Goal: Information Seeking & Learning: Find specific fact

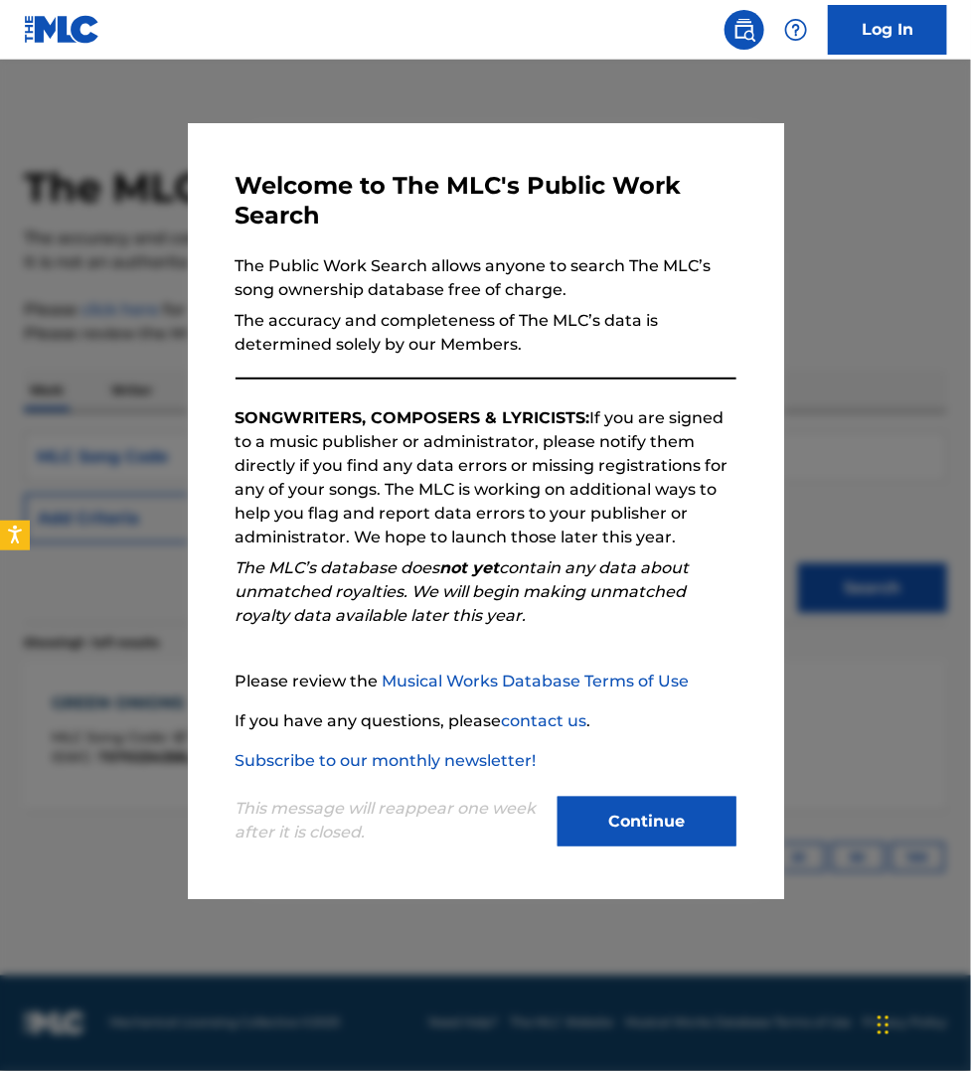
click at [662, 816] on button "Continue" at bounding box center [646, 822] width 179 height 50
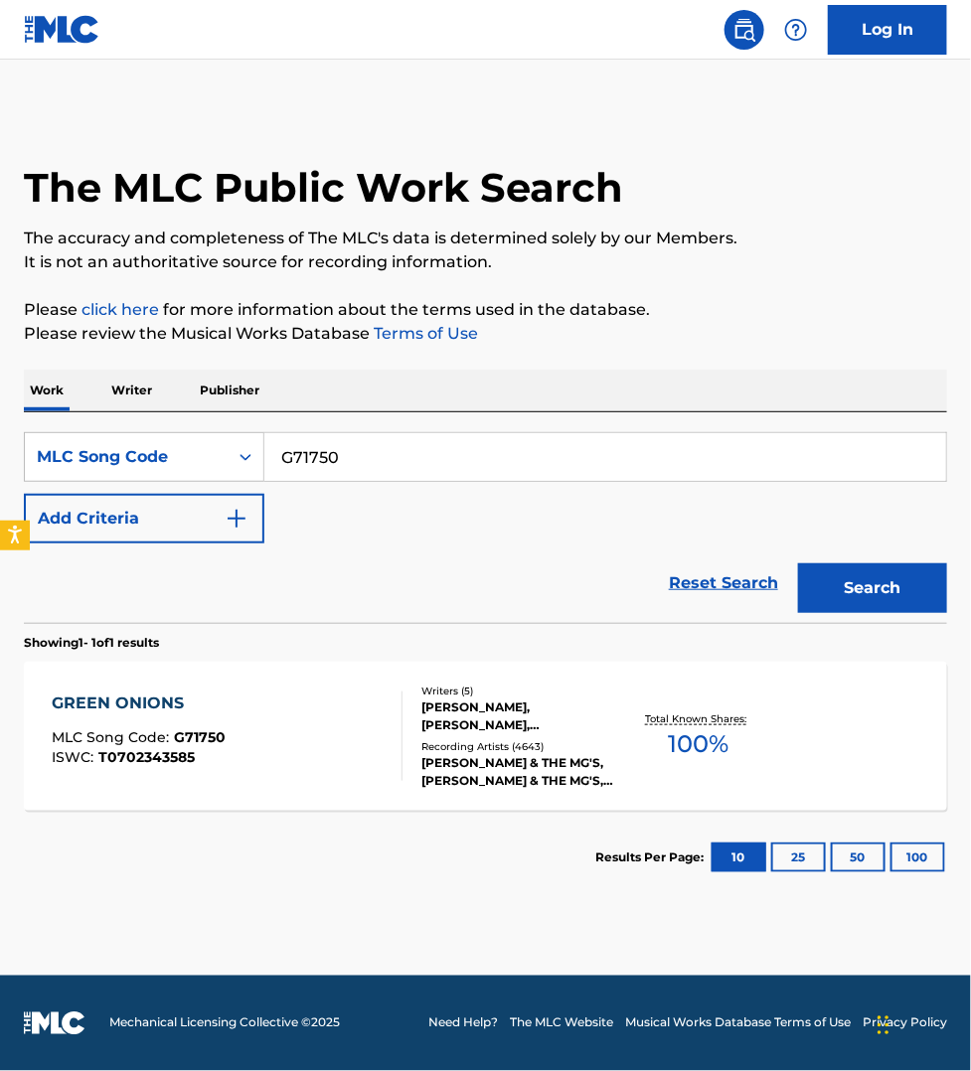
click at [356, 442] on input "G71750" at bounding box center [604, 457] width 681 height 48
paste input "E7394"
type input "E73940"
click at [798, 563] on button "Search" at bounding box center [872, 588] width 149 height 50
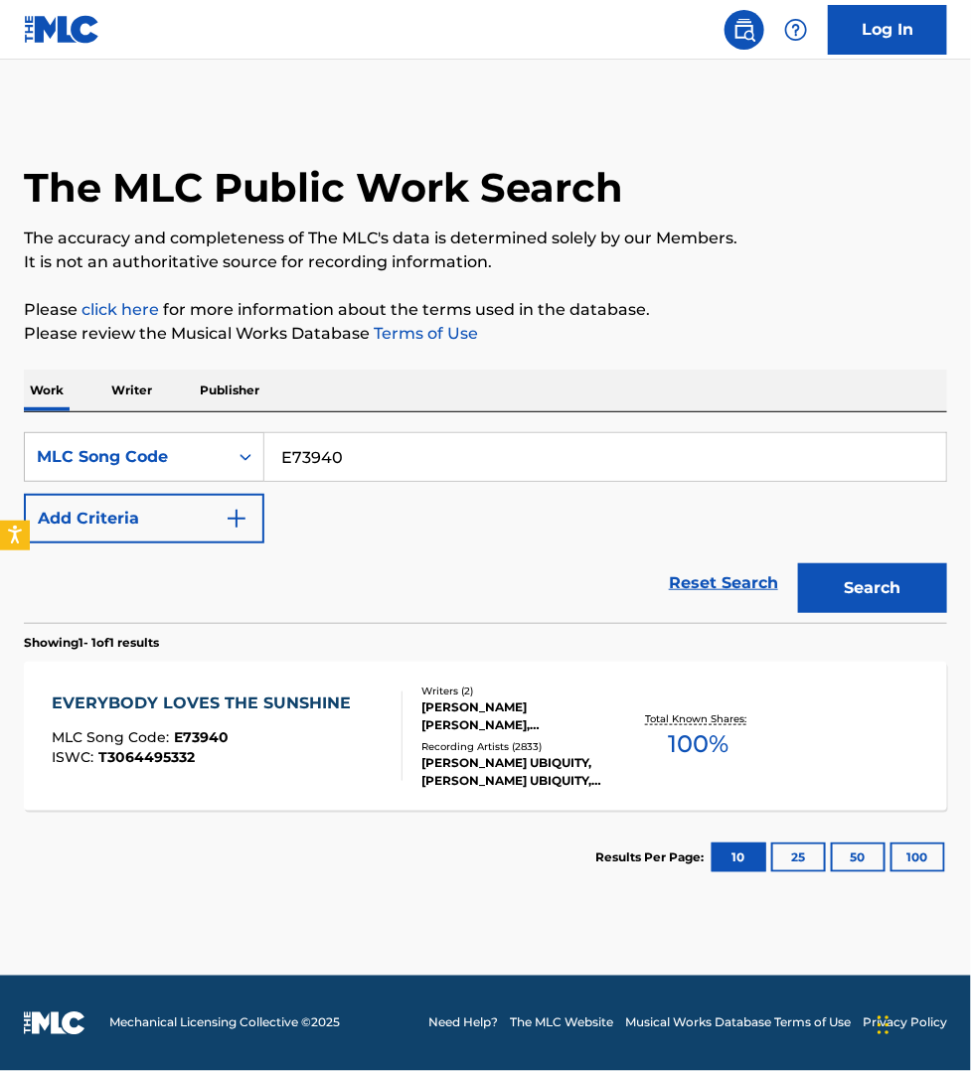
click at [344, 740] on div "MLC Song Code : E73940" at bounding box center [206, 740] width 309 height 20
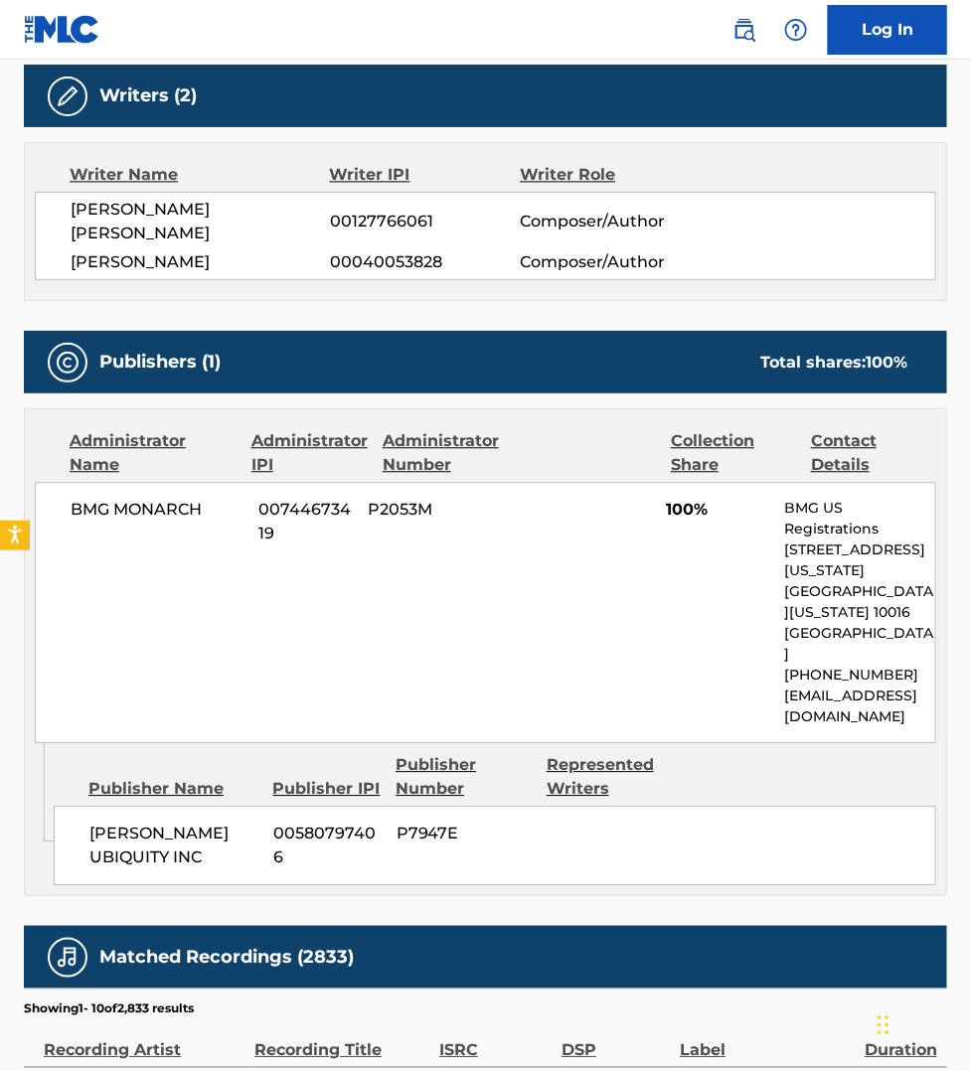
scroll to position [1024, 0]
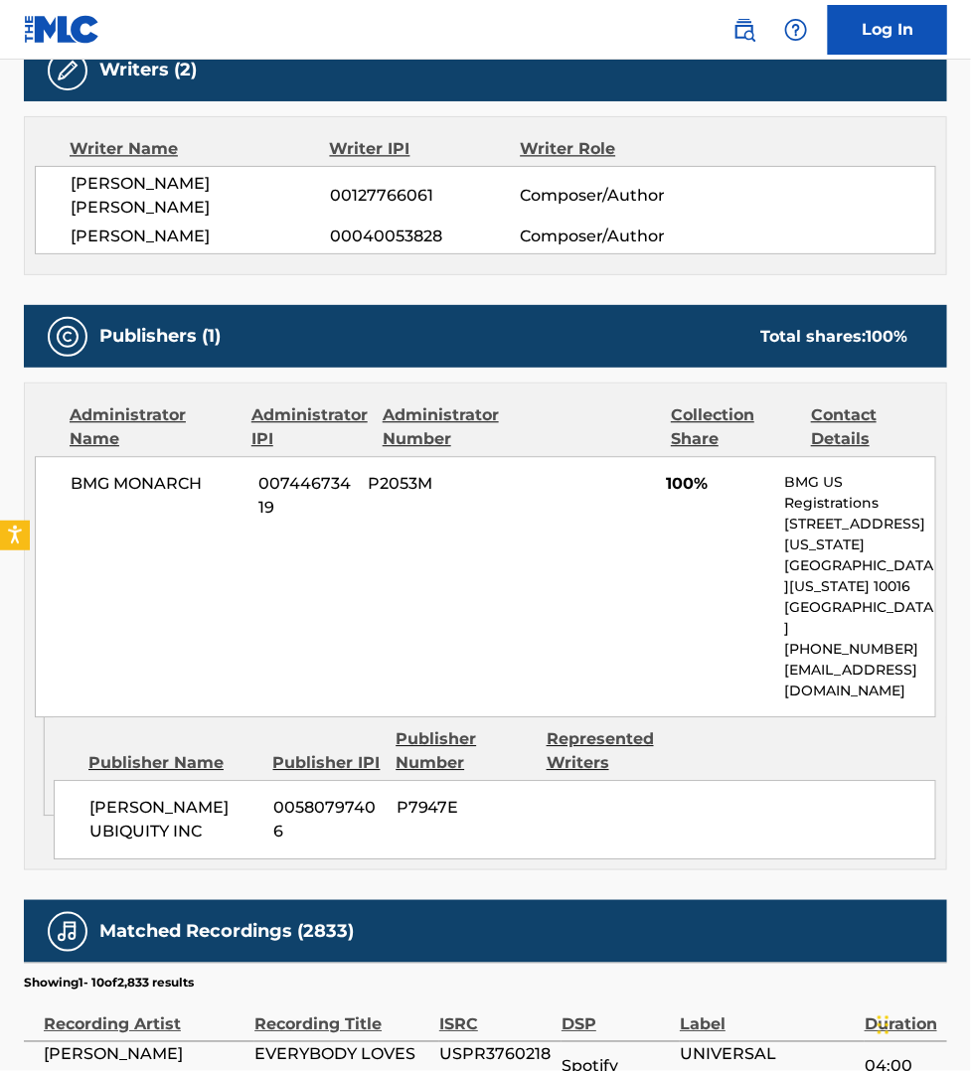
click at [894, 268] on div "Writer Name Writer IPI Writer Role [PERSON_NAME] [PERSON_NAME] 00127766061 Comp…" at bounding box center [485, 195] width 923 height 159
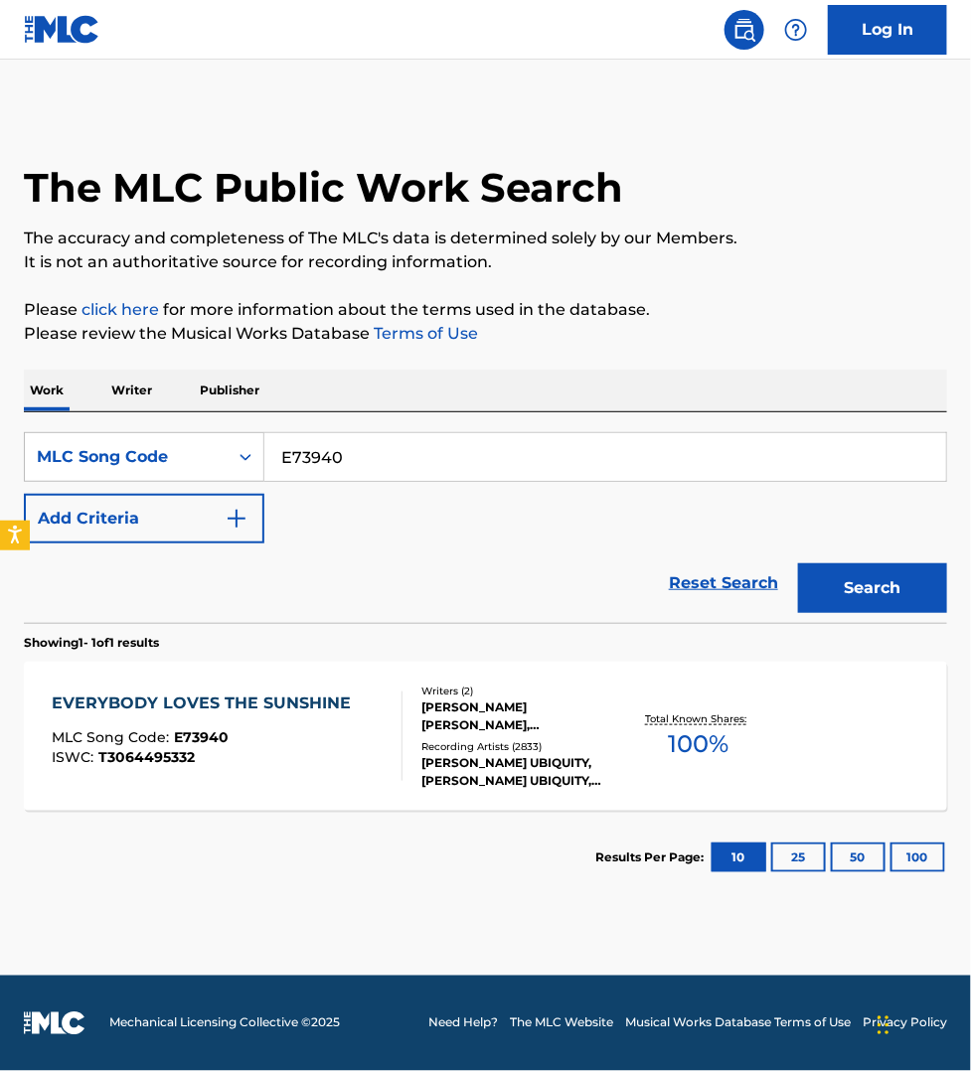
click at [370, 453] on input "E73940" at bounding box center [604, 457] width 681 height 48
paste input "TC9YU"
type input "TC9YU0"
click at [798, 563] on button "Search" at bounding box center [872, 588] width 149 height 50
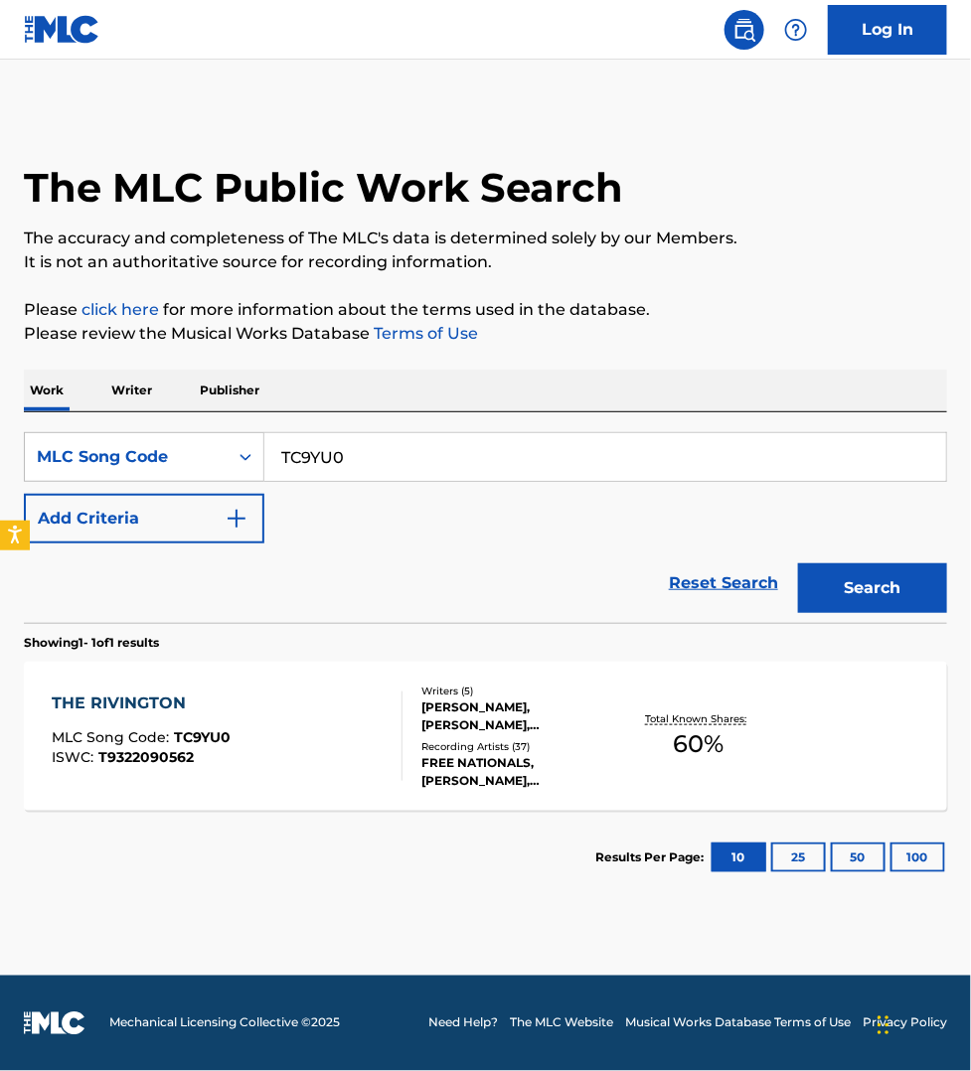
click at [339, 674] on div "THE RIVINGTON MLC Song Code : TC9YU0 ISWC : T9322090562 Writers ( 5 ) [PERSON_N…" at bounding box center [485, 736] width 923 height 149
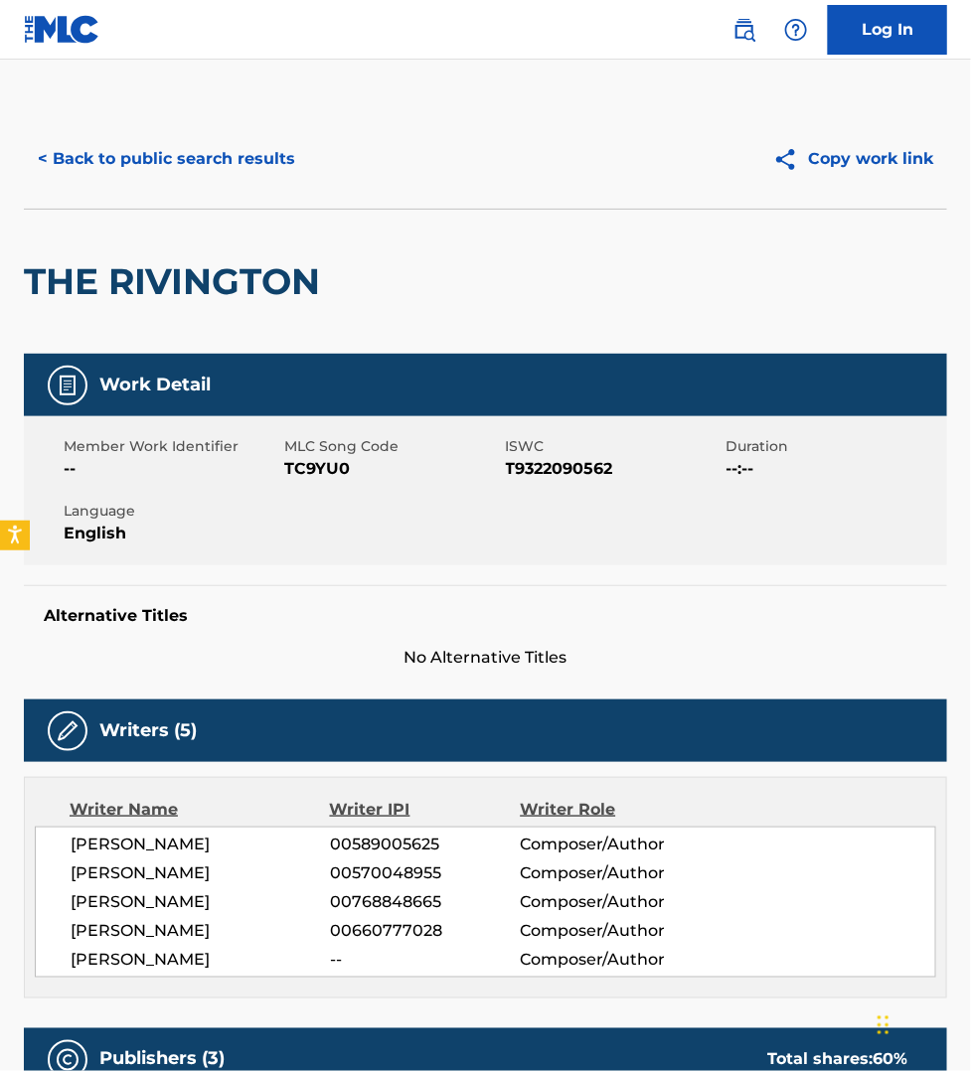
click at [186, 160] on button "< Back to public search results" at bounding box center [166, 159] width 285 height 50
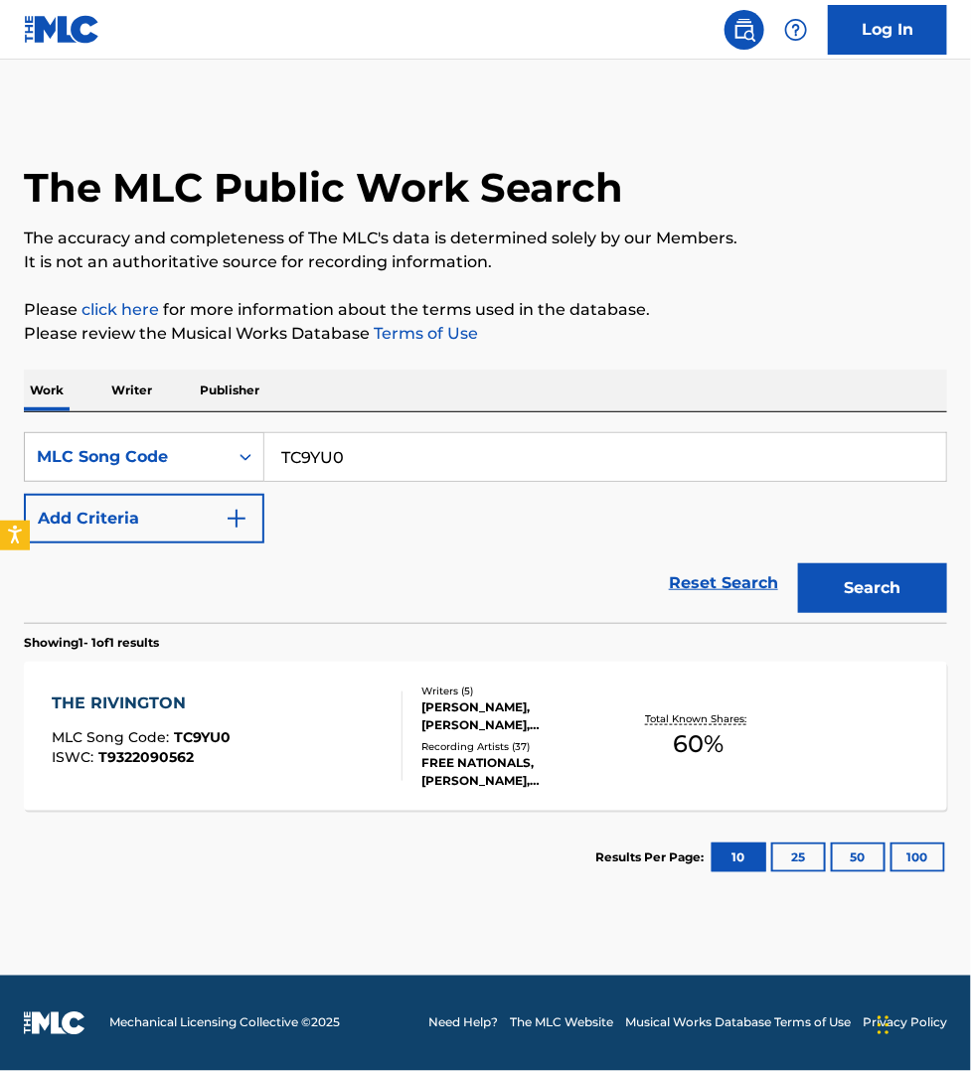
click at [387, 457] on input "TC9YU0" at bounding box center [604, 457] width 681 height 48
paste input "OC4PSG"
type input "OC4PSG"
click at [798, 563] on button "Search" at bounding box center [872, 588] width 149 height 50
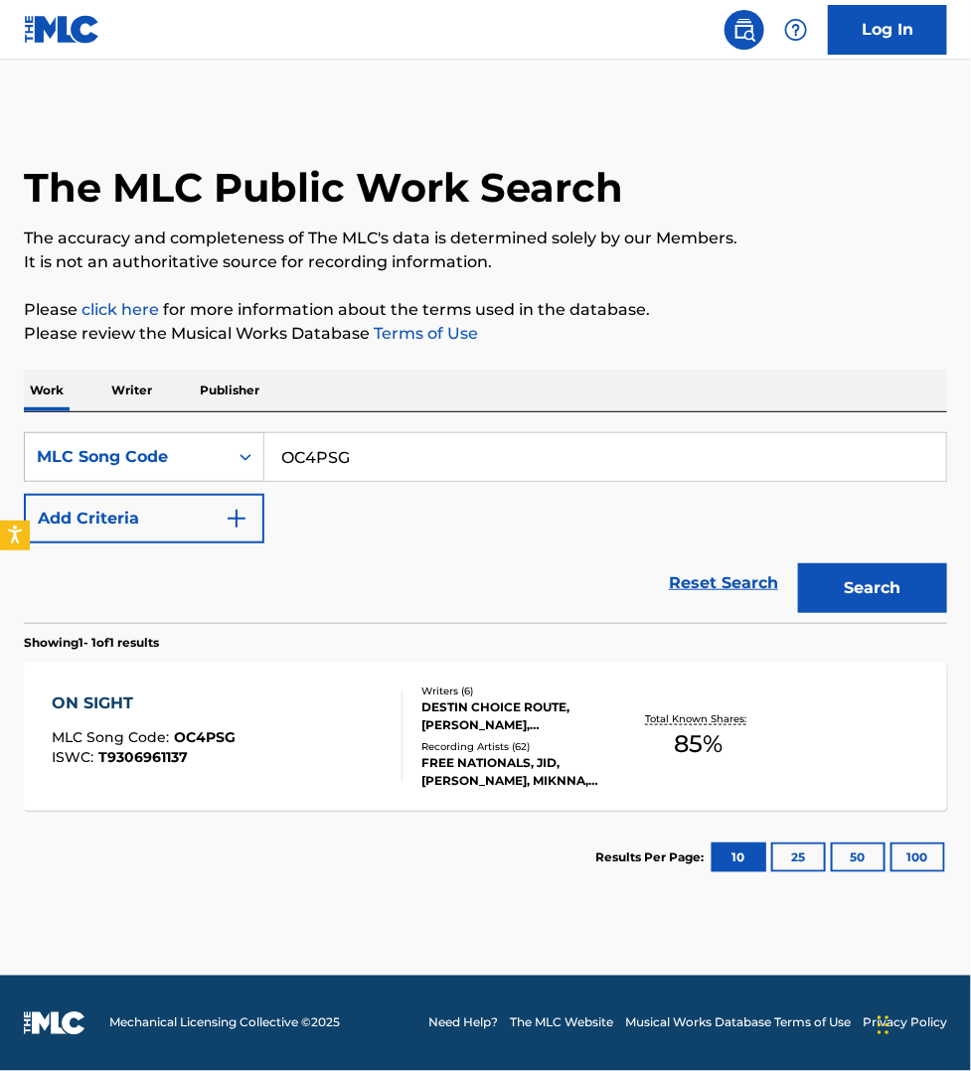
click at [319, 700] on div "ON SIGHT MLC Song Code : OC4PSG ISWC : T9306961137" at bounding box center [227, 735] width 351 height 89
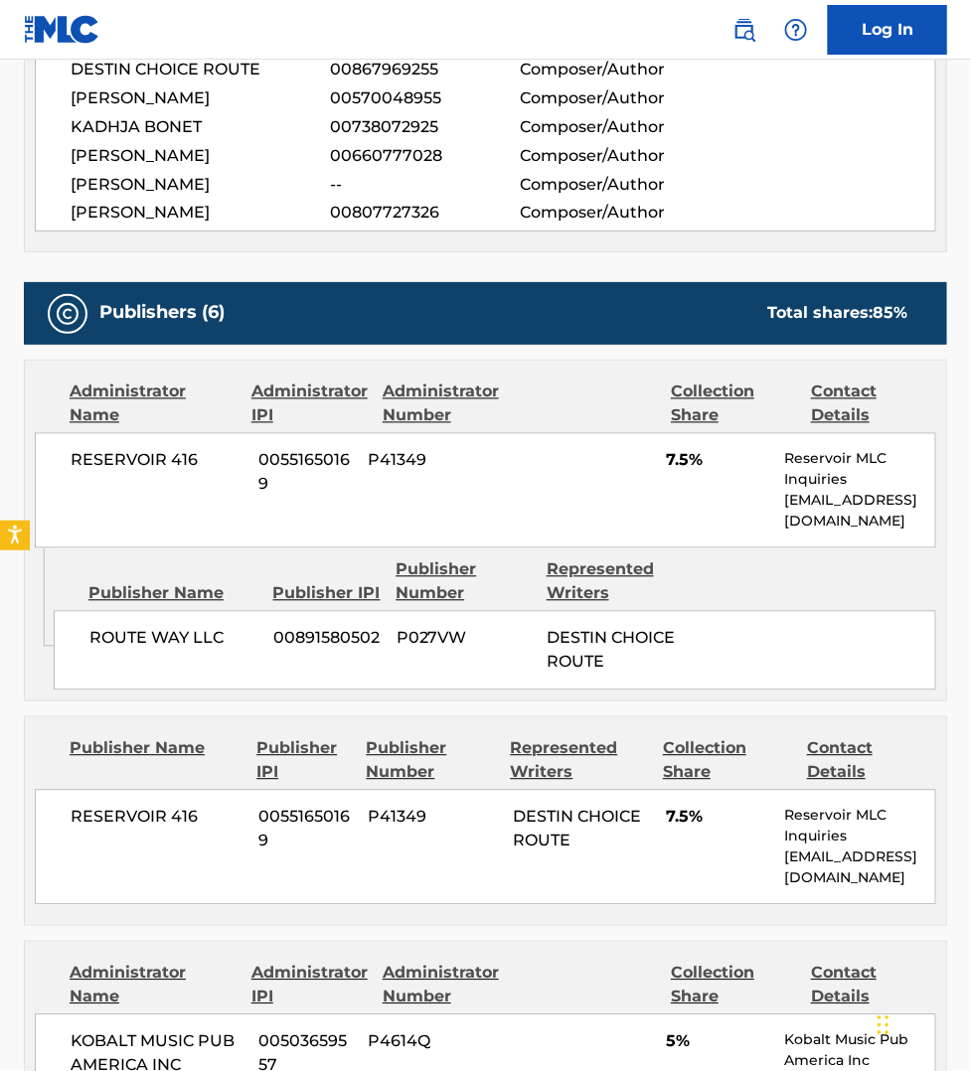
scroll to position [776, 0]
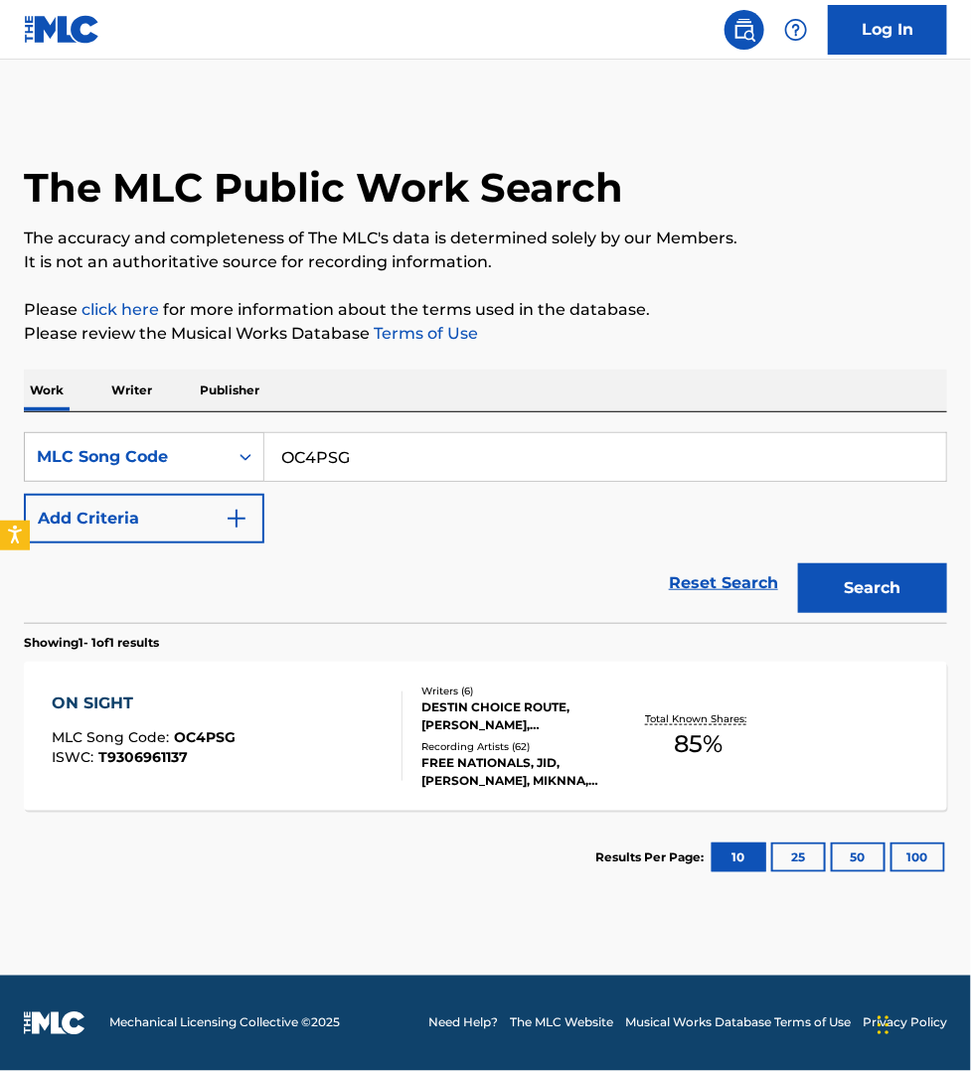
click at [369, 463] on input "OC4PSG" at bounding box center [604, 457] width 681 height 48
paste input "Y03876"
type input "Y03876"
click at [798, 563] on button "Search" at bounding box center [872, 588] width 149 height 50
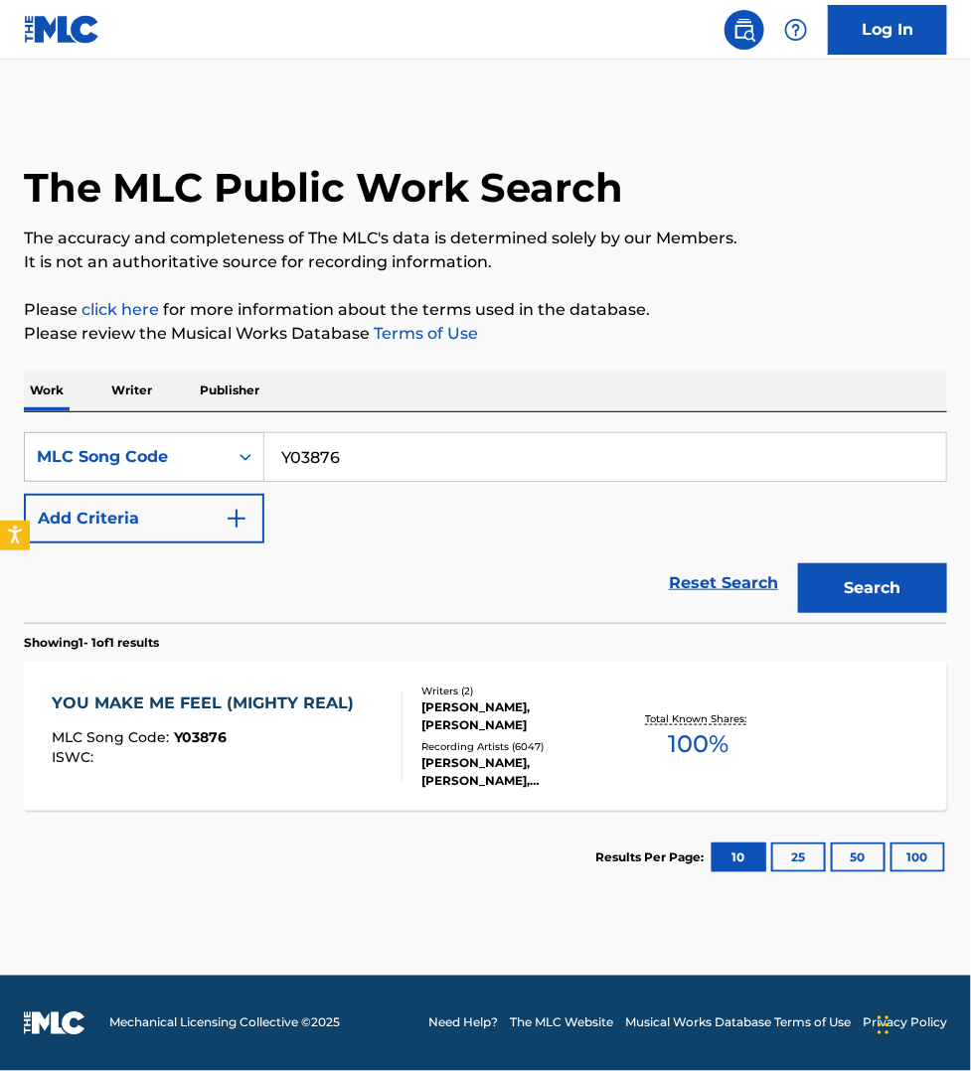
click at [353, 751] on div "ISWC :" at bounding box center [208, 757] width 312 height 15
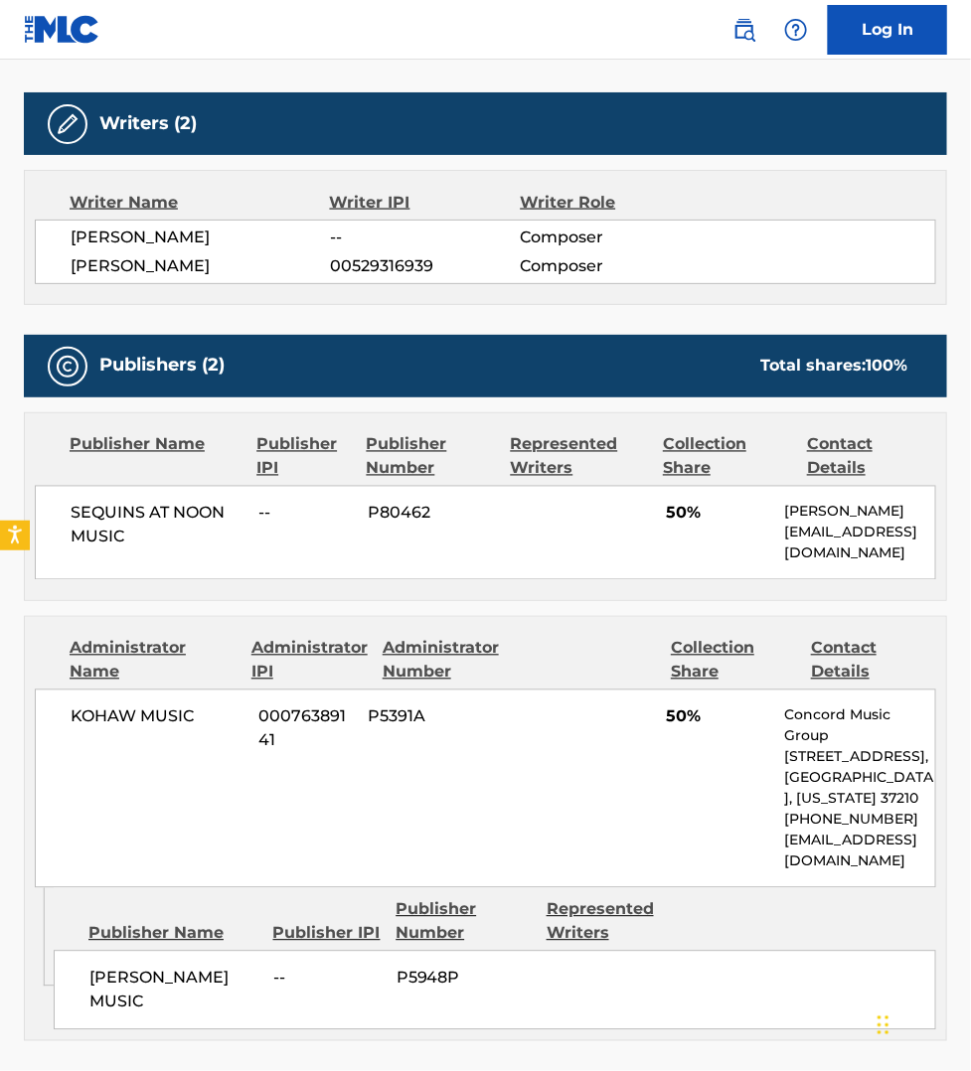
scroll to position [682, 0]
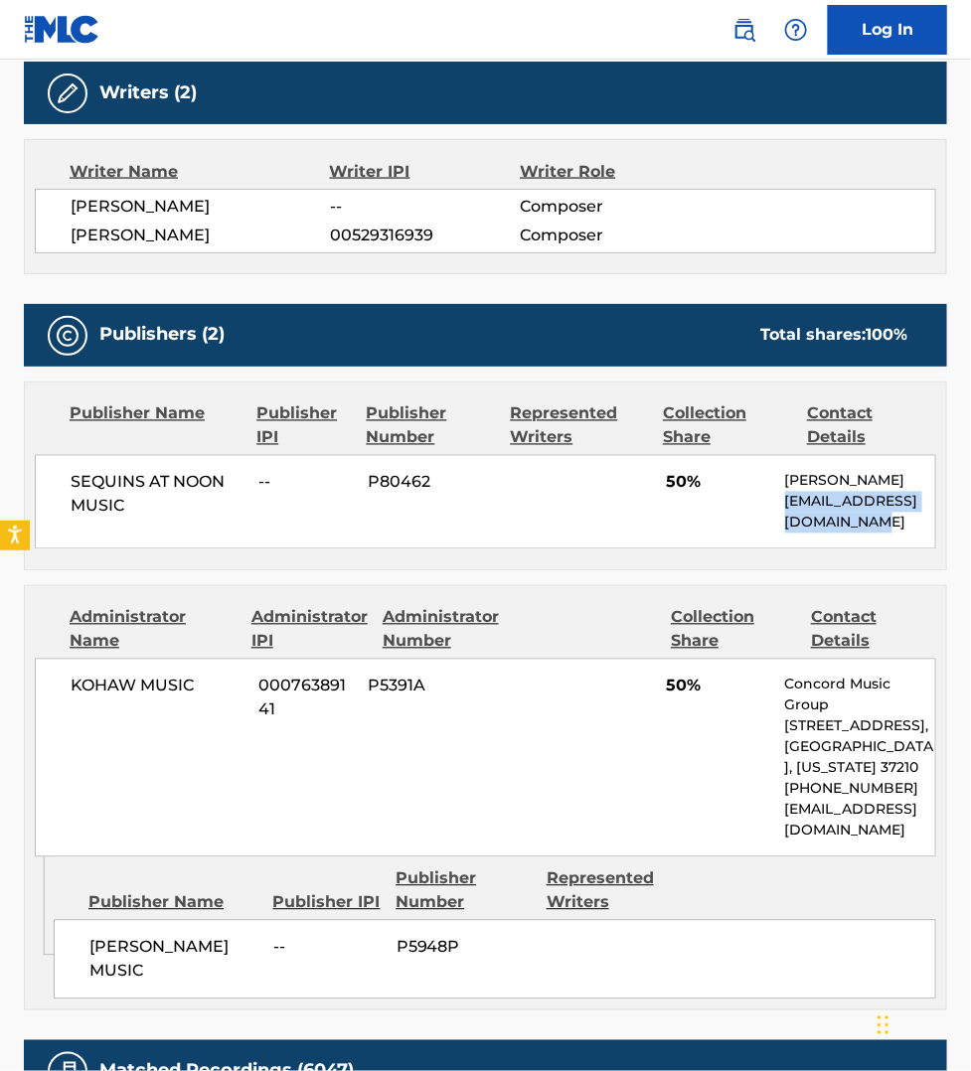
drag, startPoint x: 851, startPoint y: 527, endPoint x: 785, endPoint y: 508, distance: 69.2
click at [785, 508] on p "[EMAIL_ADDRESS][DOMAIN_NAME]" at bounding box center [860, 513] width 150 height 42
copy p "[EMAIL_ADDRESS][DOMAIN_NAME]"
click at [648, 583] on div "Publishers (2) Total shares: 100 % Publisher Name Publisher IPI Publisher Numbe…" at bounding box center [485, 657] width 923 height 706
drag, startPoint x: 126, startPoint y: 508, endPoint x: 75, endPoint y: 494, distance: 52.5
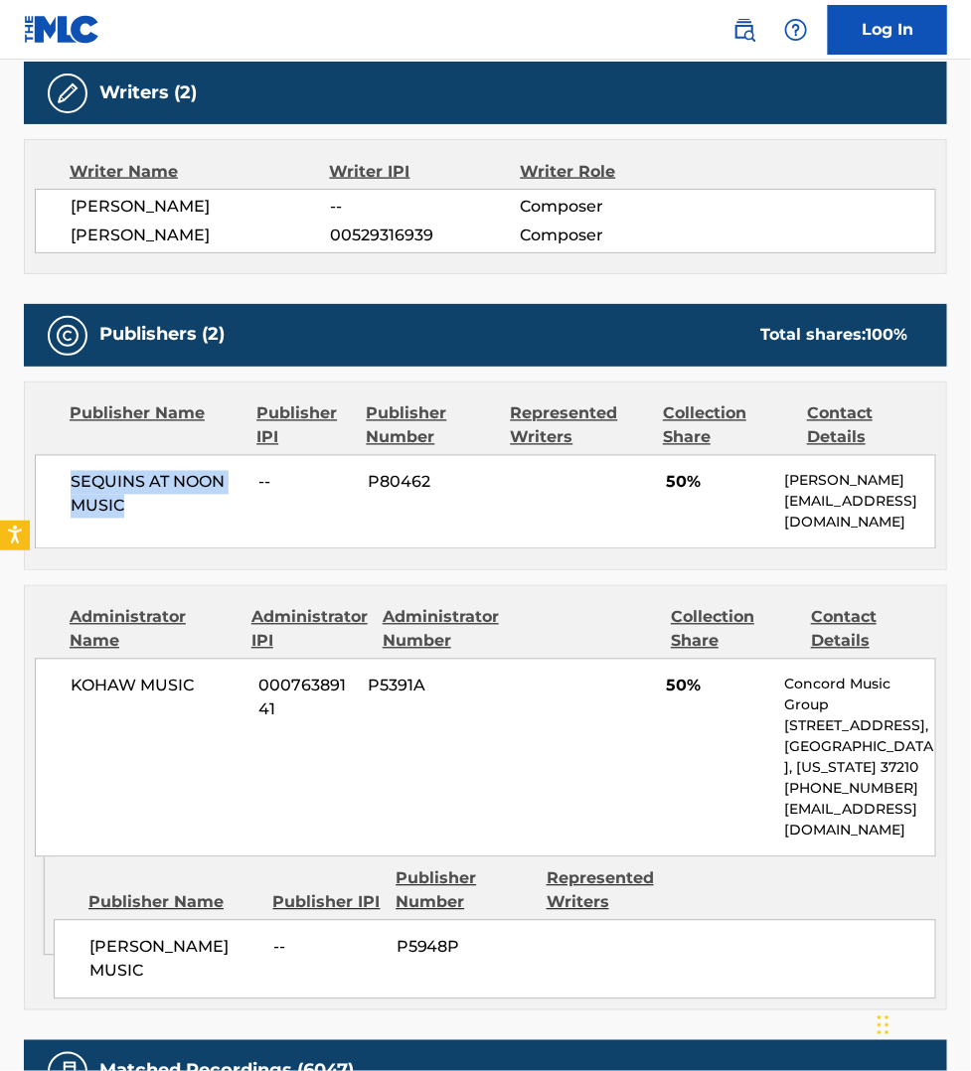
click at [75, 494] on span "SEQUINS AT NOON MUSIC" at bounding box center [157, 495] width 173 height 48
copy span "SEQUINS AT NOON MUSIC"
drag, startPoint x: 861, startPoint y: 527, endPoint x: 783, endPoint y: 510, distance: 80.3
click at [785, 510] on p "[EMAIL_ADDRESS][DOMAIN_NAME]" at bounding box center [860, 513] width 150 height 42
copy p "[EMAIL_ADDRESS][DOMAIN_NAME]"
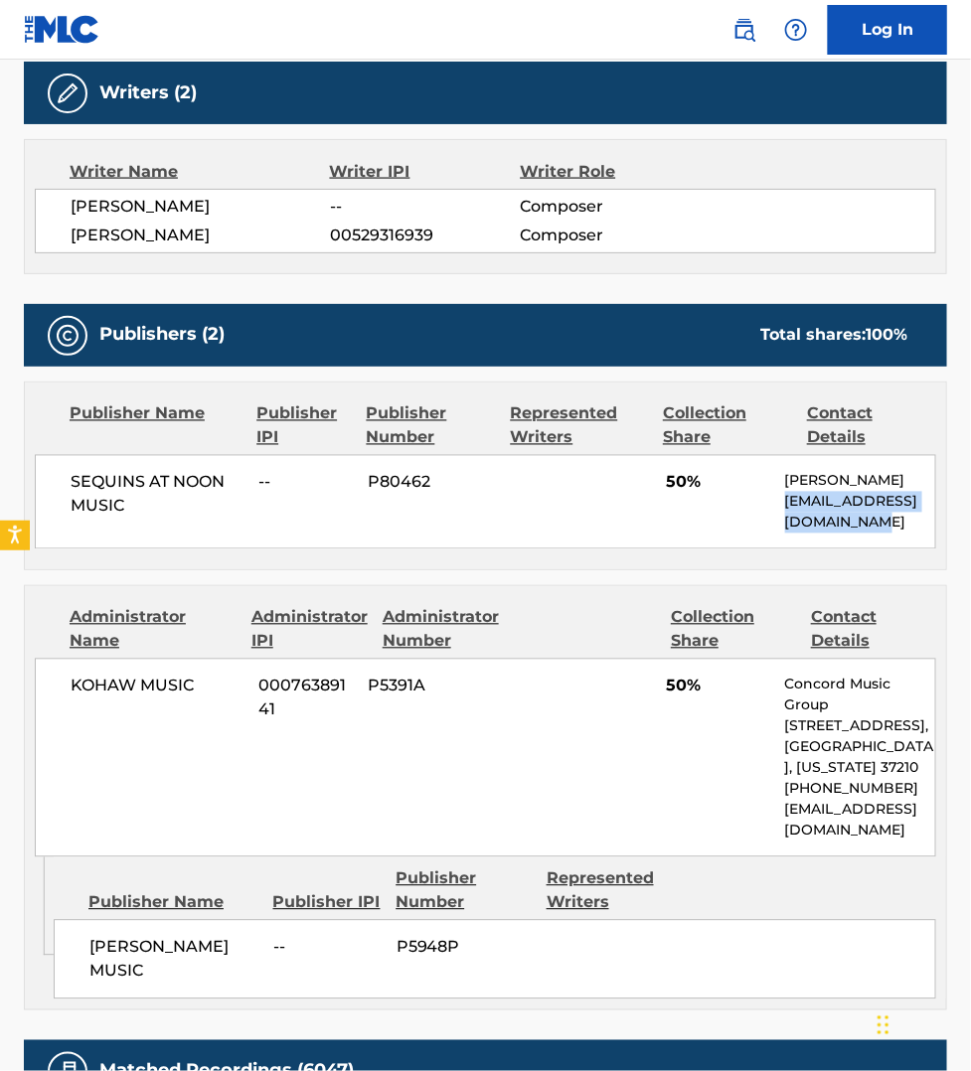
scroll to position [0, 0]
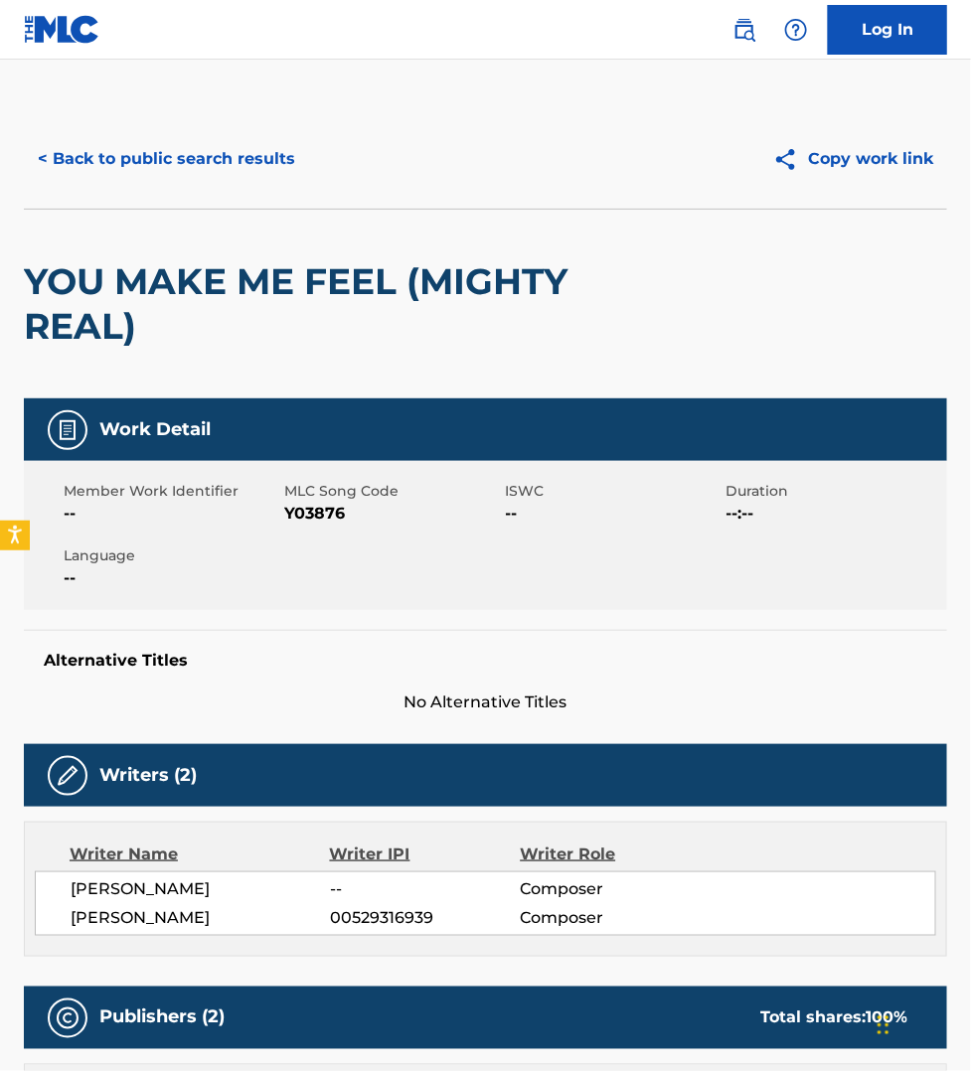
click at [77, 150] on button "< Back to public search results" at bounding box center [166, 159] width 285 height 50
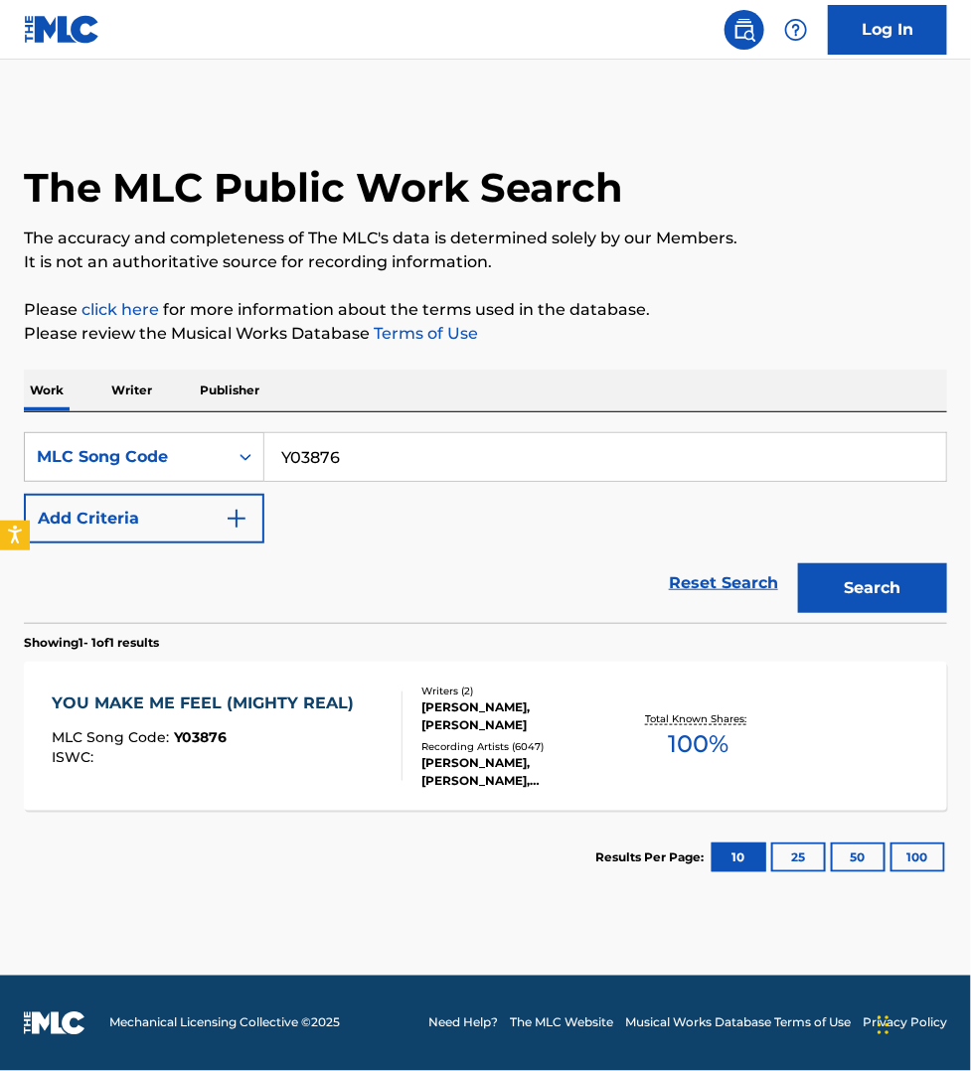
click at [368, 462] on input "Y03876" at bounding box center [604, 457] width 681 height 48
paste input "O03874"
type input "O03874"
click at [798, 563] on button "Search" at bounding box center [872, 588] width 149 height 50
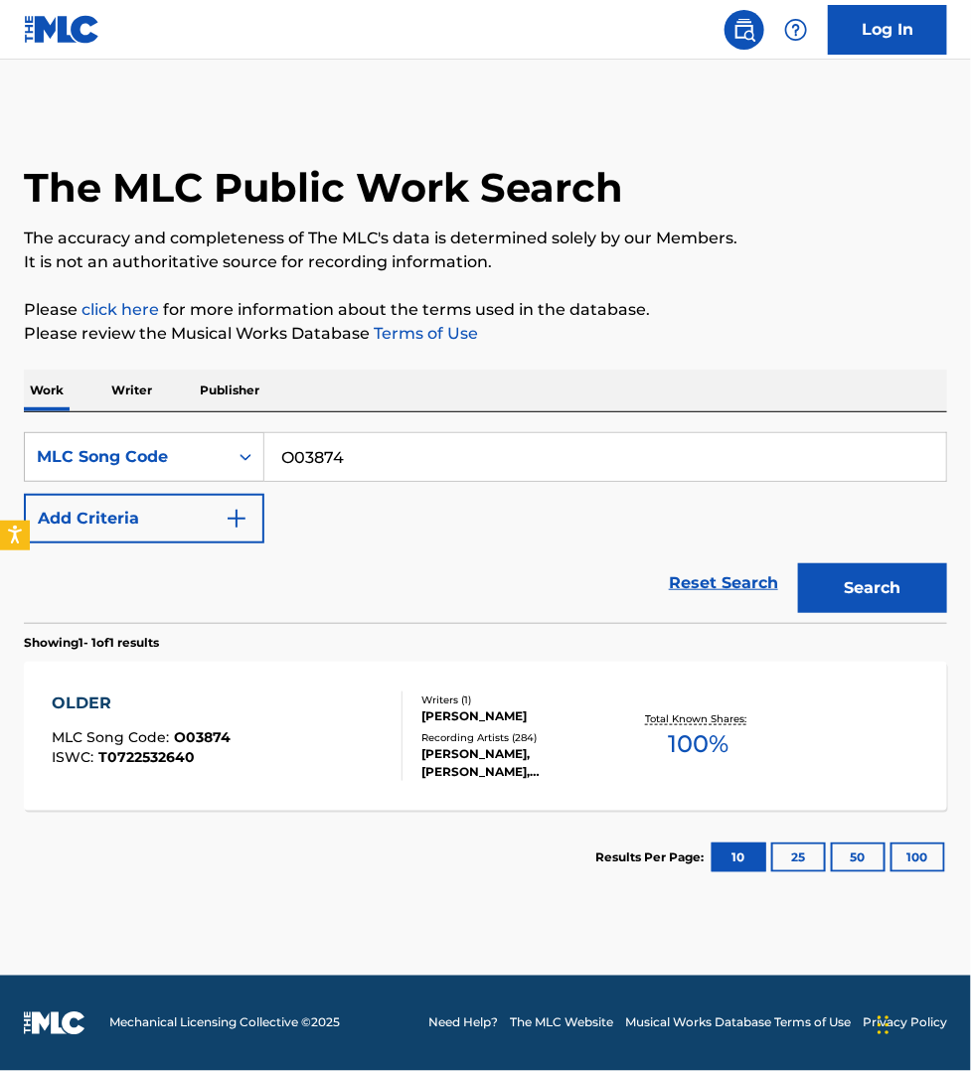
click at [326, 705] on div "OLDER MLC Song Code : O03874 ISWC : T0722532640" at bounding box center [227, 735] width 351 height 89
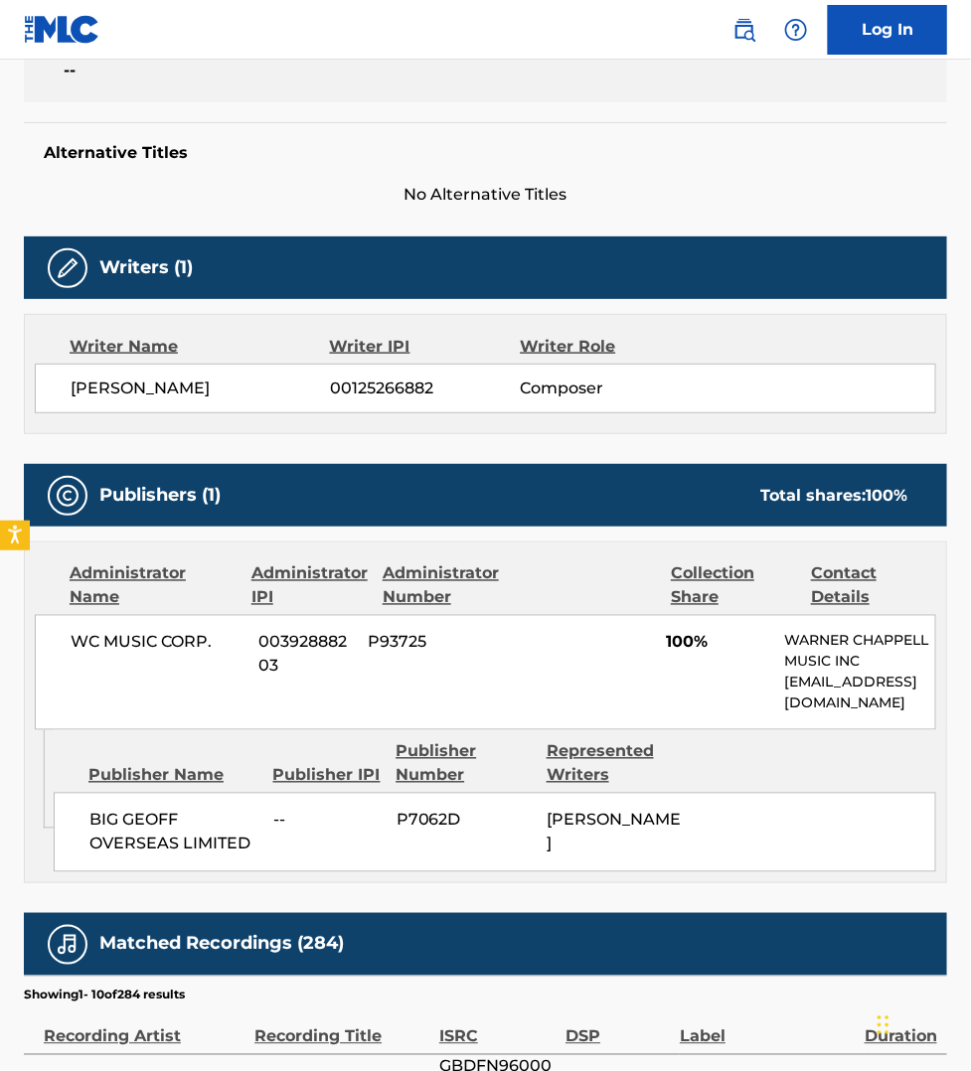
scroll to position [465, 0]
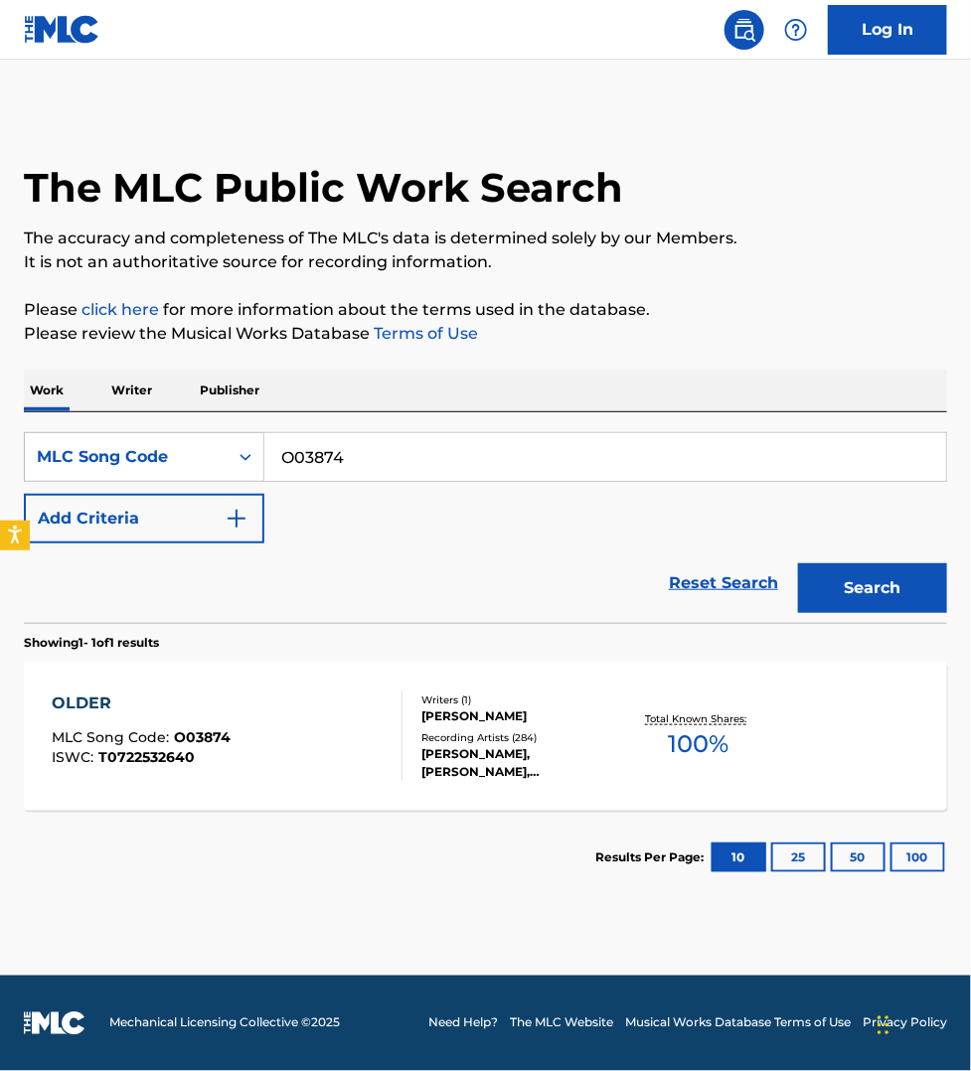
click at [345, 454] on input "O03874" at bounding box center [604, 457] width 681 height 48
paste input "S56FH0"
type input "S56FH0"
click at [798, 563] on button "Search" at bounding box center [872, 588] width 149 height 50
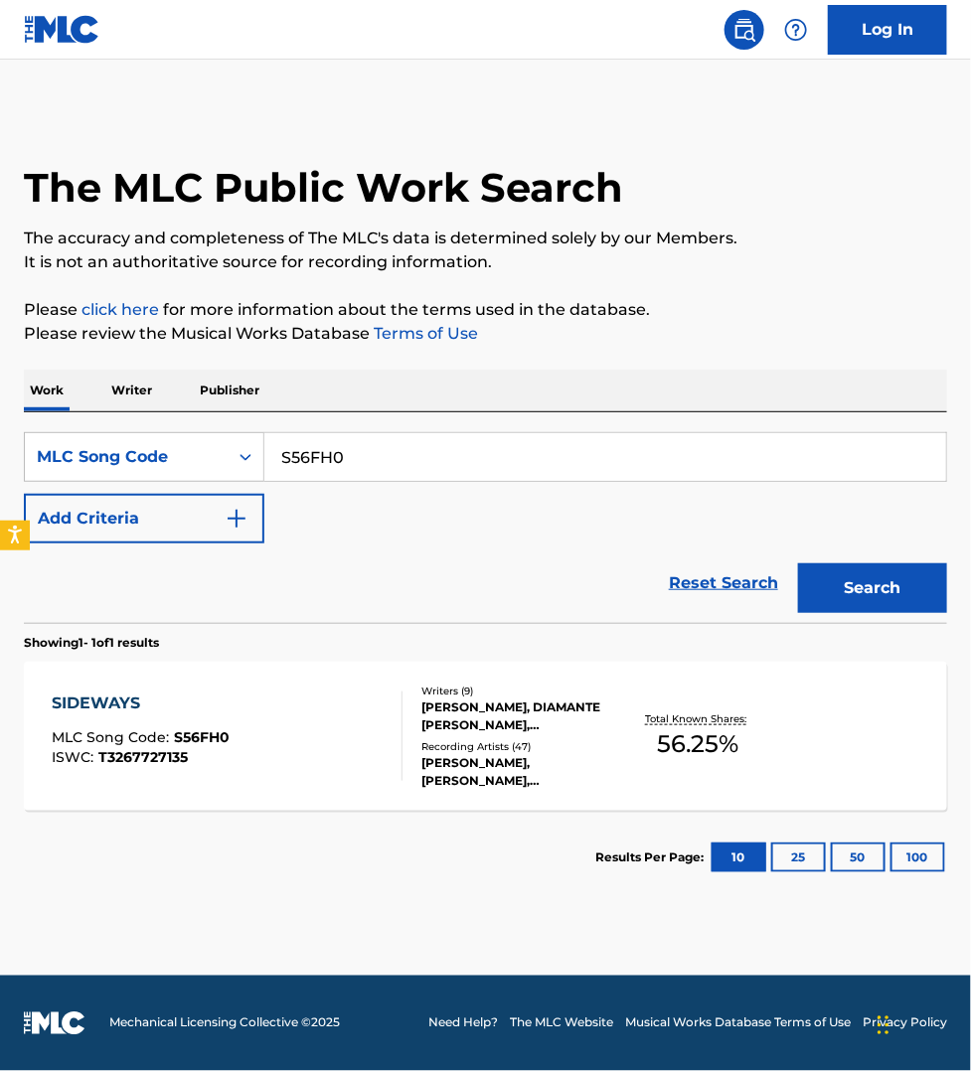
click at [335, 730] on div "SIDEWAYS MLC Song Code : S56FH0 ISWC : T3267727135" at bounding box center [227, 735] width 351 height 89
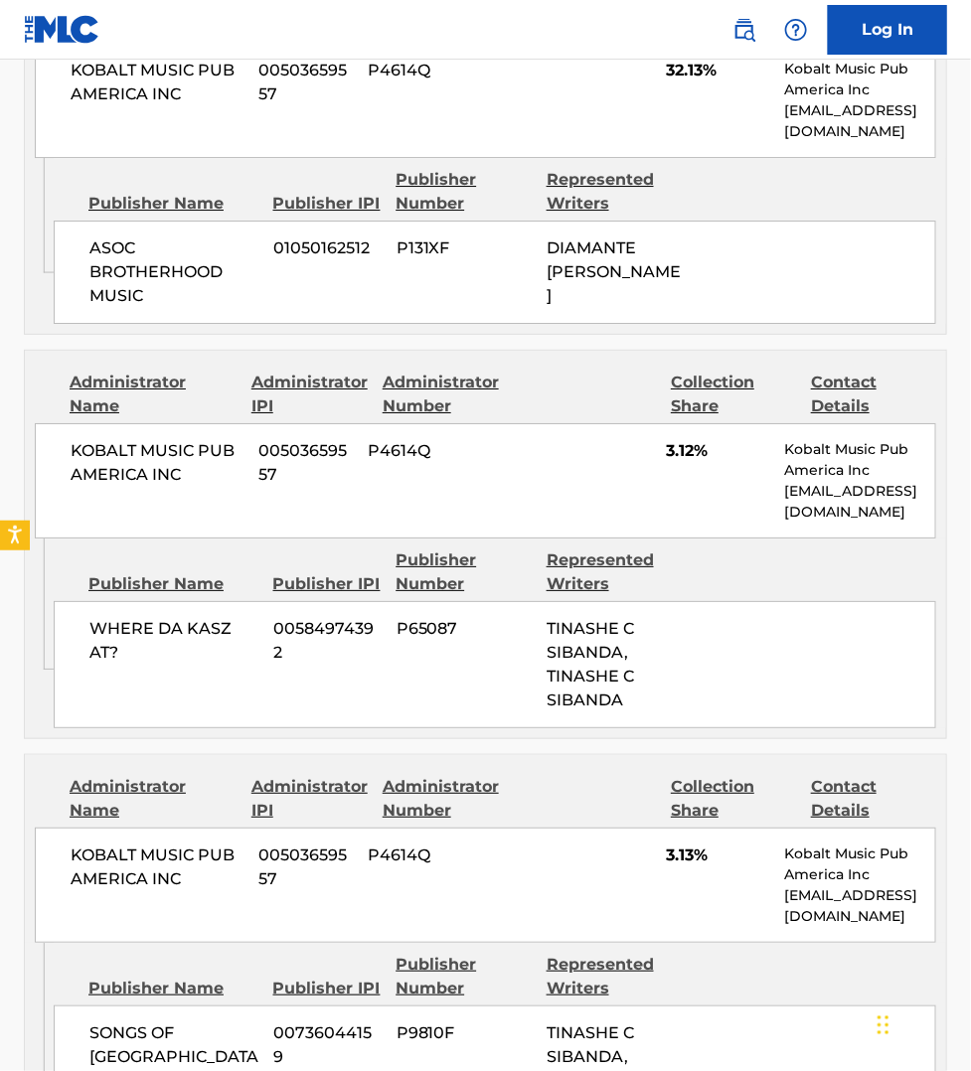
scroll to position [3601, 0]
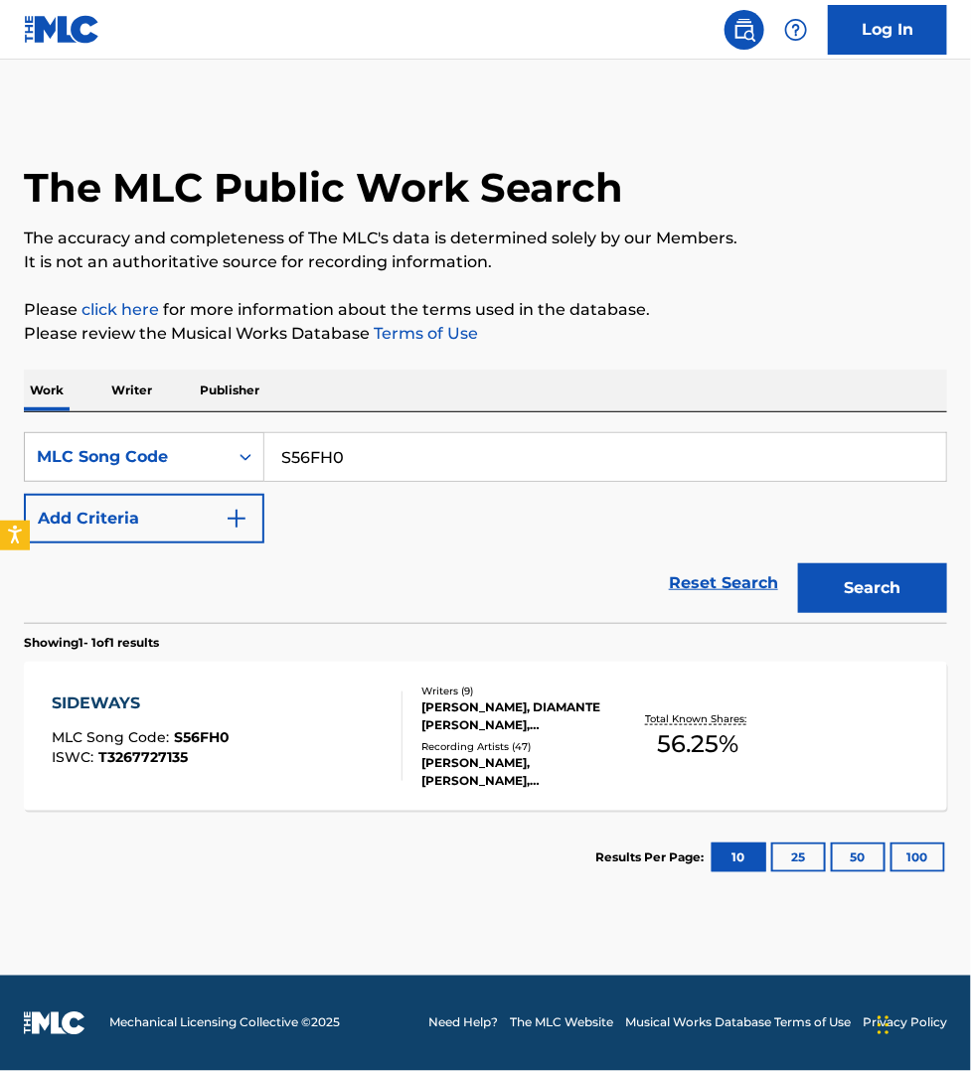
click at [374, 463] on input "S56FH0" at bounding box center [604, 457] width 681 height 48
paste input "W7285I"
click at [798, 563] on button "Search" at bounding box center [872, 588] width 149 height 50
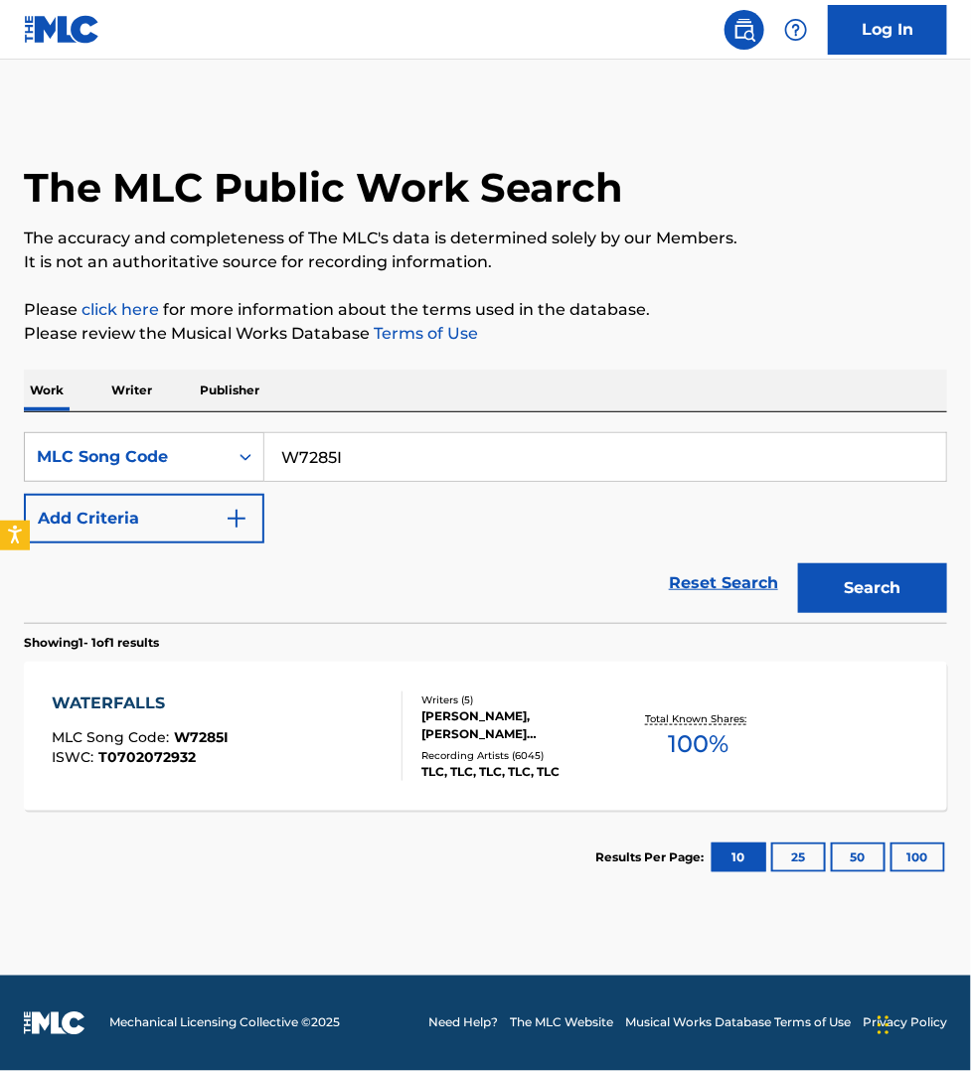
click at [360, 460] on input "W7285I" at bounding box center [604, 457] width 681 height 48
paste input "VV7GYN"
type input "VV7GYN"
click at [798, 563] on button "Search" at bounding box center [872, 588] width 149 height 50
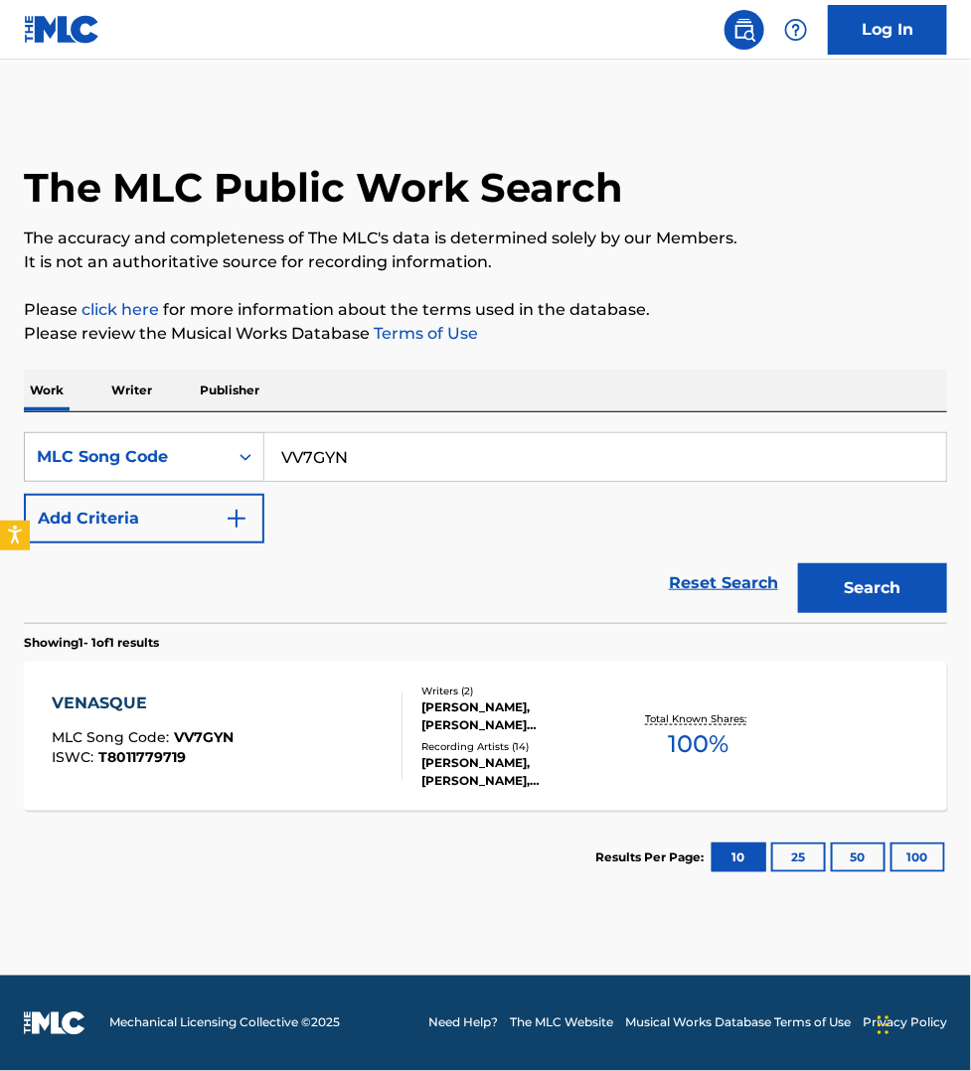
click at [318, 736] on div "VENASQUE MLC Song Code : VV7GYN ISWC : T8011779719" at bounding box center [227, 735] width 351 height 89
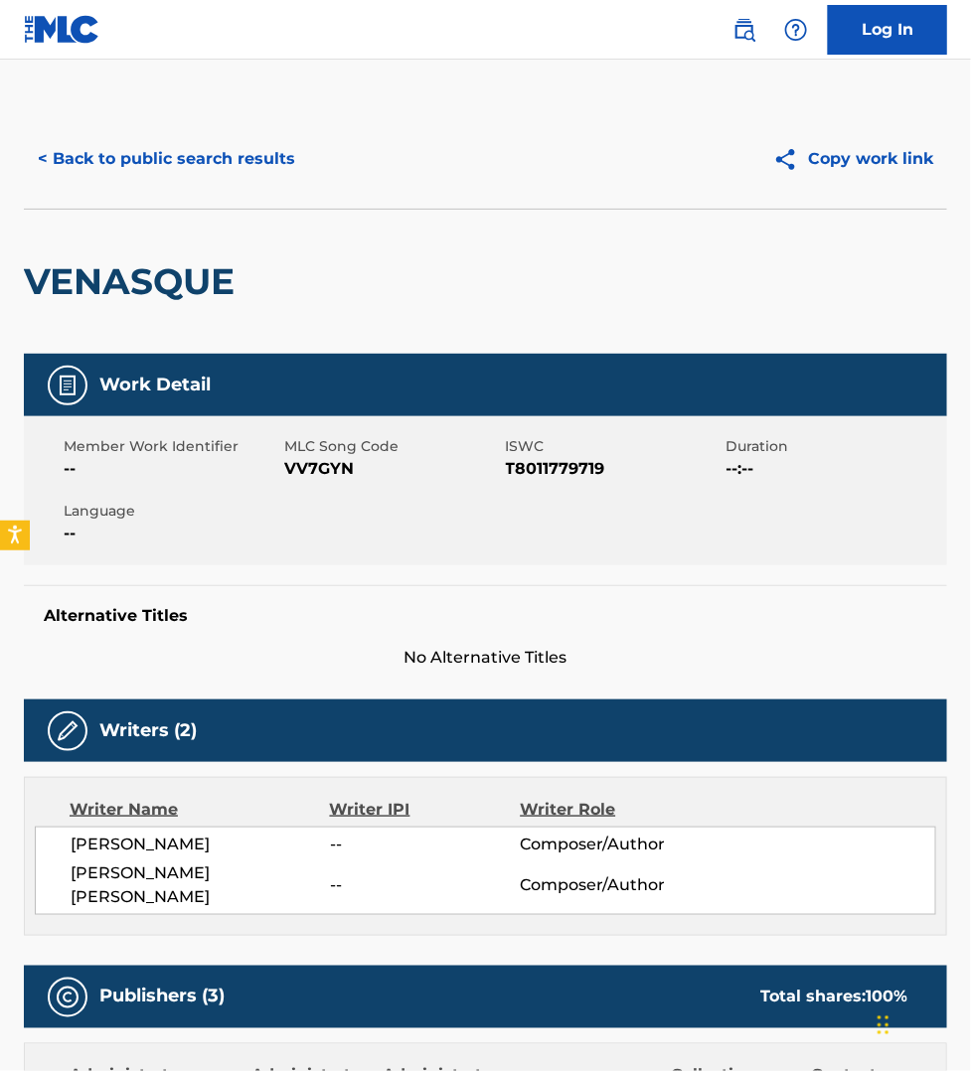
click at [328, 463] on span "VV7GYN" at bounding box center [392, 469] width 216 height 24
copy span "VV7GYN"
click at [137, 155] on button "< Back to public search results" at bounding box center [166, 159] width 285 height 50
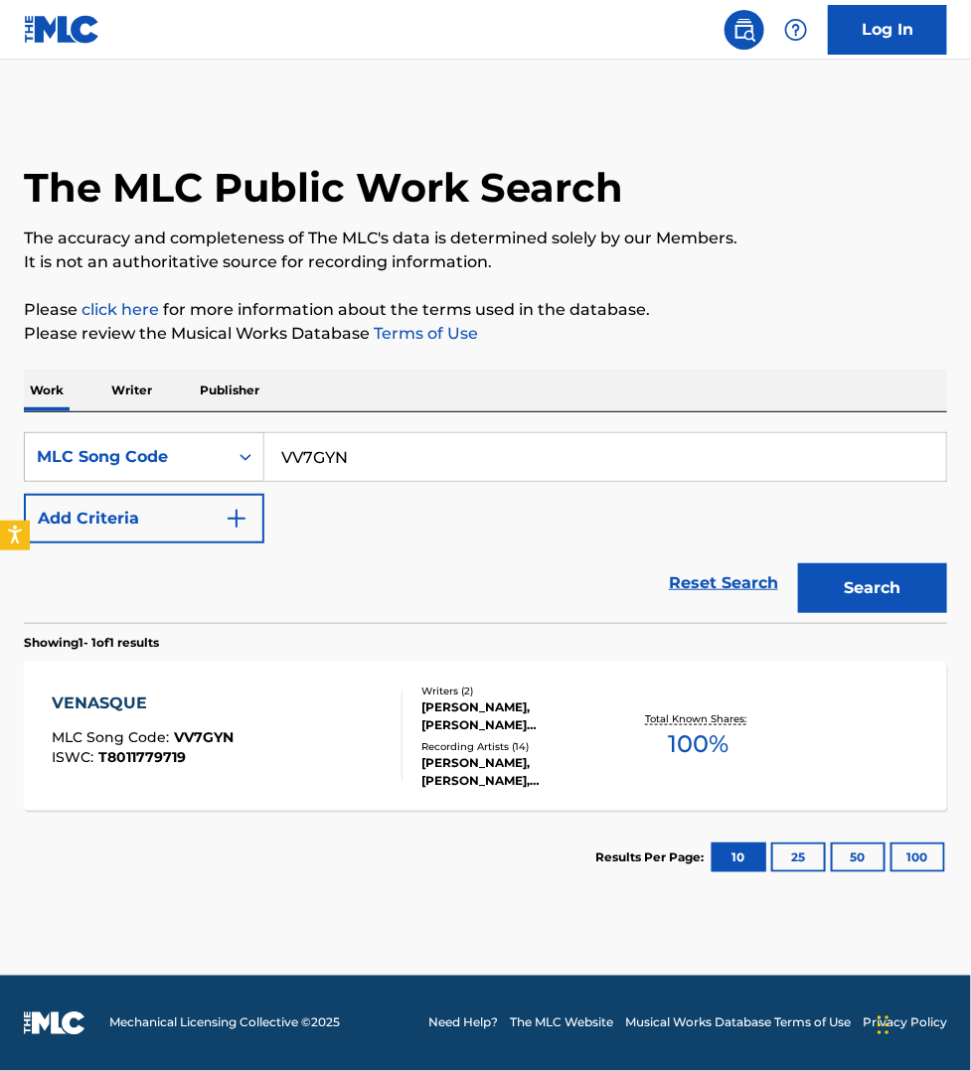
click at [387, 465] on input "VV7GYN" at bounding box center [604, 457] width 681 height 48
paste input "IVEHGG"
click at [798, 563] on button "Search" at bounding box center [872, 588] width 149 height 50
click at [363, 452] on input "IVEHGG" at bounding box center [604, 457] width 681 height 48
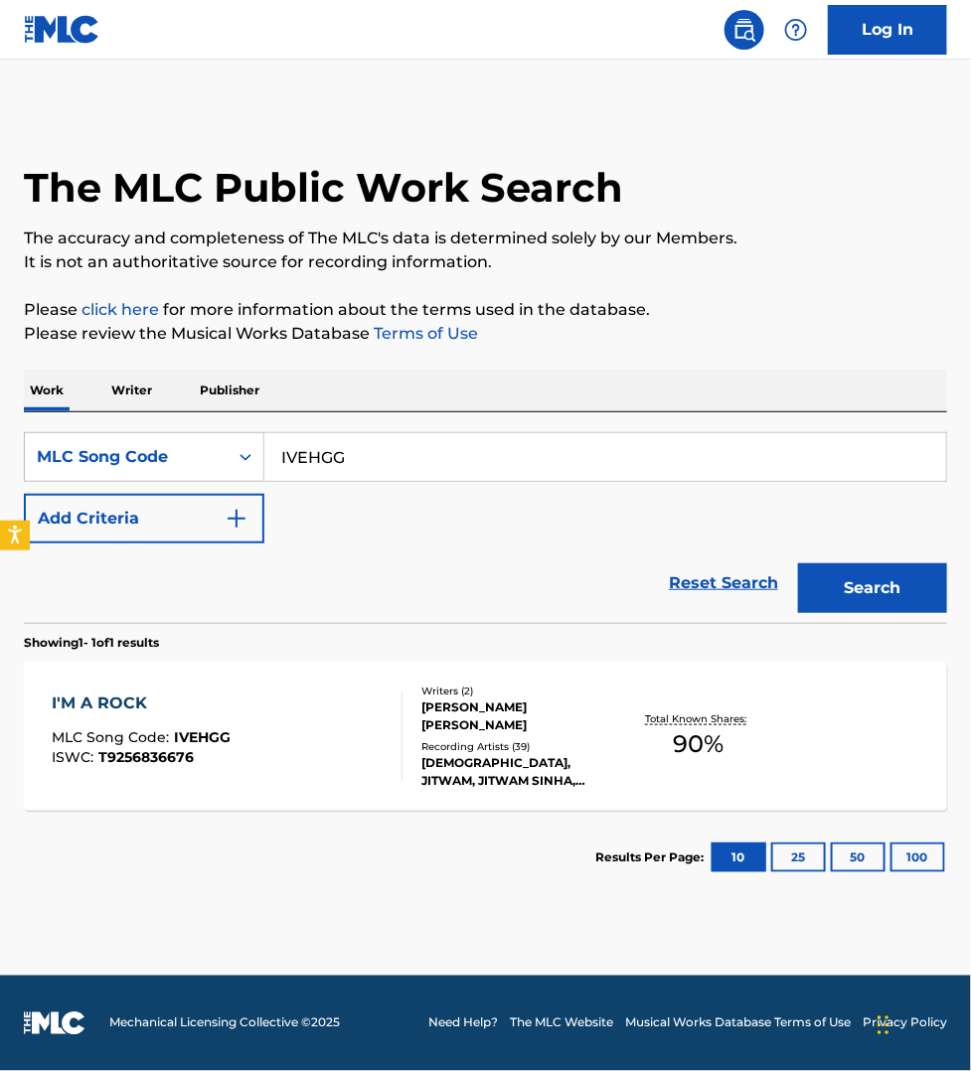
click at [363, 452] on input "IVEHGG" at bounding box center [604, 457] width 681 height 48
paste input "BVDKXF"
type input "BVDKXF"
click at [798, 563] on button "Search" at bounding box center [872, 588] width 149 height 50
click at [348, 732] on div "BUSSTOP MLC Song Code : BVDKXF ISWC : T9256836621" at bounding box center [227, 735] width 351 height 89
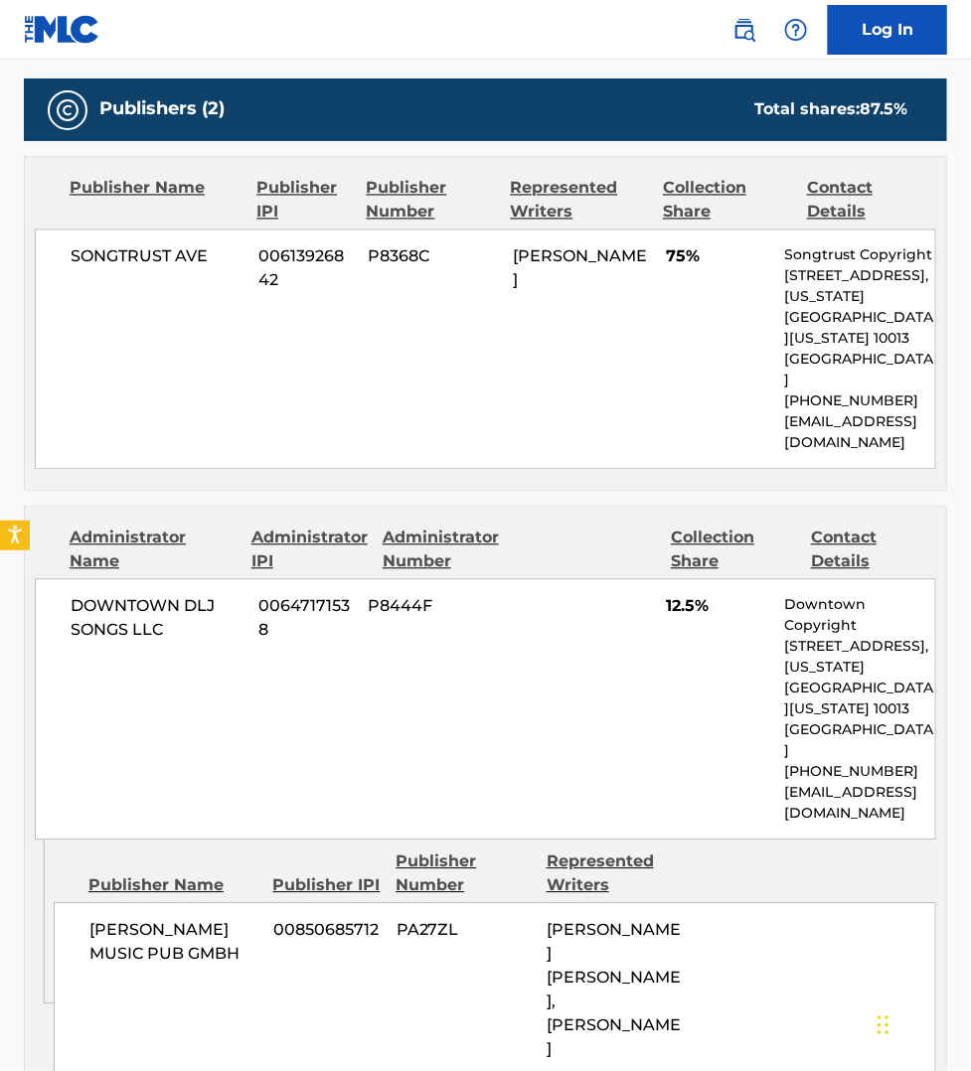
scroll to position [900, 0]
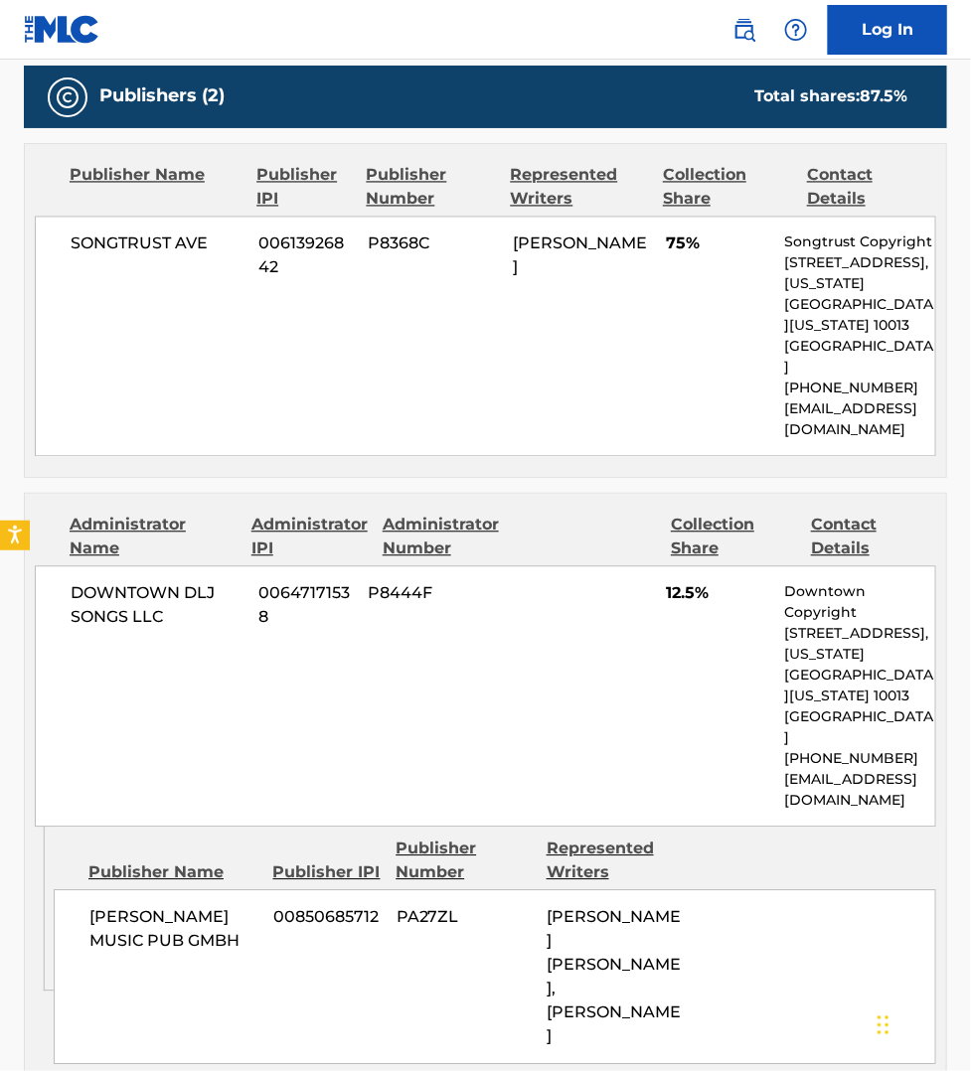
click at [404, 27] on nav "Log In" at bounding box center [485, 30] width 971 height 60
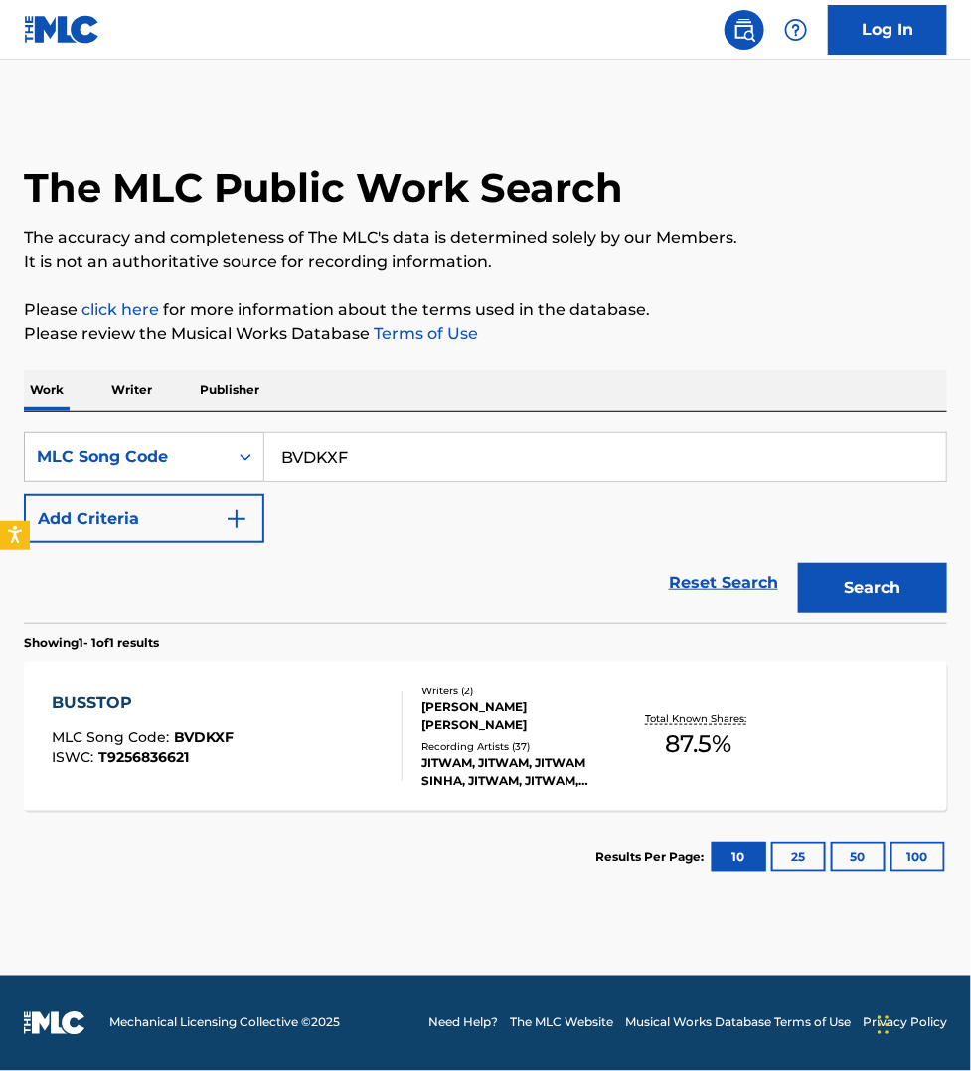
click at [366, 440] on input "BVDKXF" at bounding box center [604, 457] width 681 height 48
paste input "SVEXXB"
type input "SVEXXB"
click at [798, 563] on button "Search" at bounding box center [872, 588] width 149 height 50
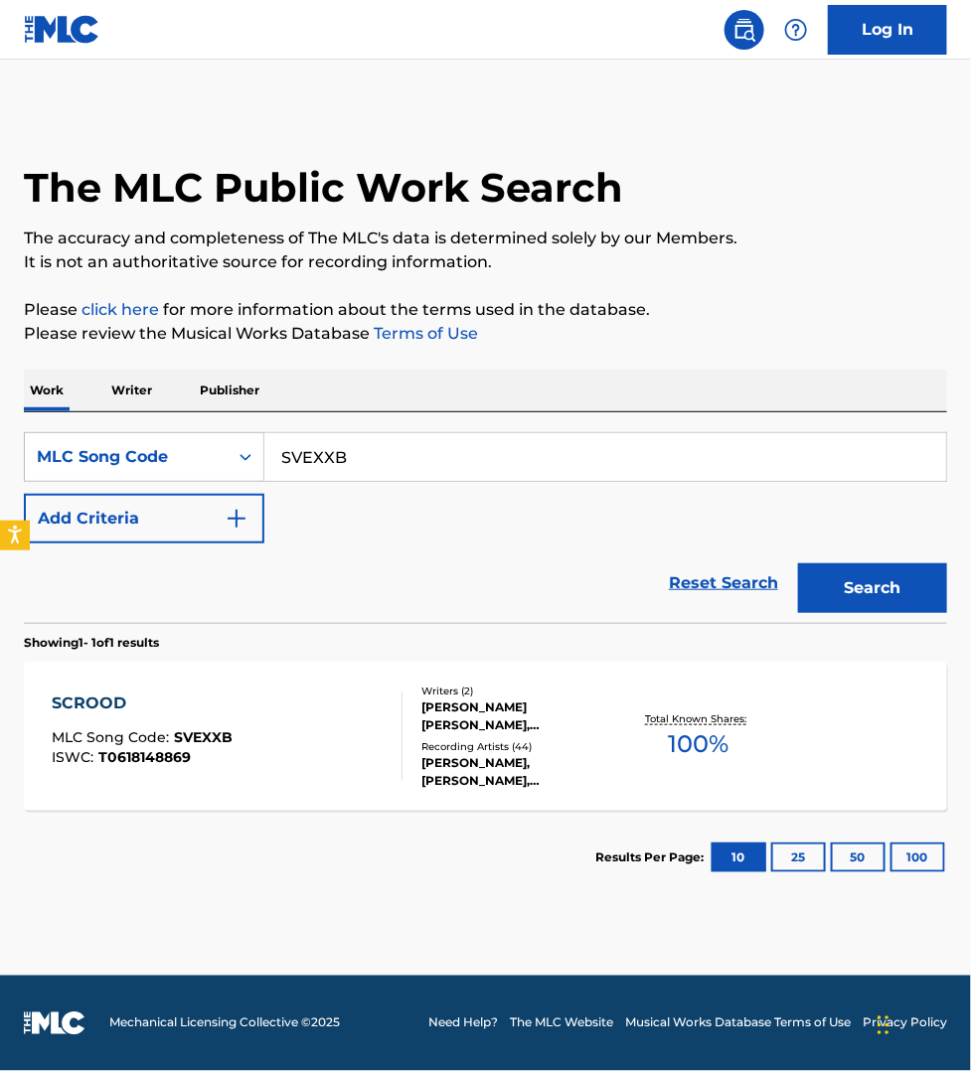
click at [351, 700] on div "SCROOD MLC Song Code : SVEXXB ISWC : T0618148869" at bounding box center [227, 735] width 351 height 89
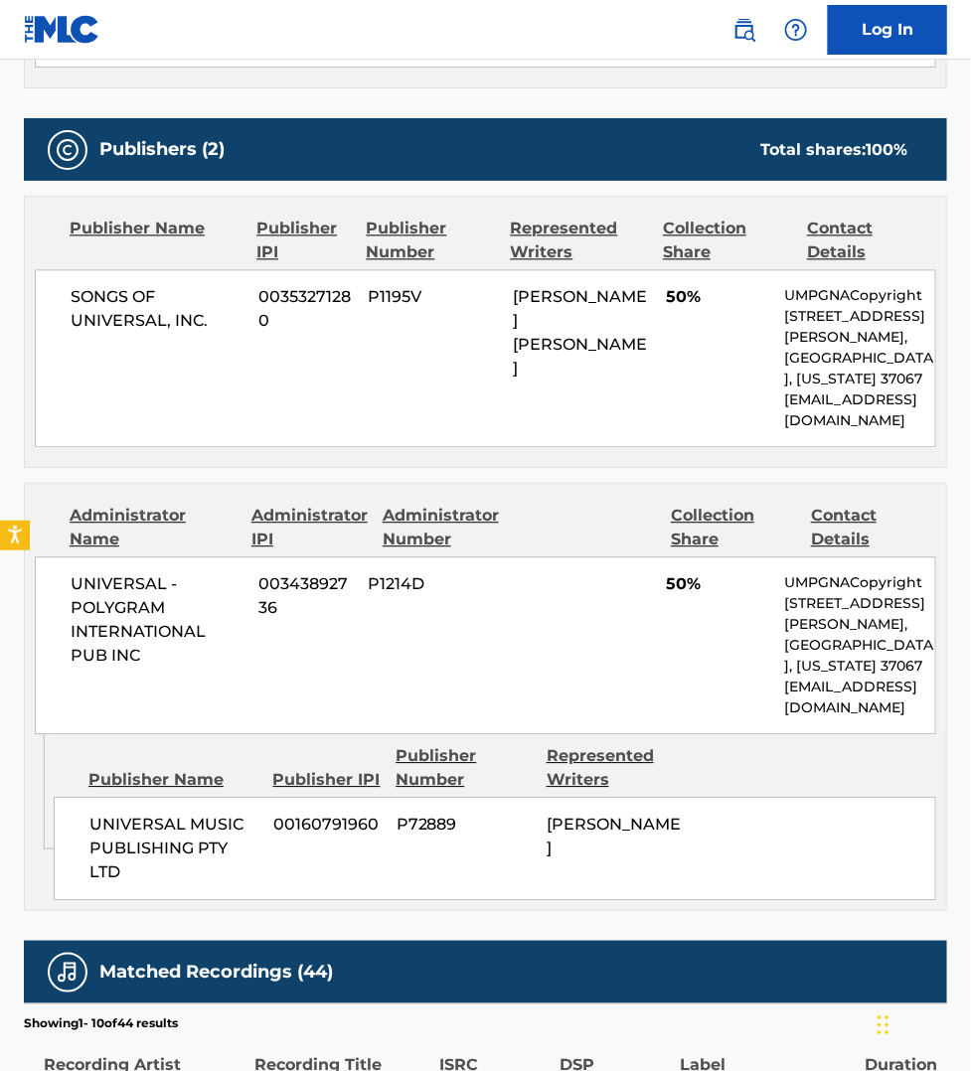
scroll to position [1024, 0]
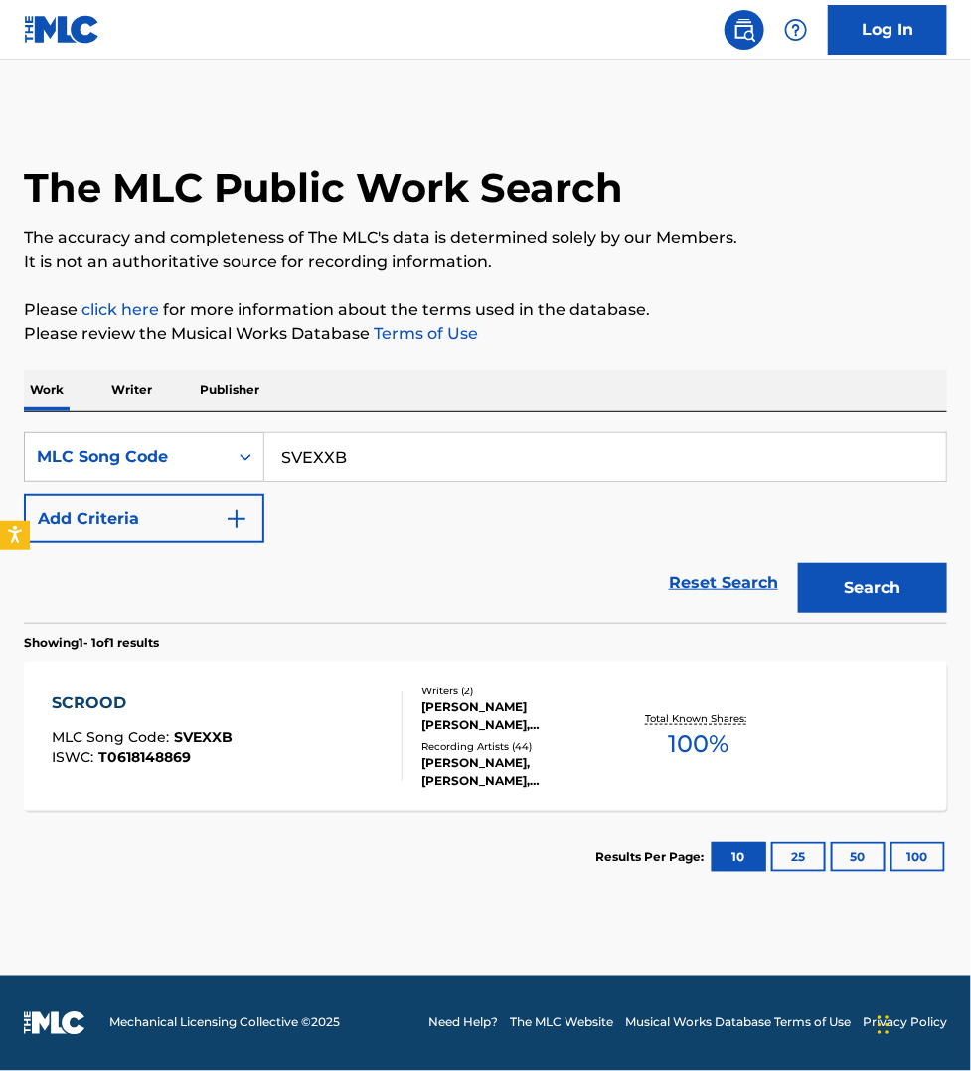
click at [434, 464] on input "SVEXXB" at bounding box center [604, 457] width 681 height 48
paste input "AB08IK"
type input "AB08IK"
click at [798, 563] on button "Search" at bounding box center [872, 588] width 149 height 50
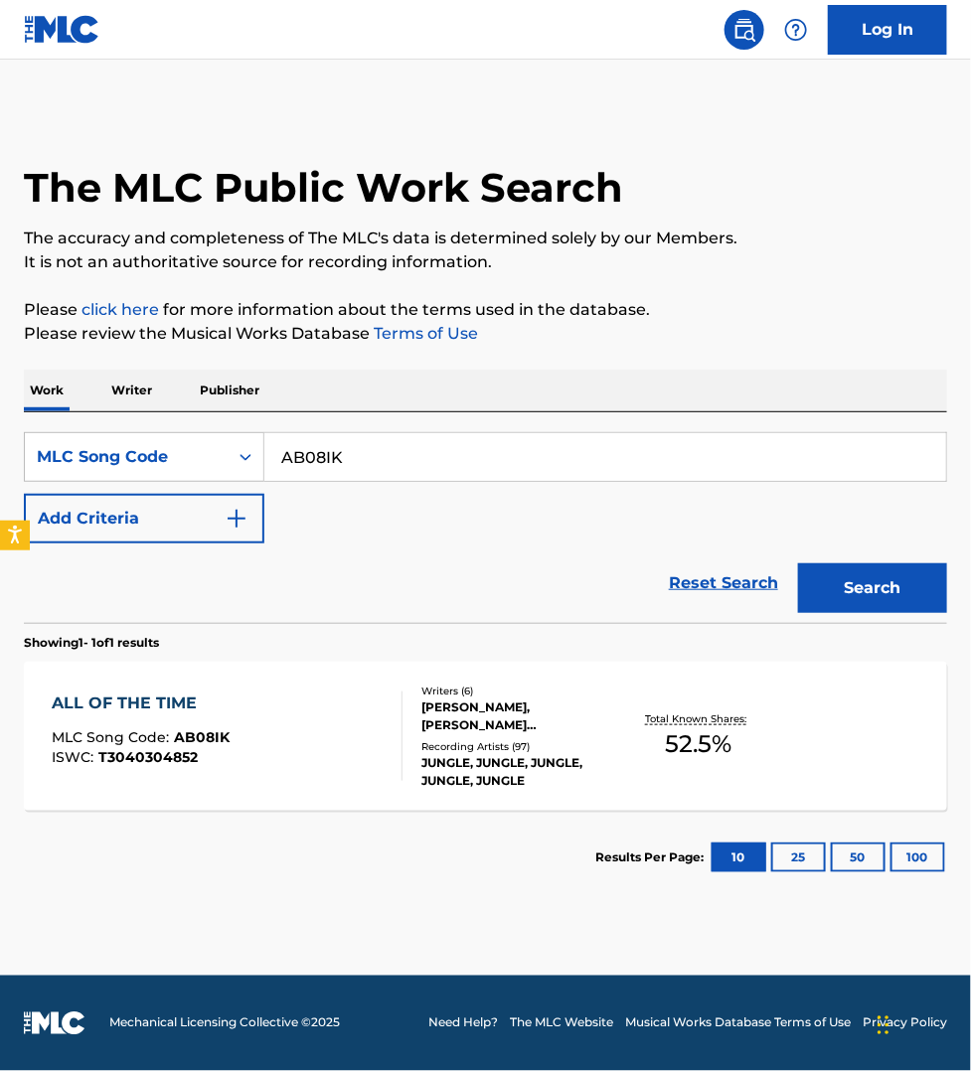
click at [329, 717] on div "ALL OF THE TIME MLC Song Code : AB08IK ISWC : T3040304852" at bounding box center [227, 735] width 351 height 89
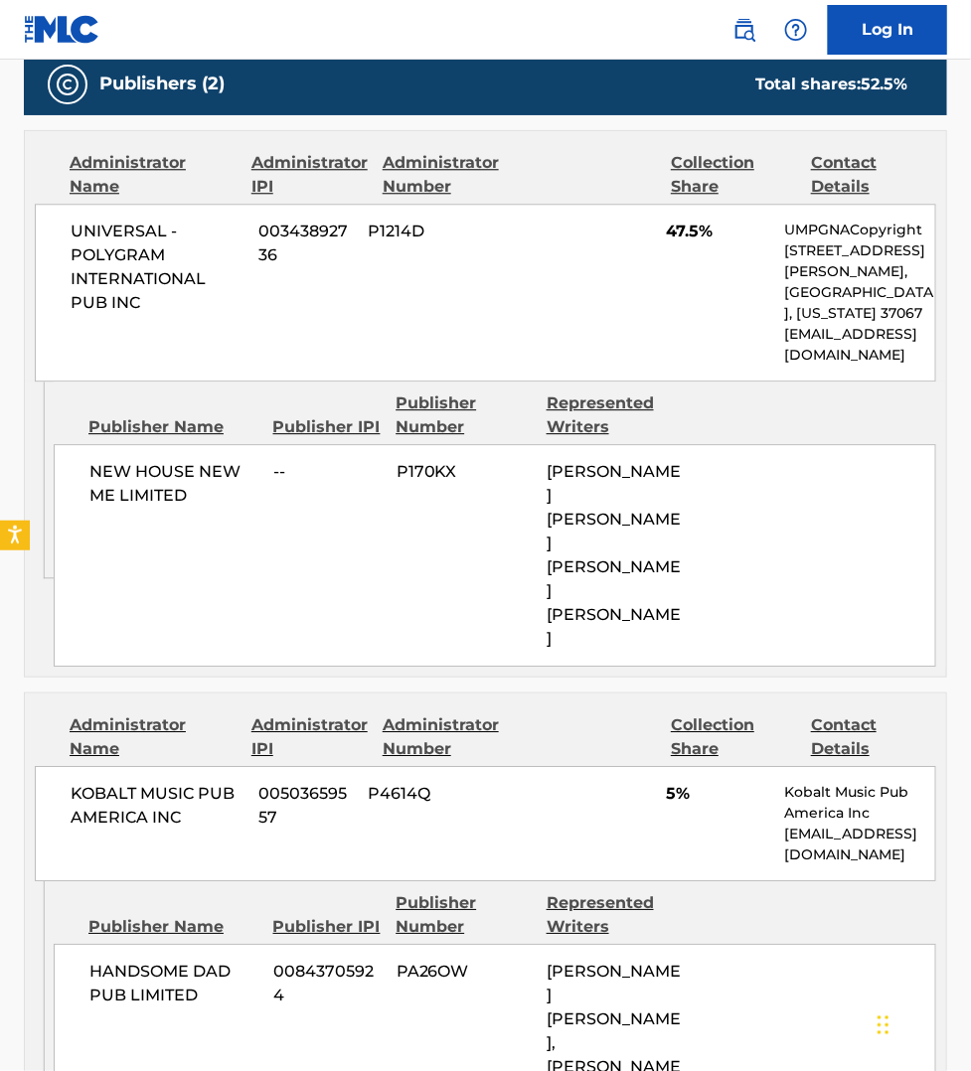
scroll to position [1118, 0]
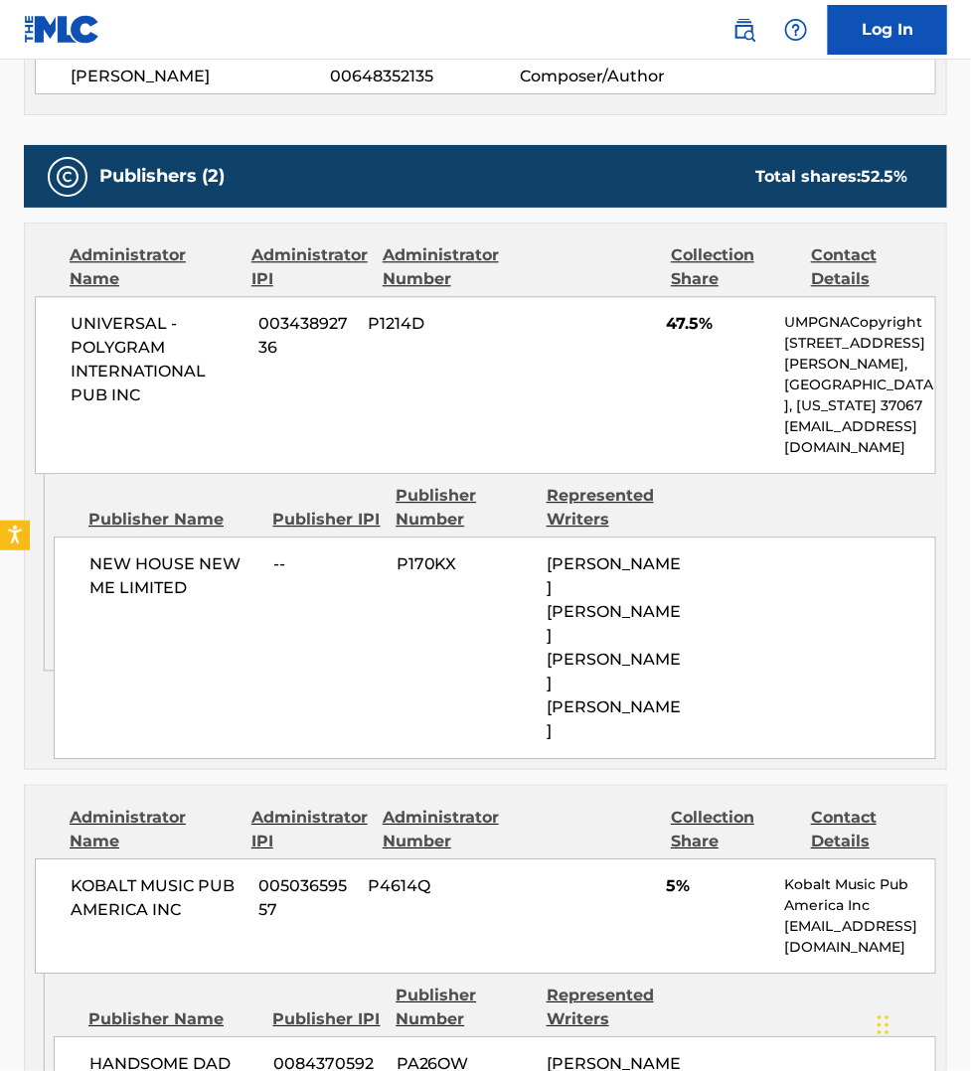
click at [255, 22] on nav "Log In" at bounding box center [485, 30] width 971 height 60
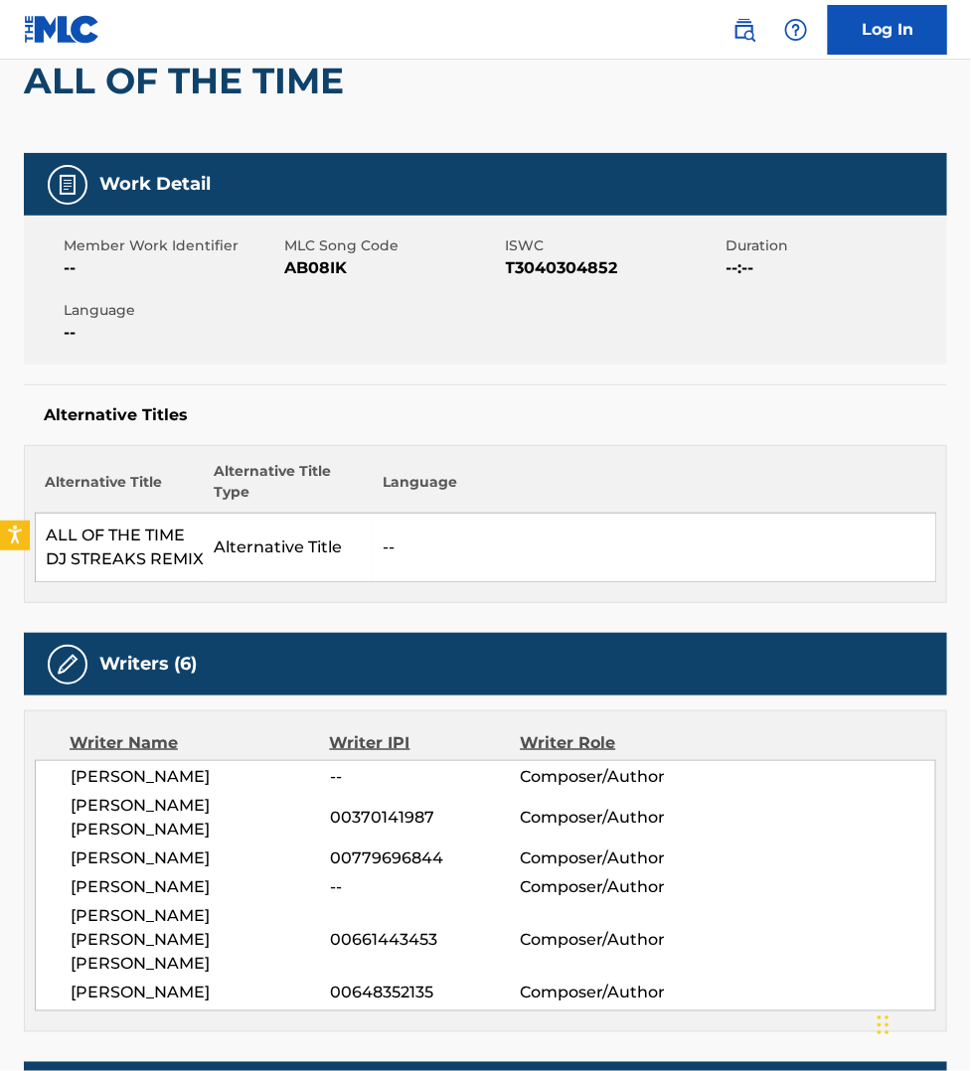
scroll to position [0, 0]
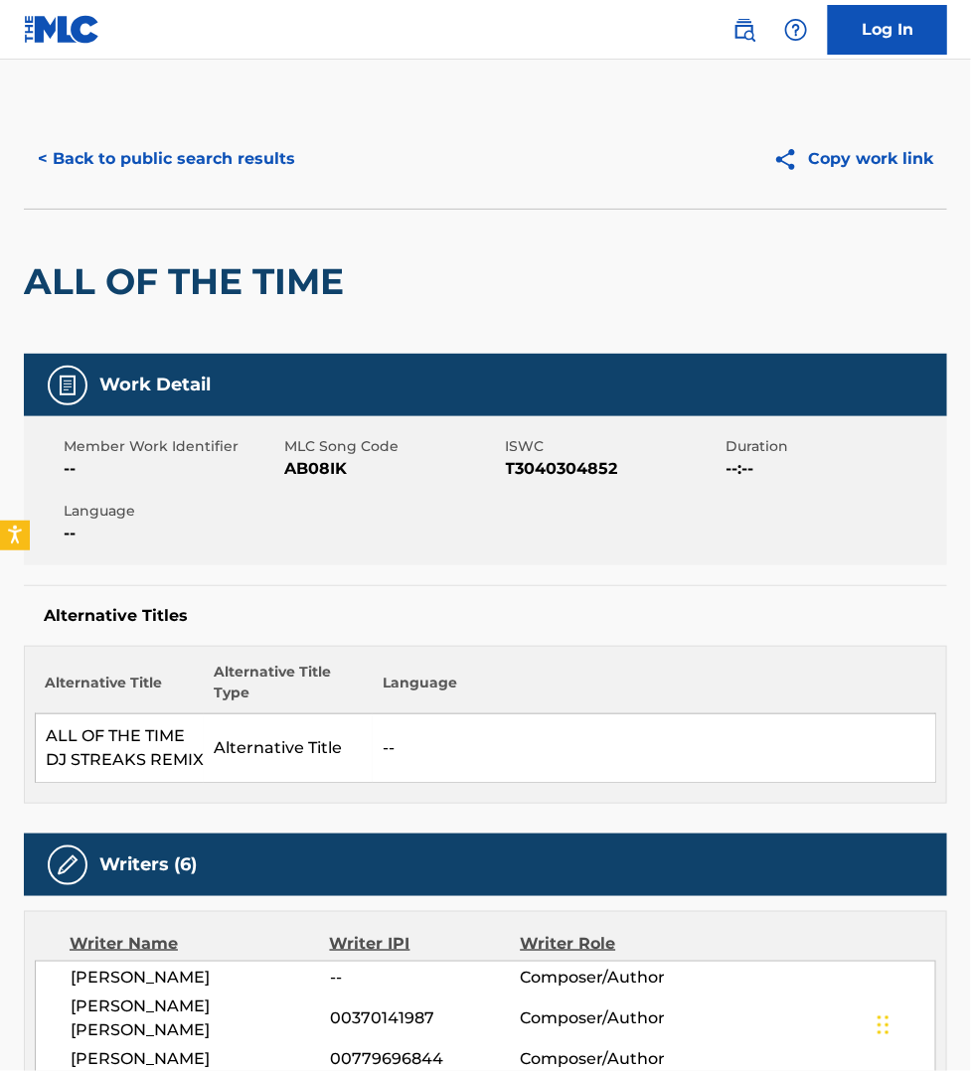
click at [214, 151] on button "< Back to public search results" at bounding box center [166, 159] width 285 height 50
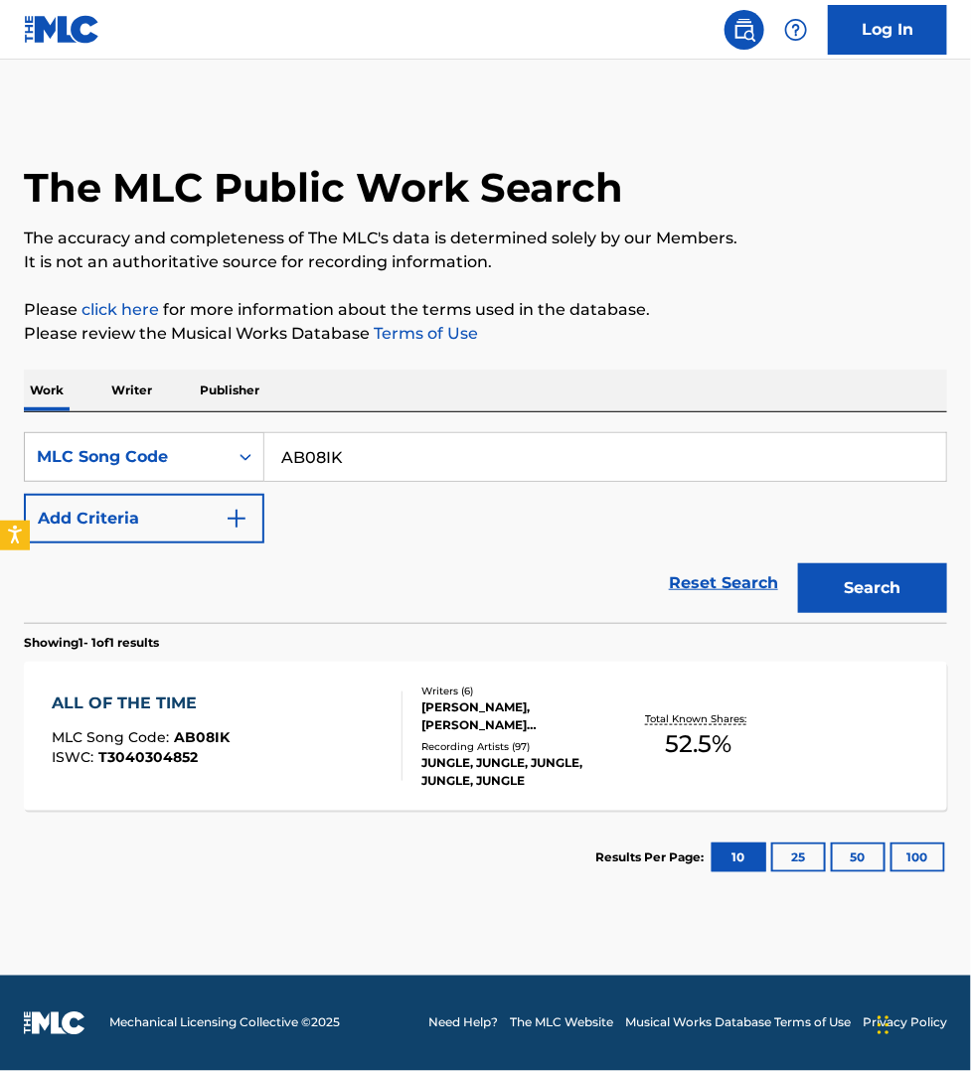
click at [142, 385] on p "Writer" at bounding box center [131, 391] width 53 height 42
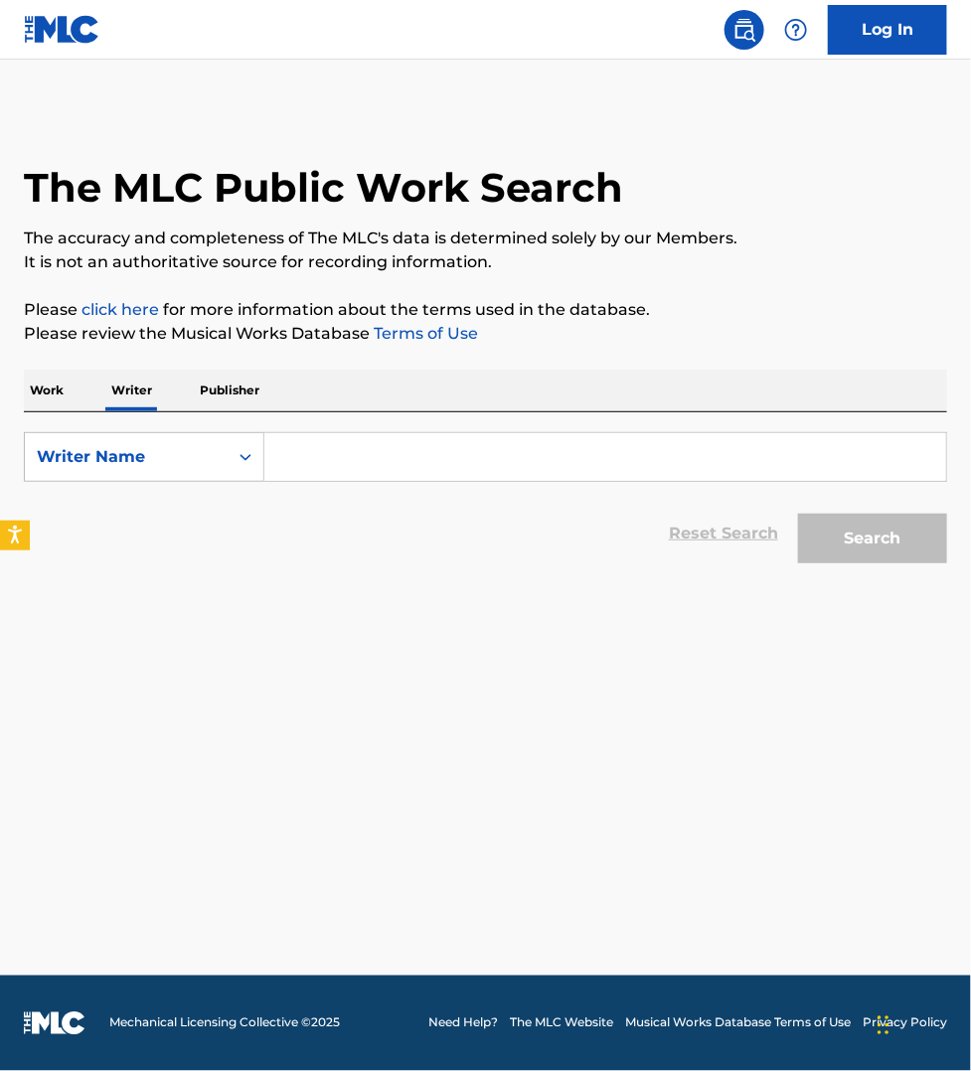
click at [390, 447] on input "Search Form" at bounding box center [604, 457] width 681 height 48
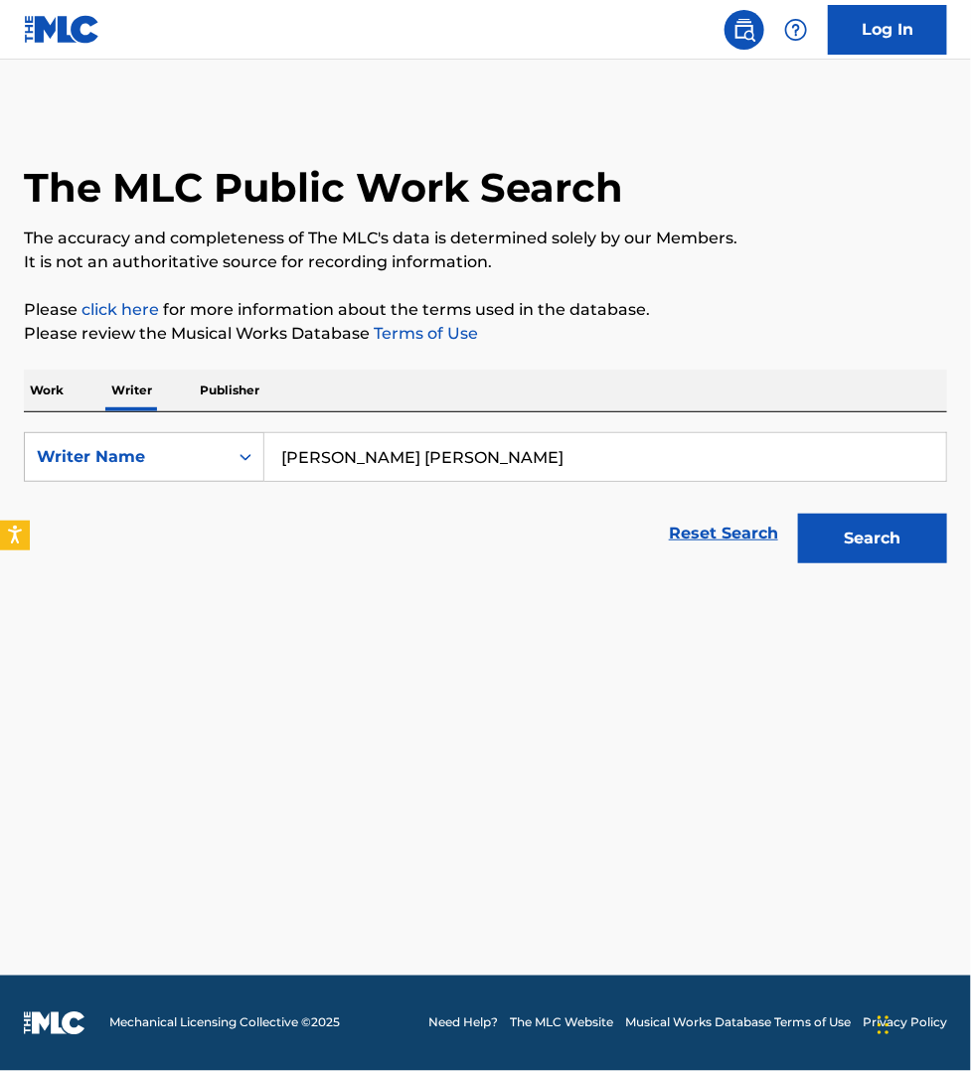
type input "[PERSON_NAME] [PERSON_NAME]"
click at [892, 556] on button "Search" at bounding box center [872, 539] width 149 height 50
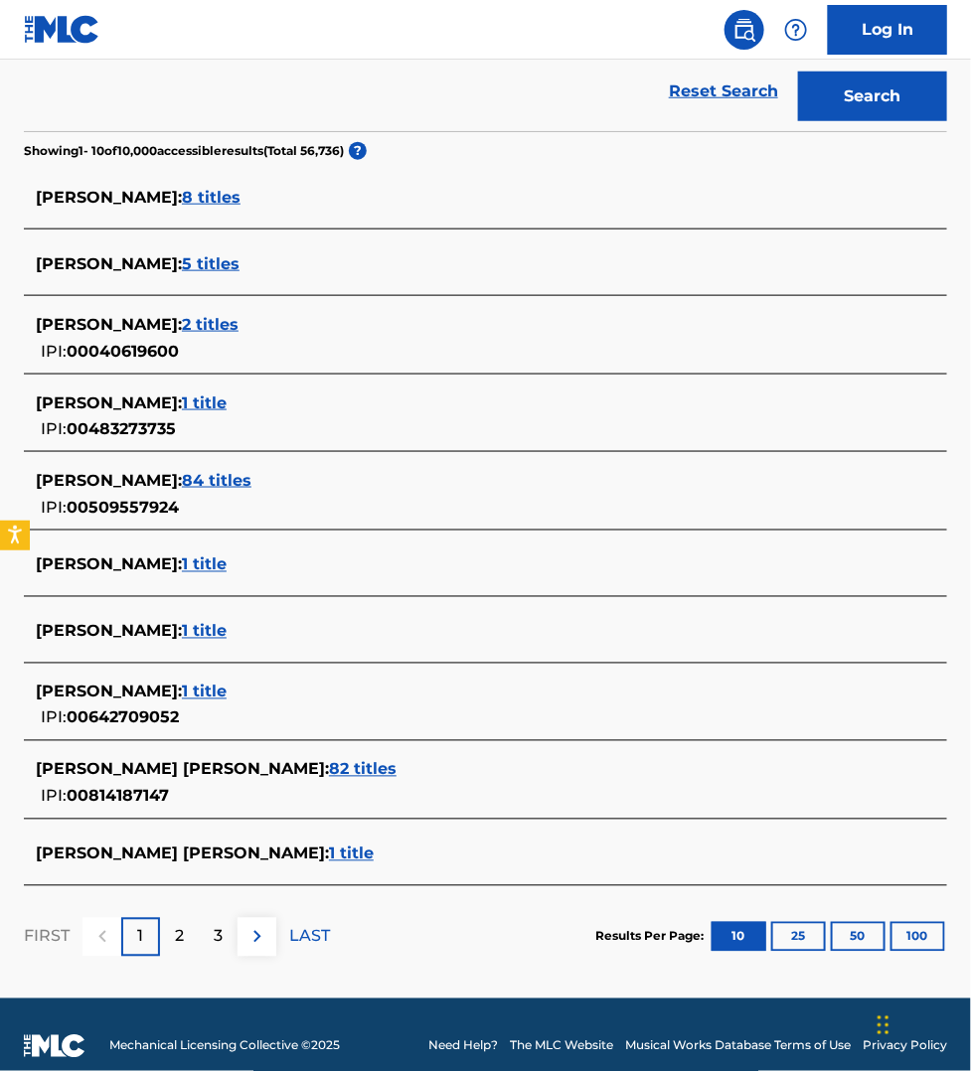
scroll to position [464, 0]
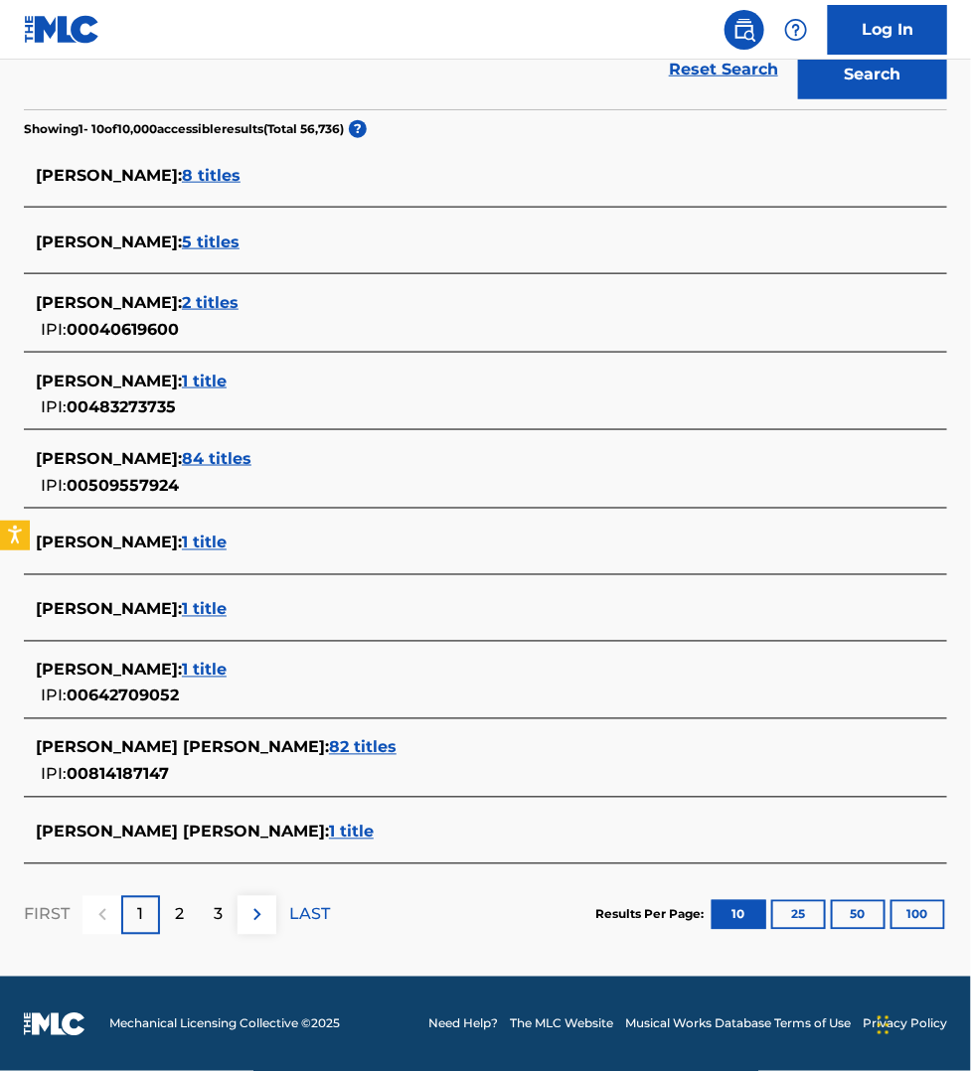
click at [329, 746] on span "82 titles" at bounding box center [363, 747] width 68 height 19
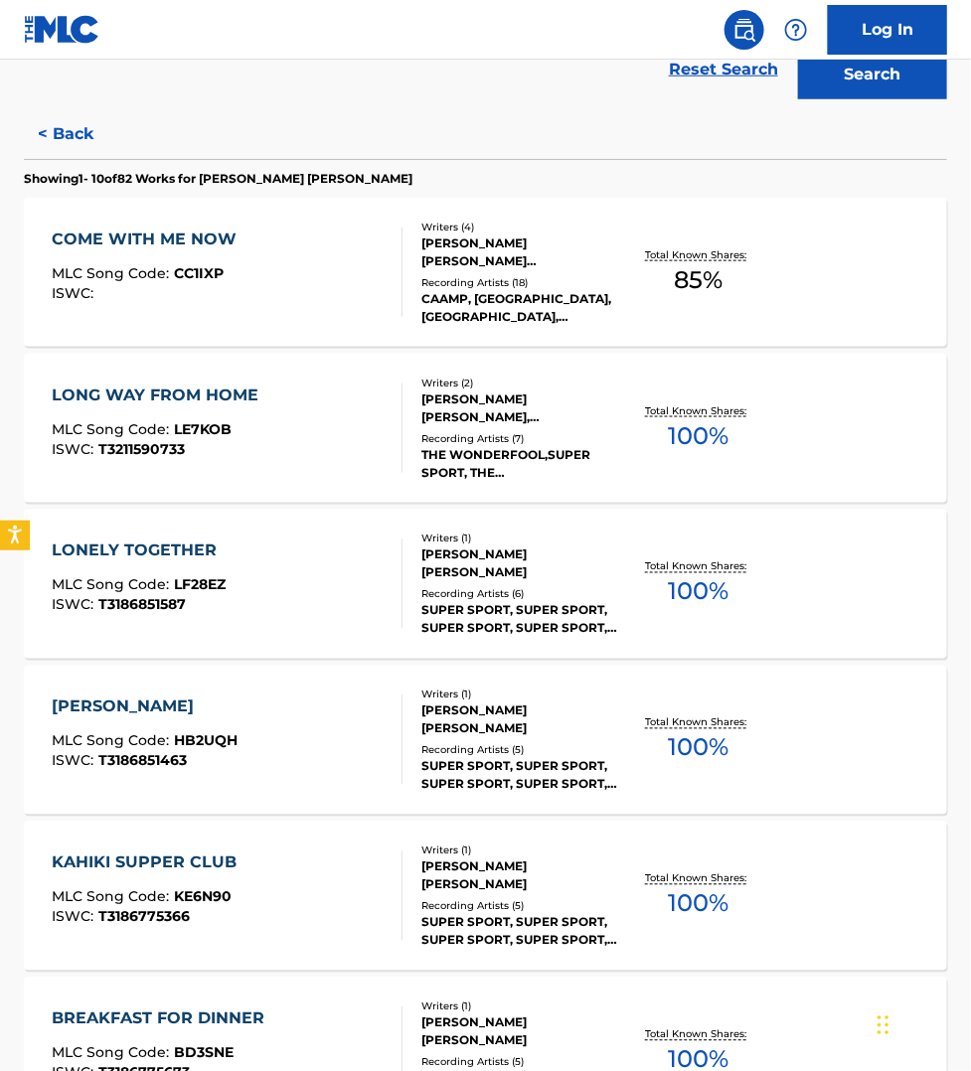
click at [335, 728] on div "[PERSON_NAME] MLC Song Code : HB2UQH ISWC : T3186851463" at bounding box center [227, 739] width 351 height 89
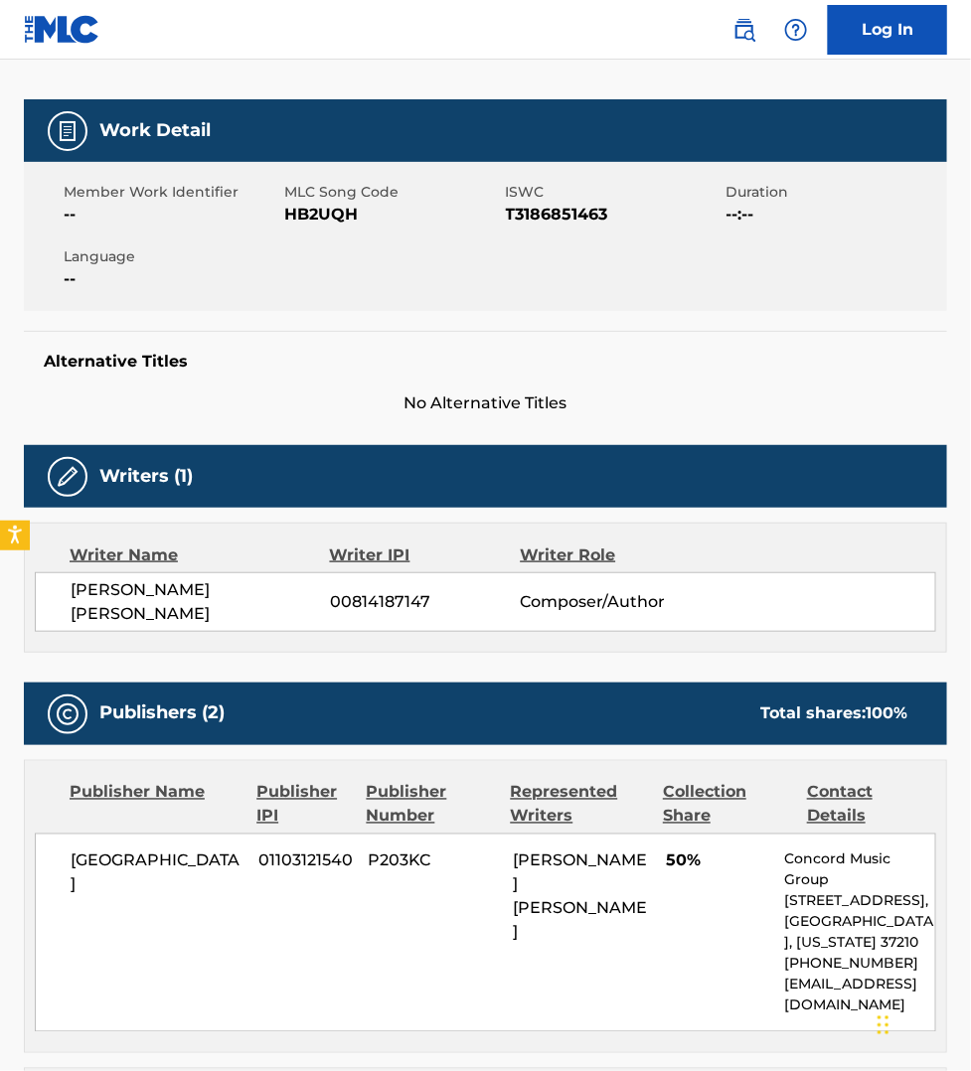
scroll to position [244, 0]
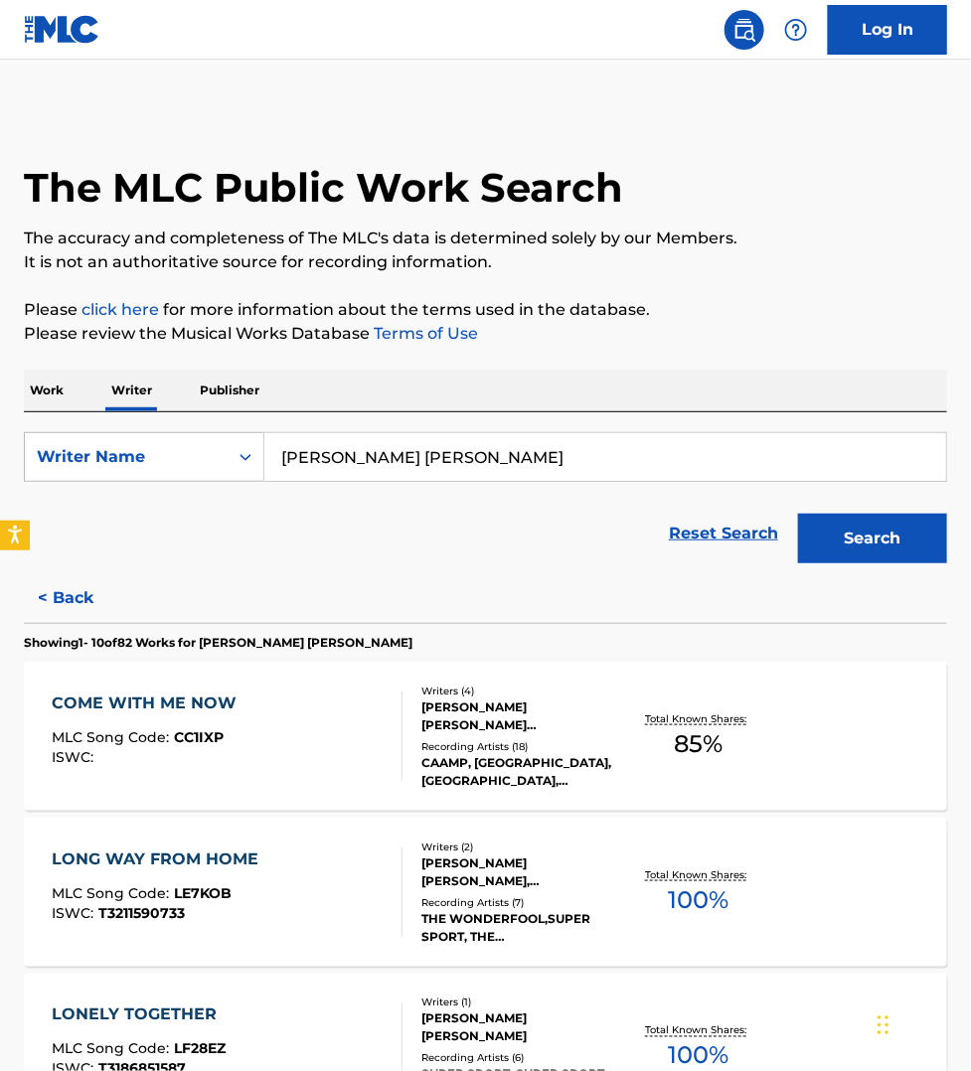
click at [61, 390] on p "Work" at bounding box center [47, 391] width 46 height 42
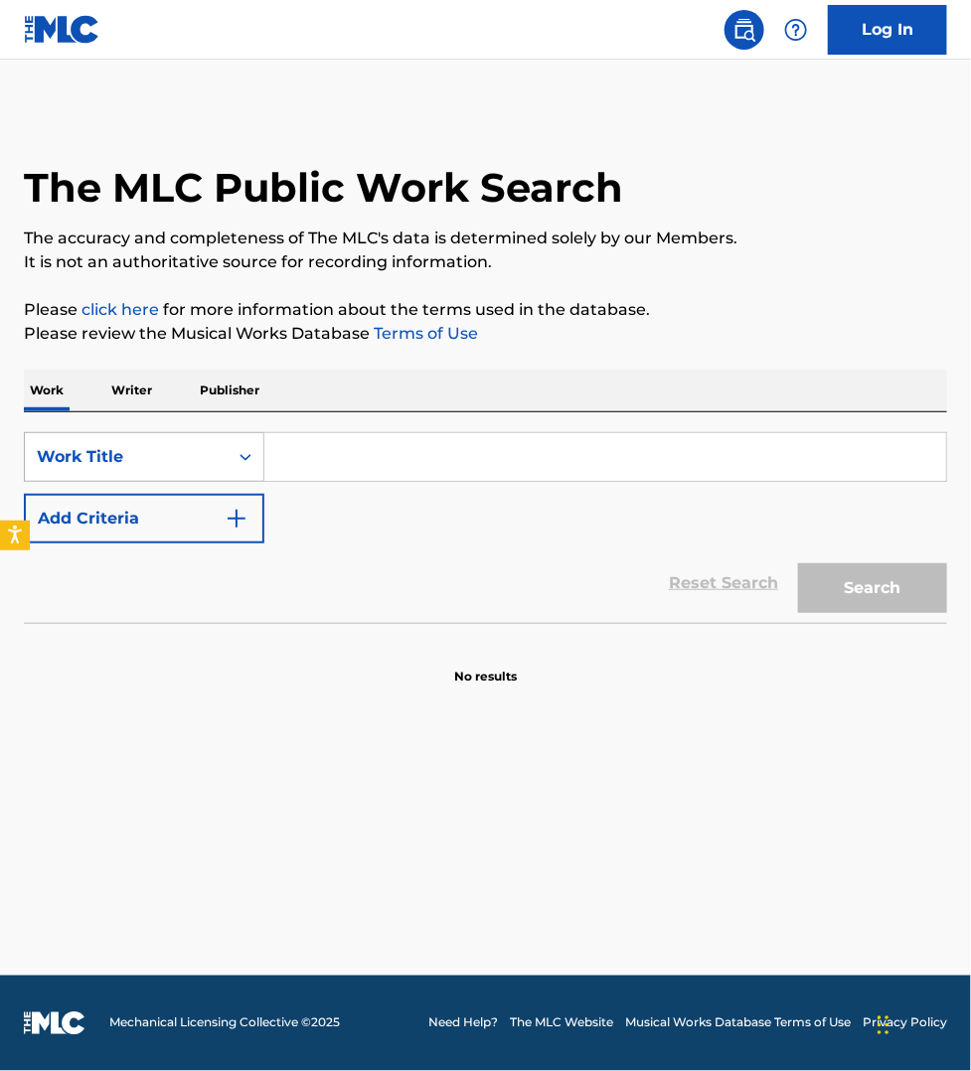
click at [84, 448] on div "Work Title" at bounding box center [126, 457] width 179 height 24
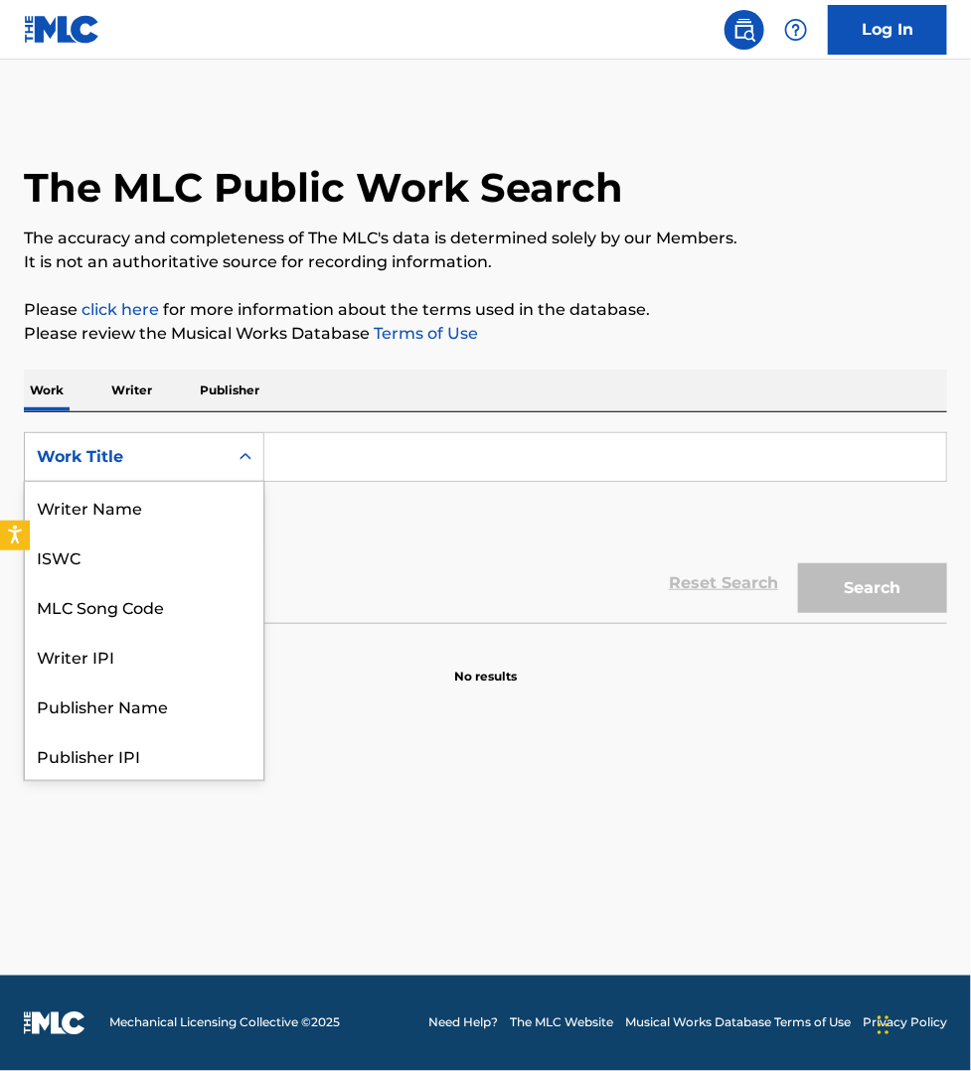
scroll to position [99, 0]
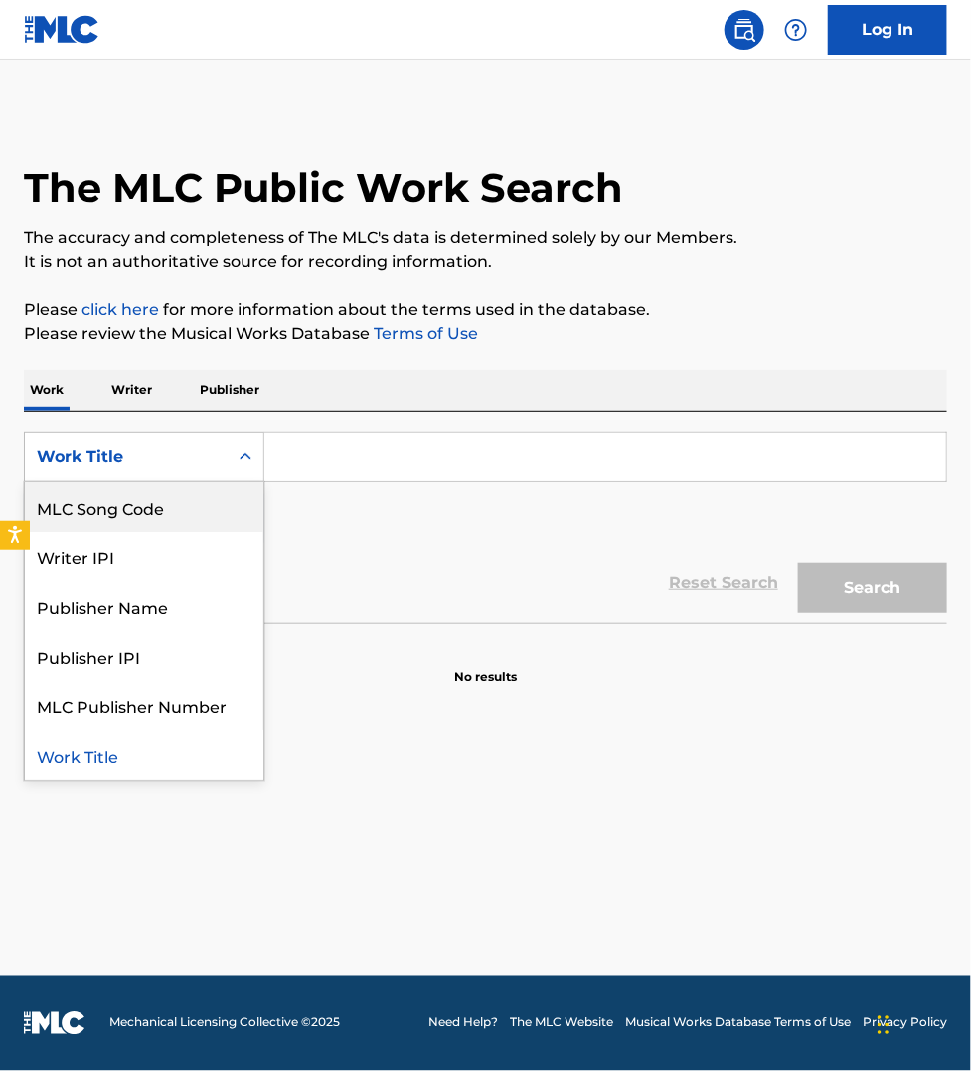
click at [100, 503] on div "MLC Song Code" at bounding box center [144, 507] width 238 height 50
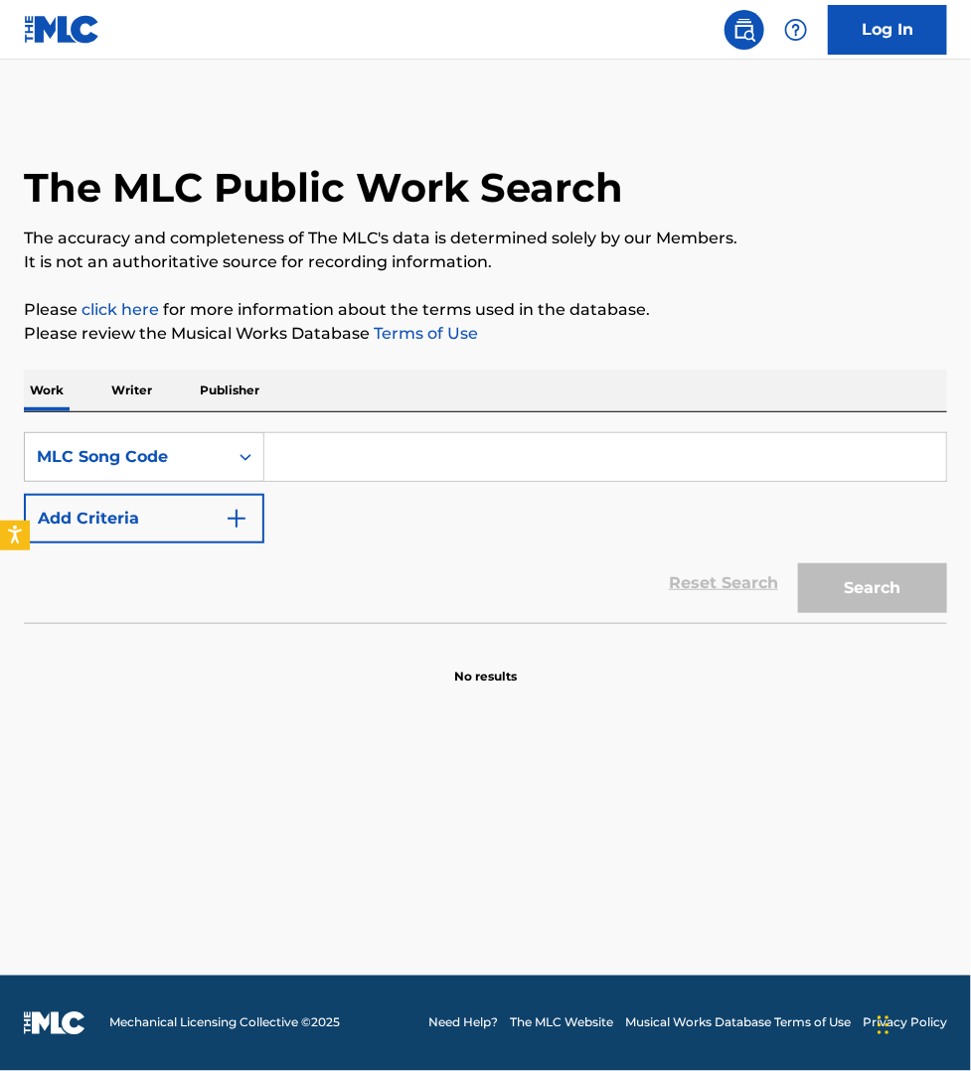
click at [361, 462] on input "Search Form" at bounding box center [604, 457] width 681 height 48
paste input "G05663"
type input "G05663"
click at [798, 563] on button "Search" at bounding box center [872, 588] width 149 height 50
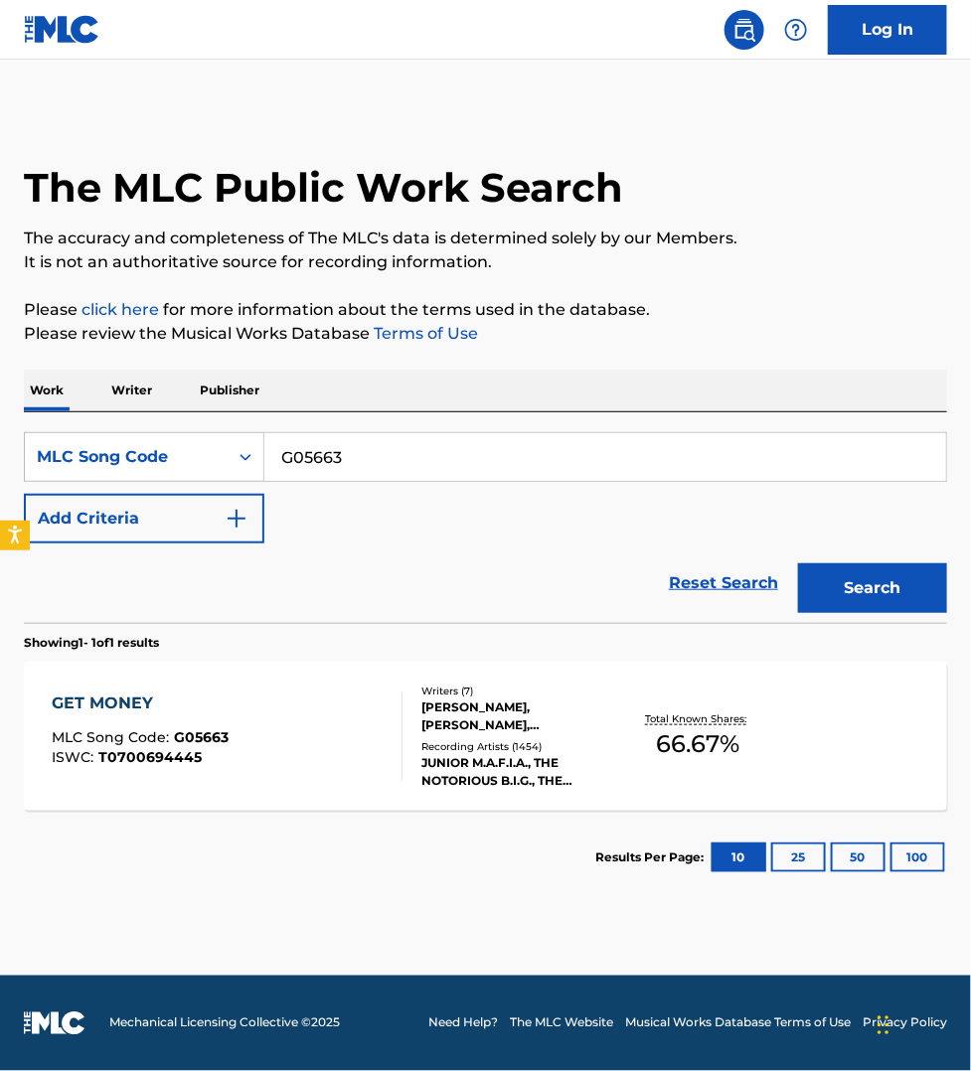
click at [315, 735] on div "GET MONEY MLC Song Code : G05663 ISWC : T0700694445" at bounding box center [227, 735] width 351 height 89
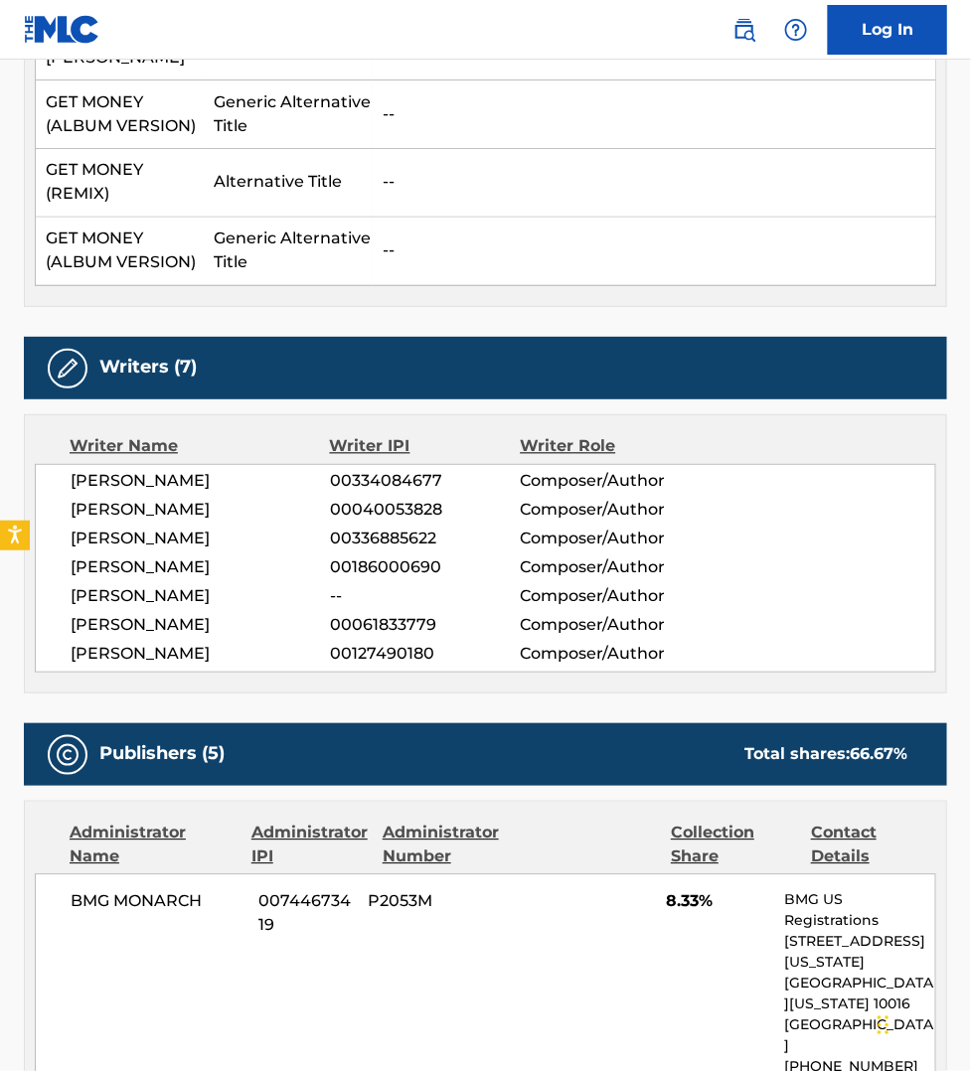
scroll to position [776, 0]
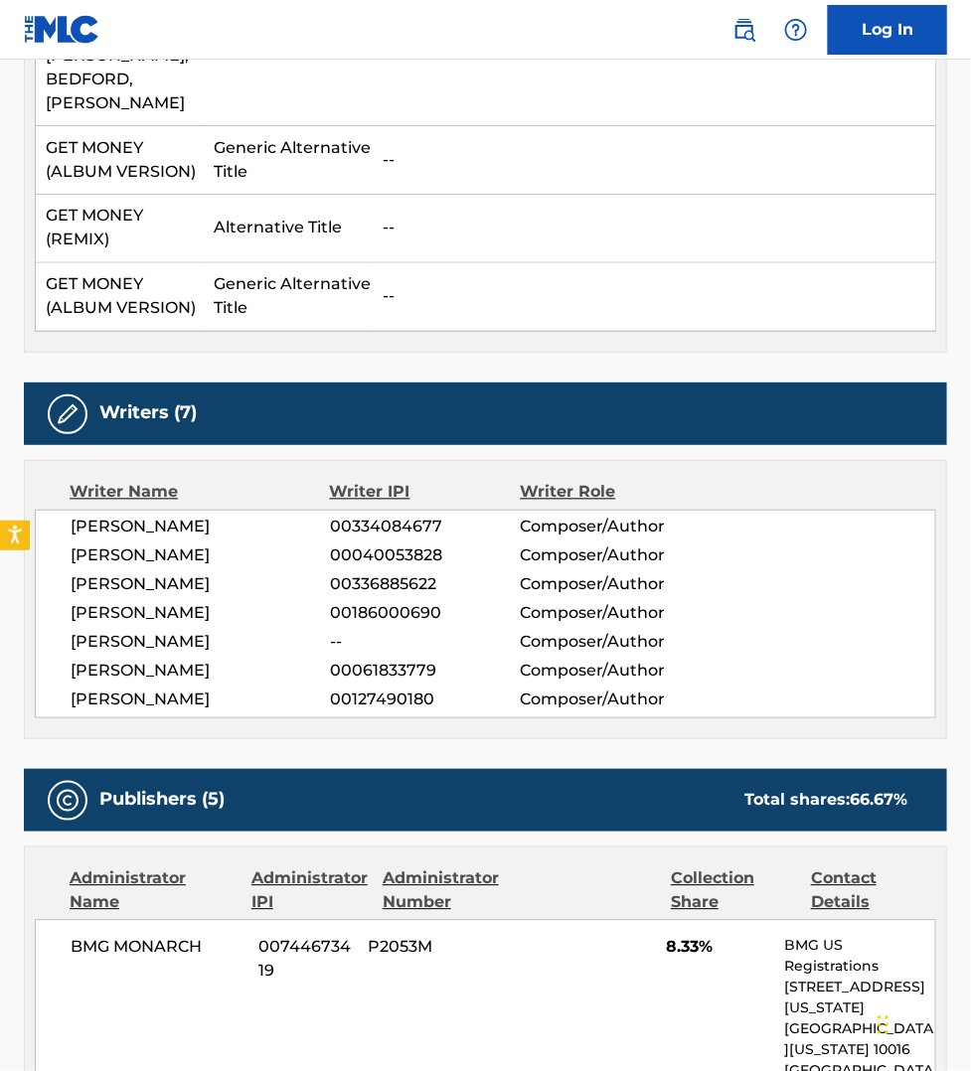
click at [179, 660] on span "[PERSON_NAME]" at bounding box center [200, 672] width 259 height 24
copy span "BEDFORD"
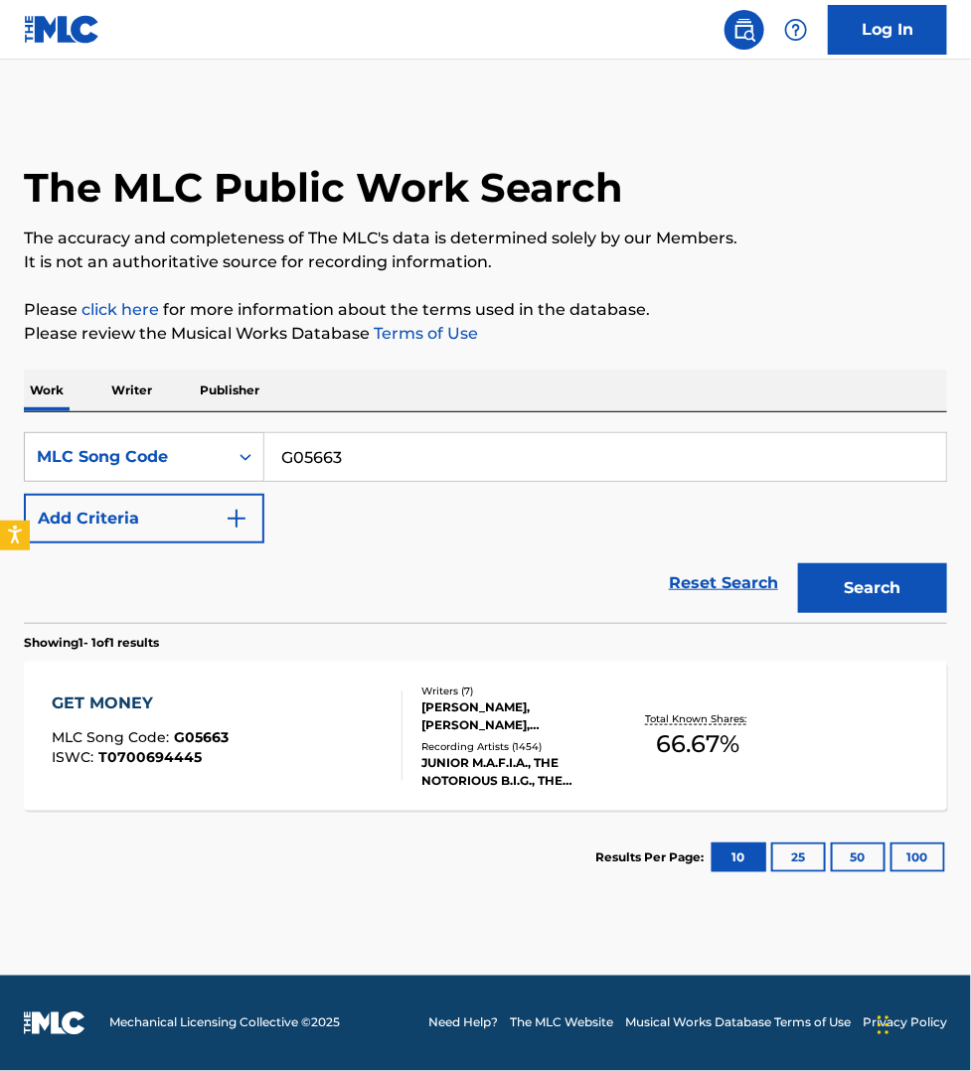
click at [392, 452] on input "G05663" at bounding box center [604, 457] width 681 height 48
paste input "1B8II0"
type input "1B8II0"
click at [798, 563] on button "Search" at bounding box center [872, 588] width 149 height 50
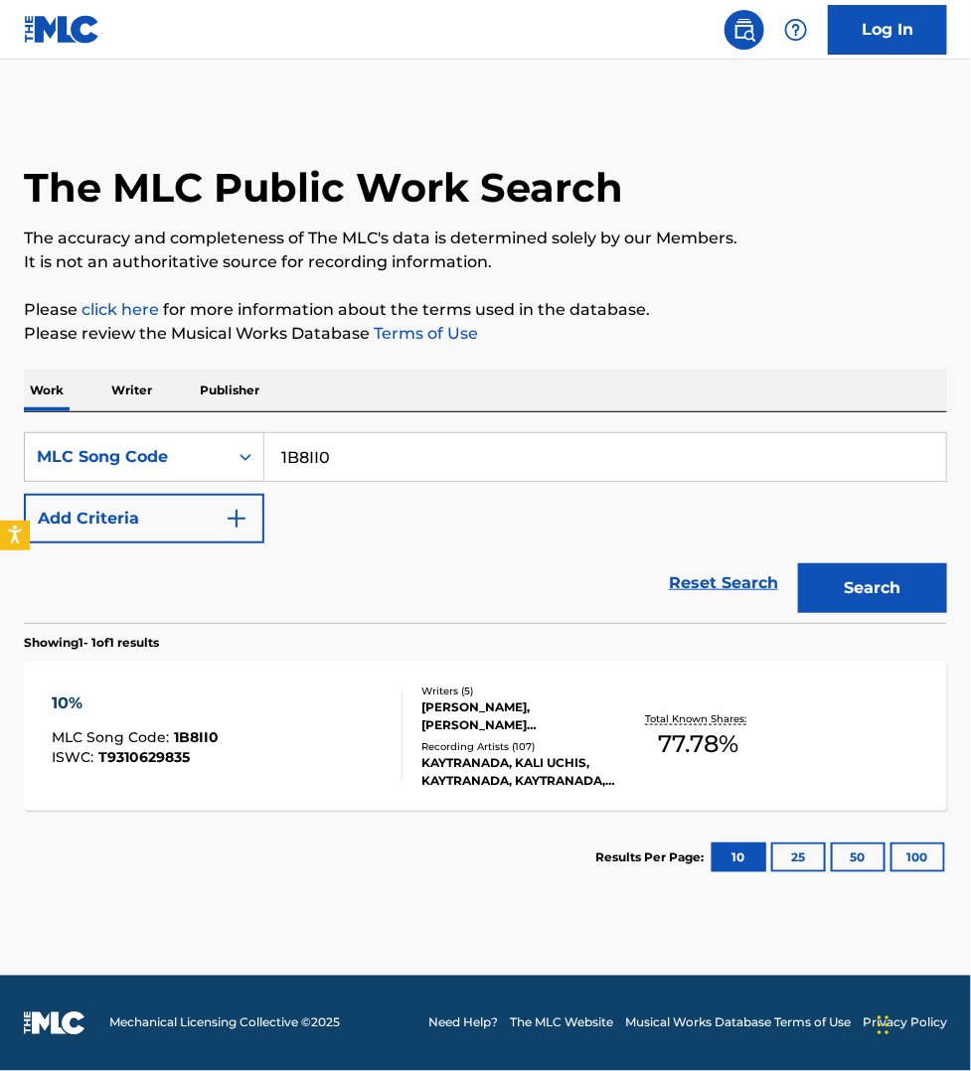
click at [341, 752] on div "10% MLC Song Code : 1B8II0 ISWC : T9310629835" at bounding box center [227, 735] width 351 height 89
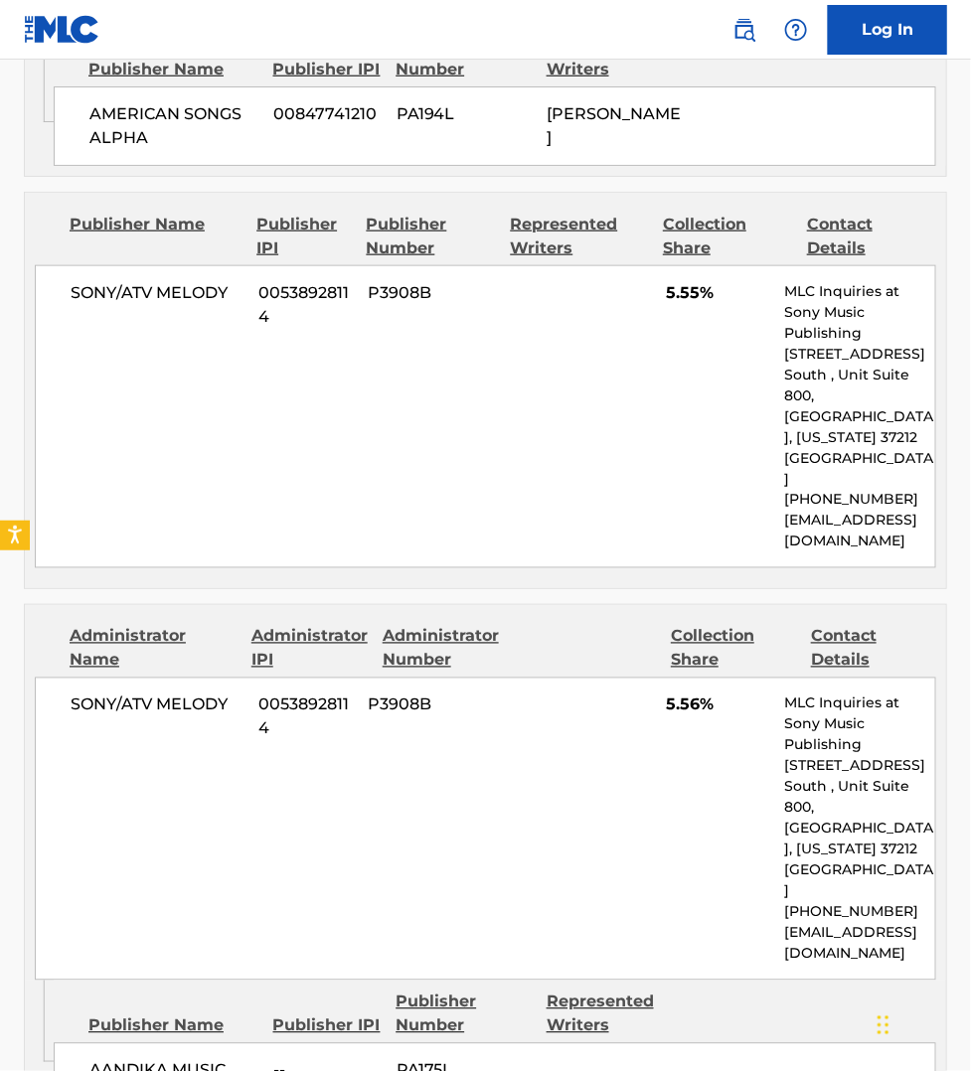
scroll to position [2452, 0]
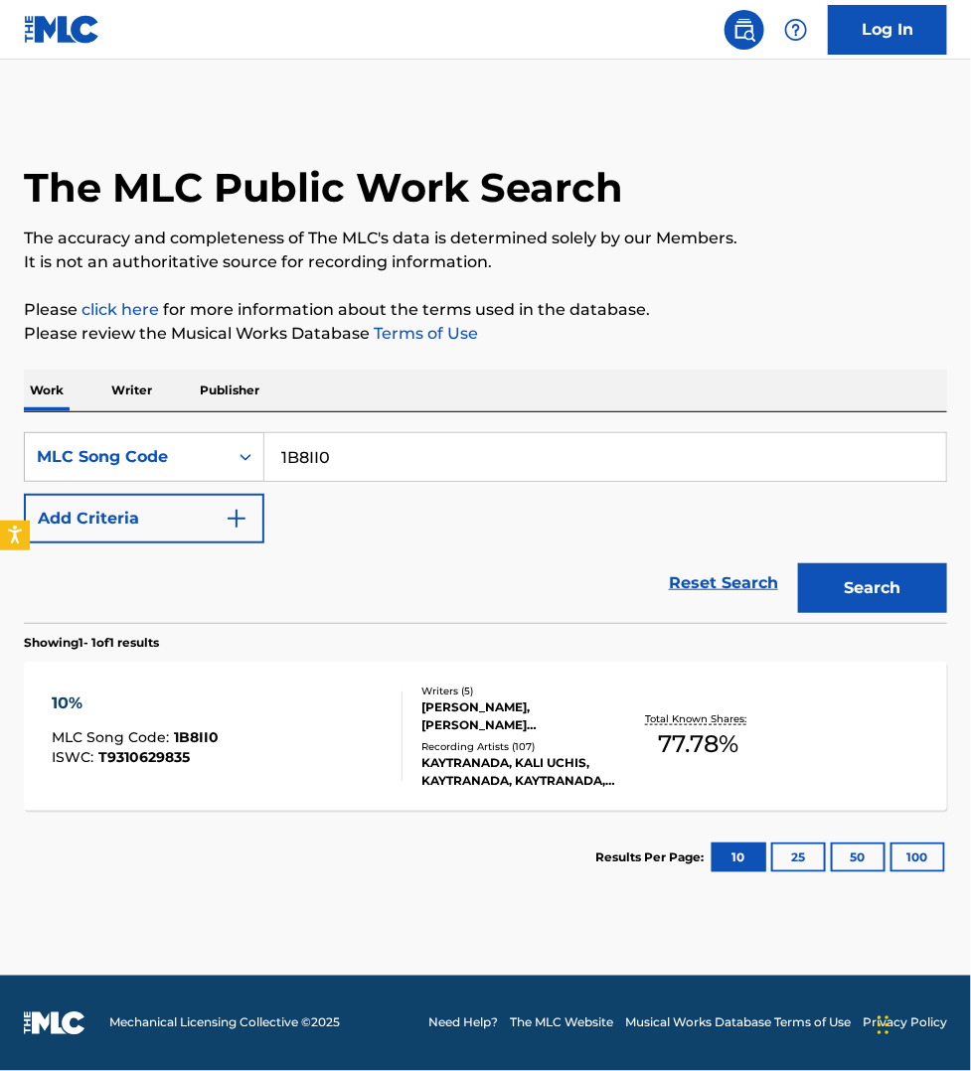
click at [346, 438] on input "1B8II0" at bounding box center [604, 457] width 681 height 48
paste input "LA3XRG"
type input "LA3XRG"
click at [798, 563] on button "Search" at bounding box center [872, 588] width 149 height 50
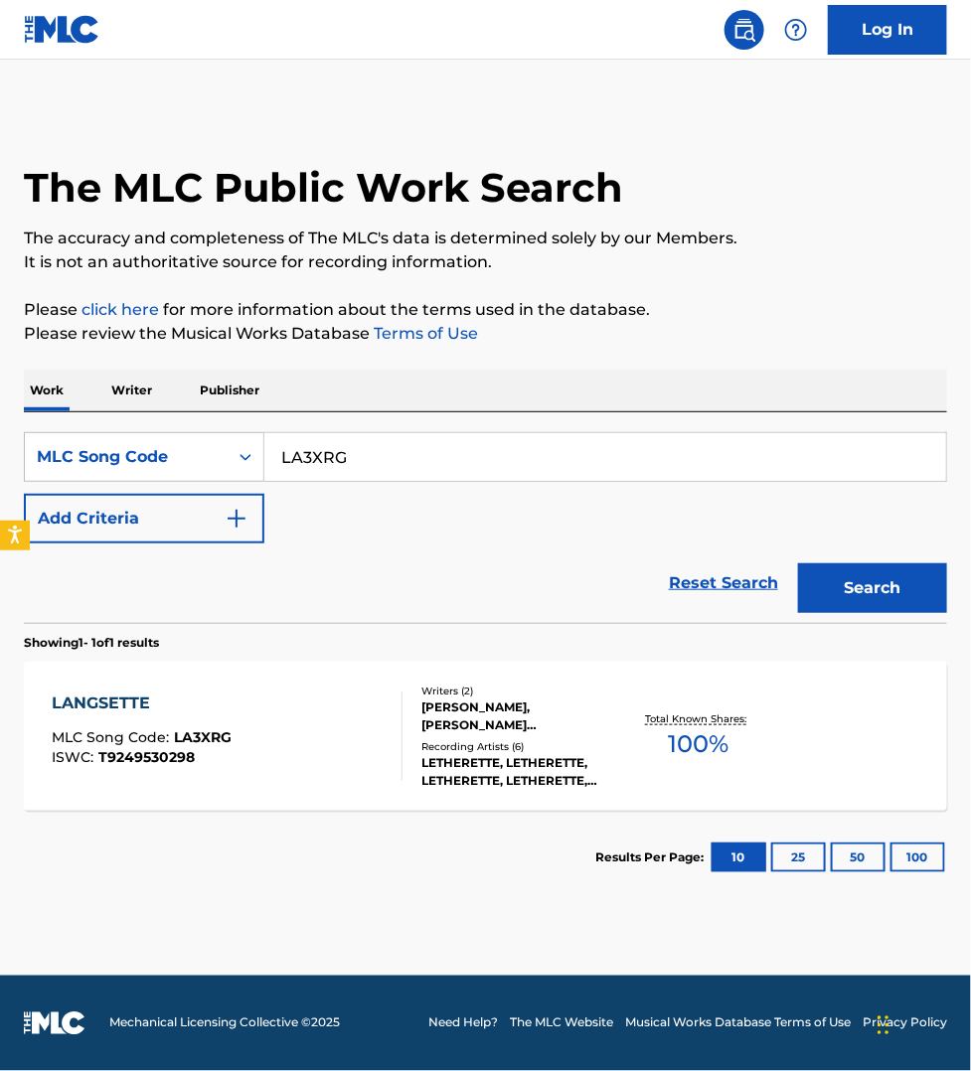
click at [314, 736] on div "LANGSETTE MLC Song Code : LA3XRG ISWC : T9249530298" at bounding box center [227, 735] width 351 height 89
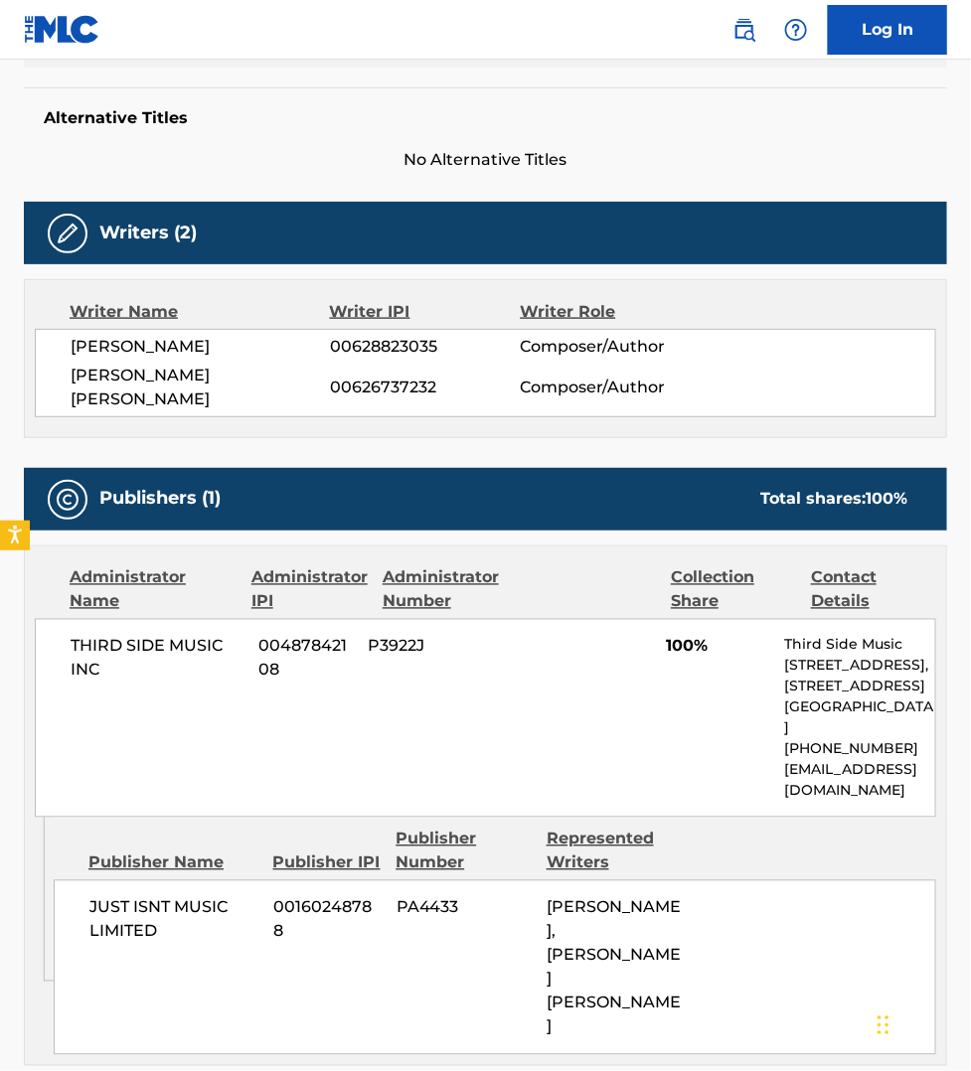
scroll to position [621, 0]
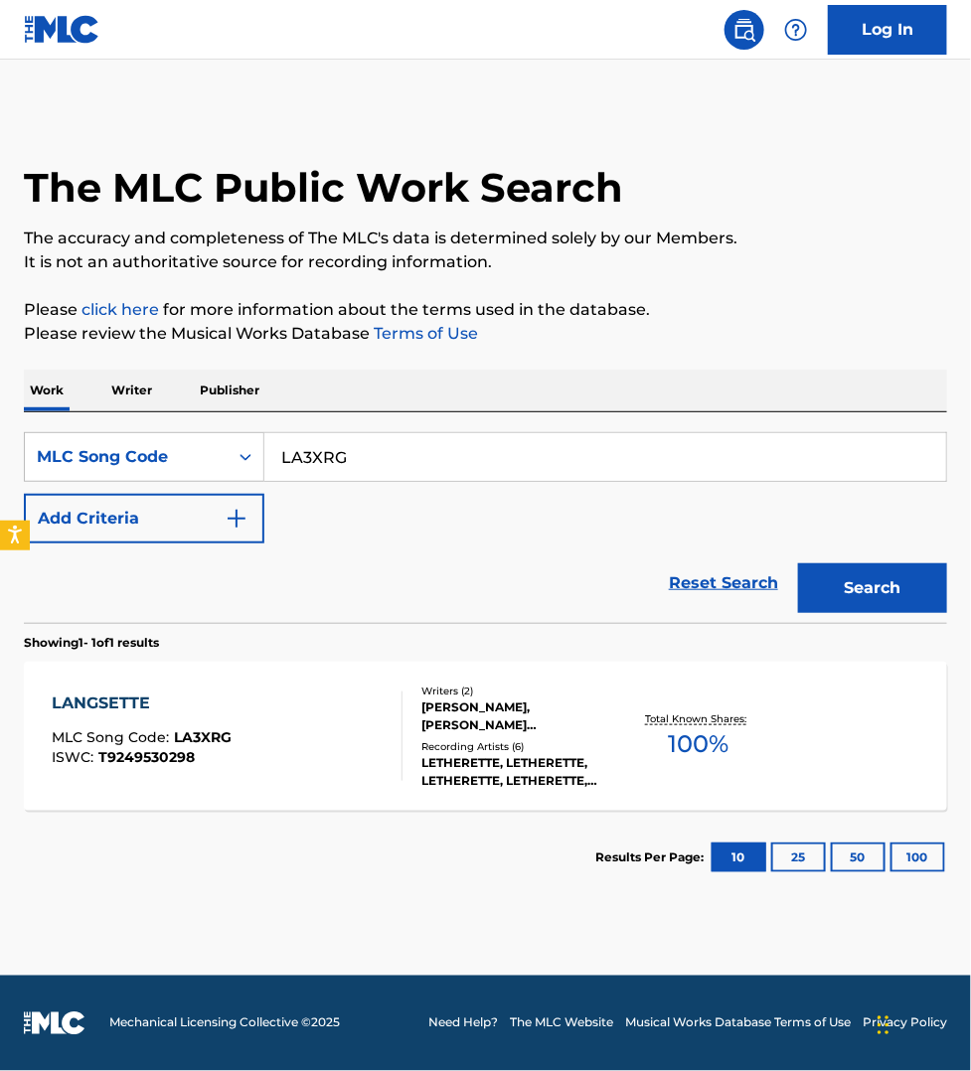
click at [359, 445] on input "LA3XRG" at bounding box center [604, 457] width 681 height 48
paste input "X4061L"
type input "X4061L"
click at [798, 563] on button "Search" at bounding box center [872, 588] width 149 height 50
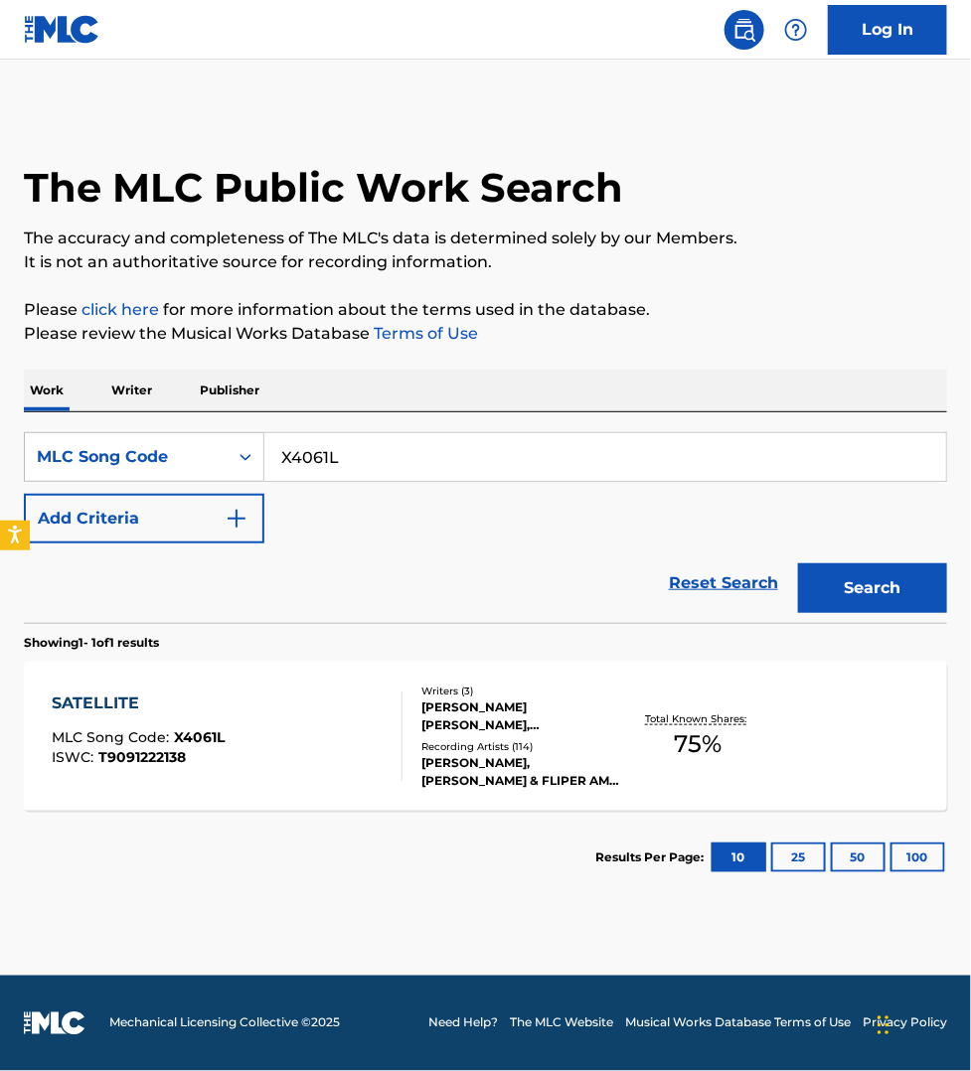
click at [330, 757] on div "SATELLITE MLC Song Code : X4061L ISWC : T9091222138" at bounding box center [227, 735] width 351 height 89
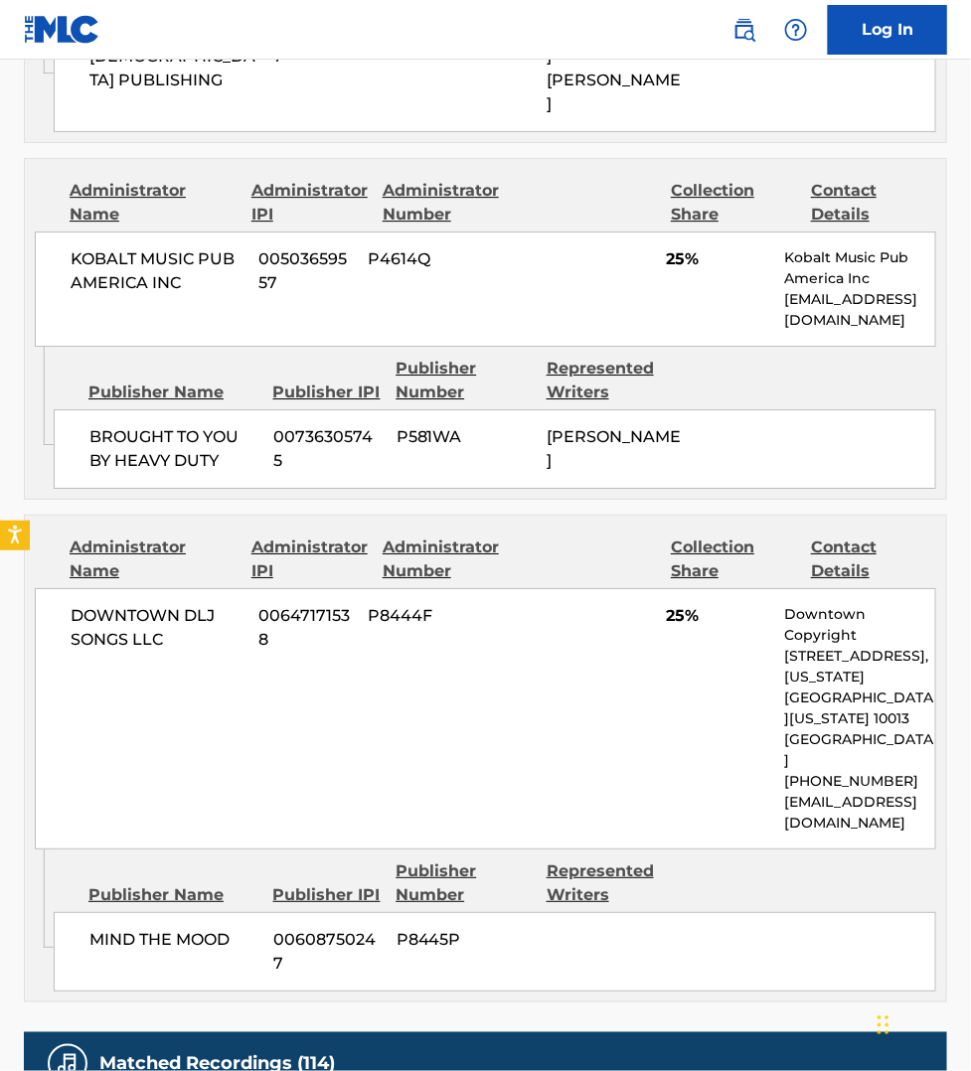
scroll to position [1490, 0]
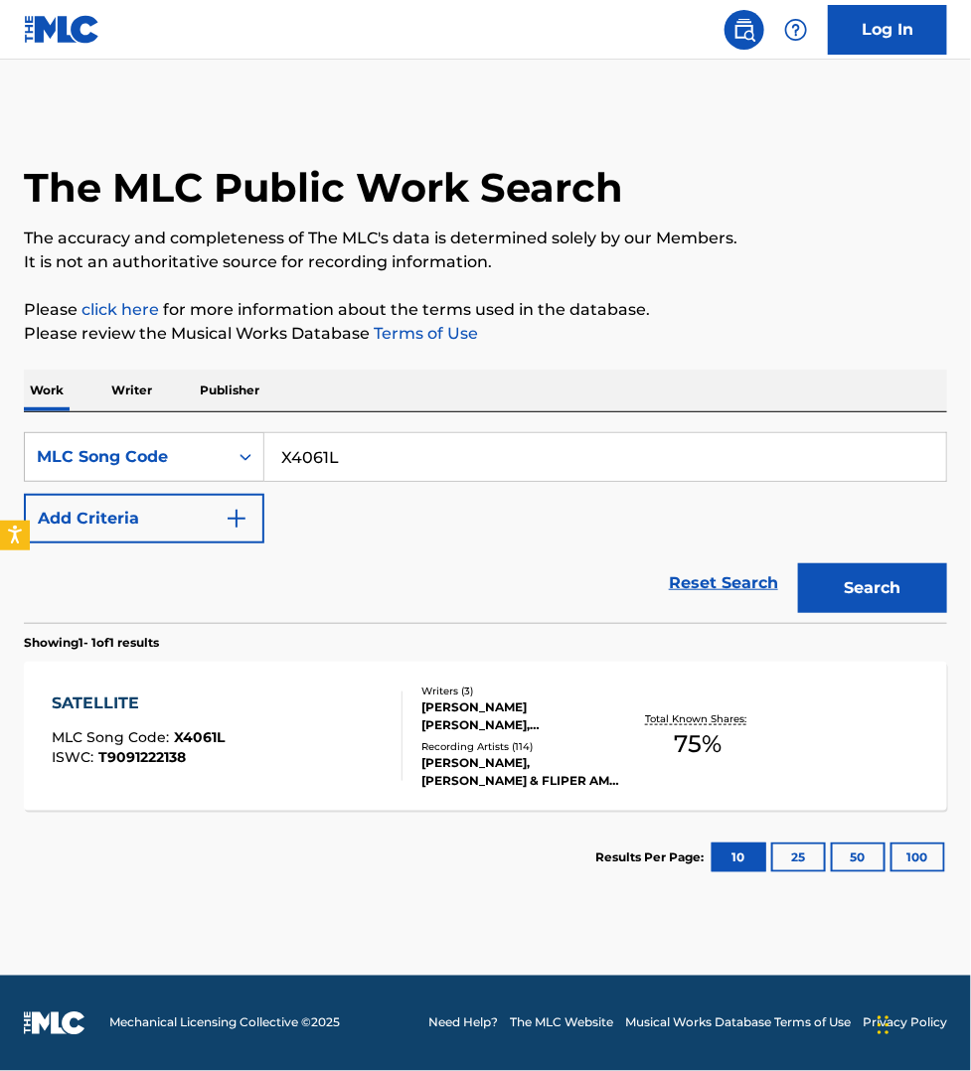
click at [330, 449] on input "X4061L" at bounding box center [604, 457] width 681 height 48
paste input "WVAJ96"
type input "WVAJ96"
click at [798, 563] on button "Search" at bounding box center [872, 588] width 149 height 50
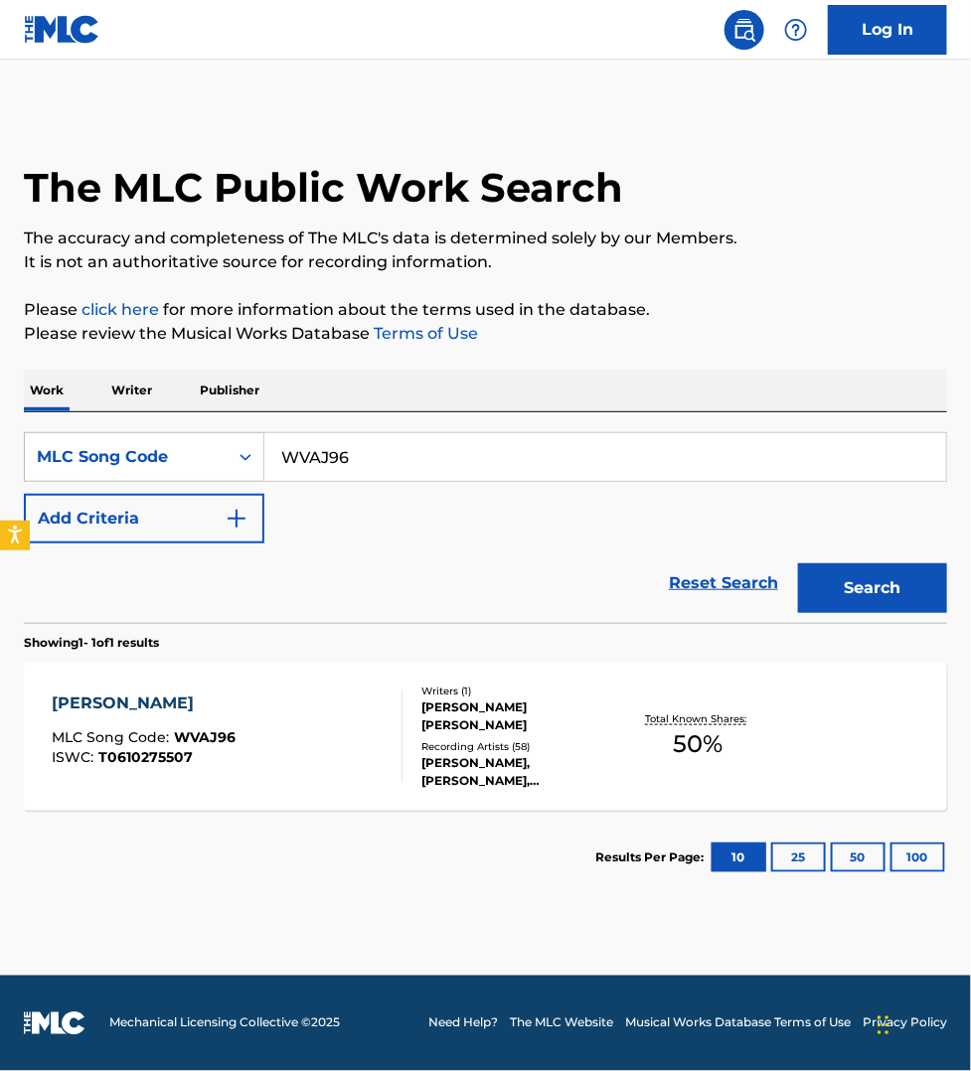
click at [356, 702] on div "[PERSON_NAME] MLC Song Code : WVAJ96 ISWC : T0610275507" at bounding box center [227, 735] width 351 height 89
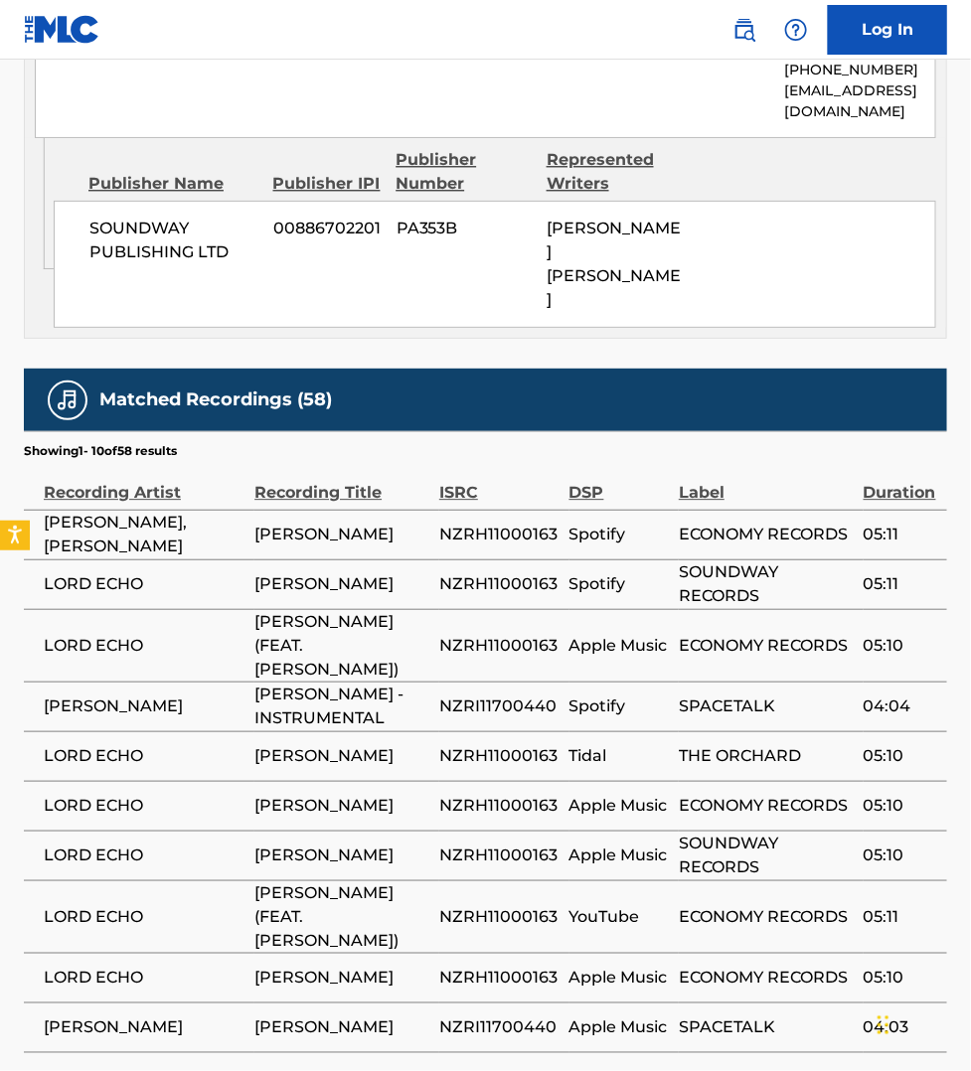
scroll to position [1179, 0]
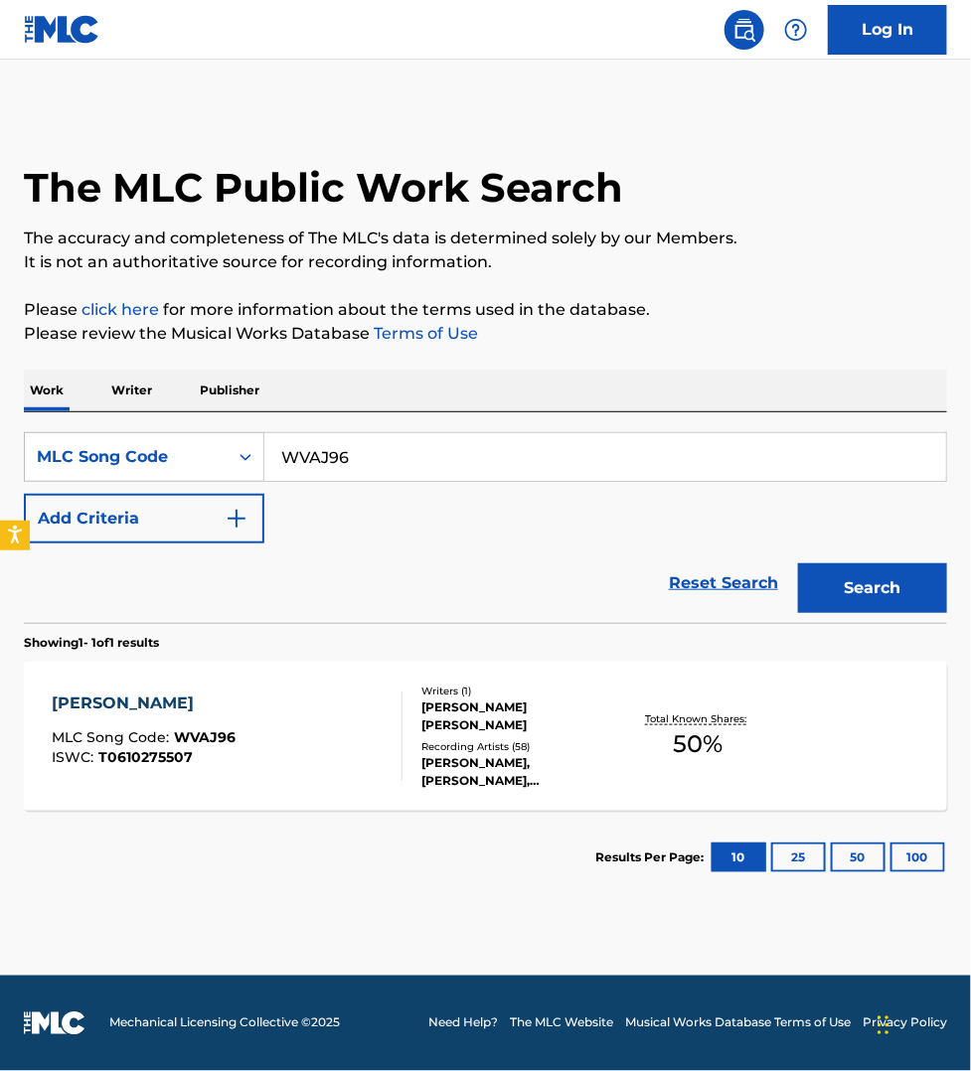
click at [368, 473] on input "WVAJ96" at bounding box center [604, 457] width 681 height 48
paste input "TVDJY5"
type input "TVDJY5"
click at [798, 563] on button "Search" at bounding box center [872, 588] width 149 height 50
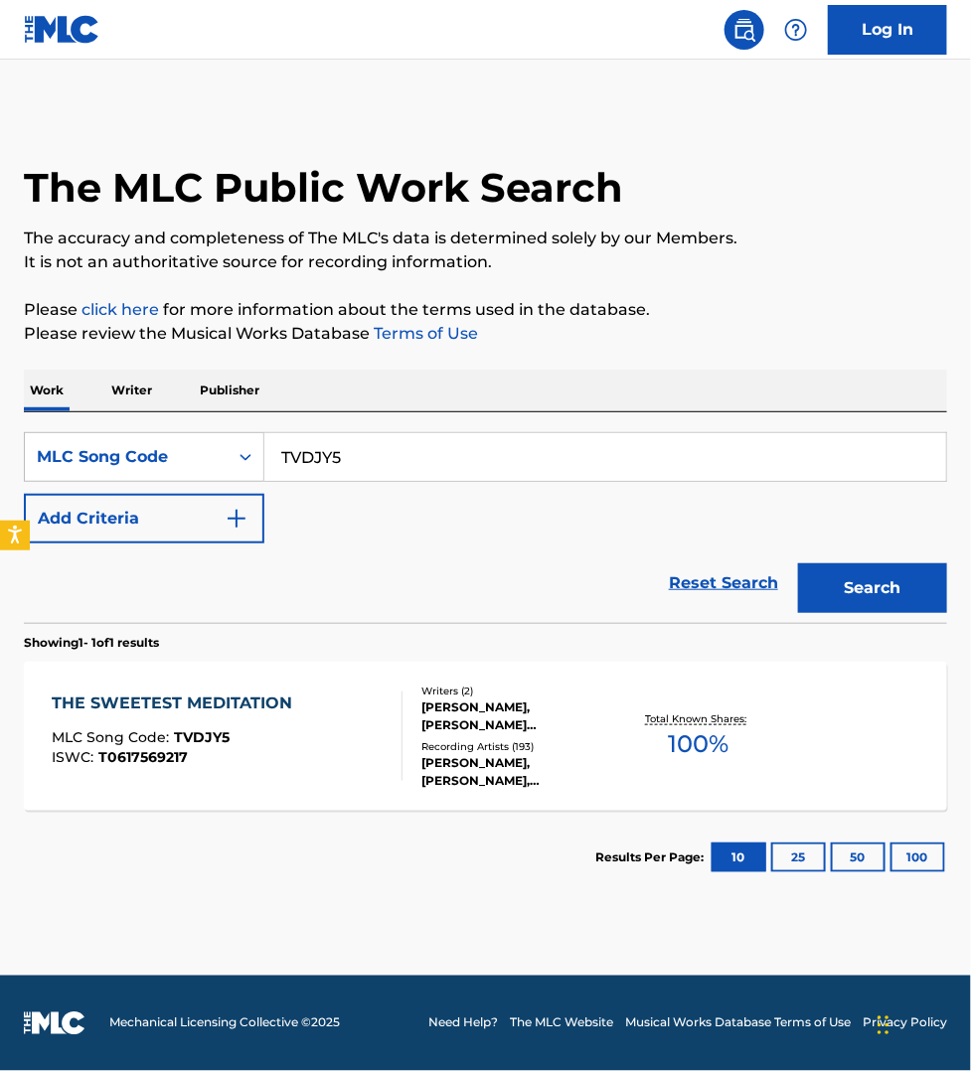
click at [313, 750] on div "THE SWEETEST MEDITATION MLC Song Code : TVDJY5 ISWC : T0617569217" at bounding box center [227, 735] width 351 height 89
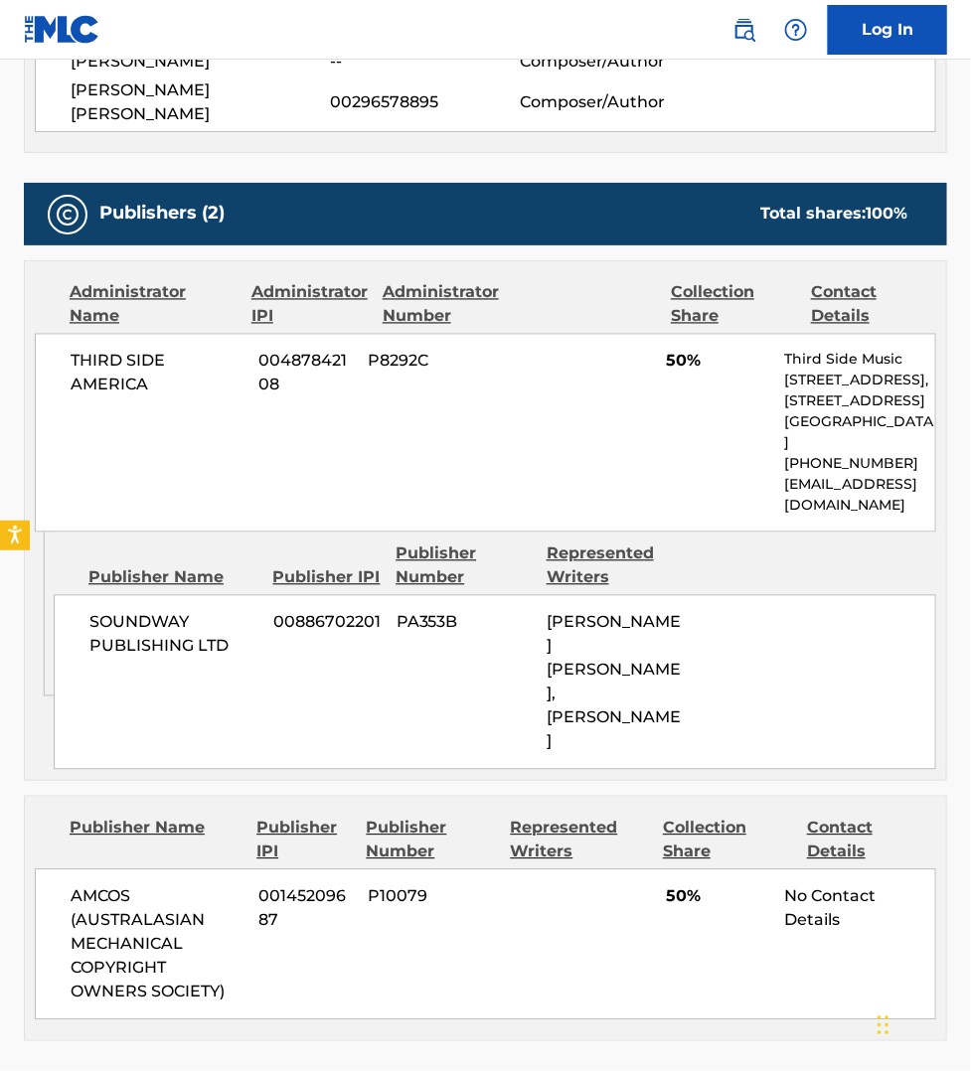
scroll to position [837, 0]
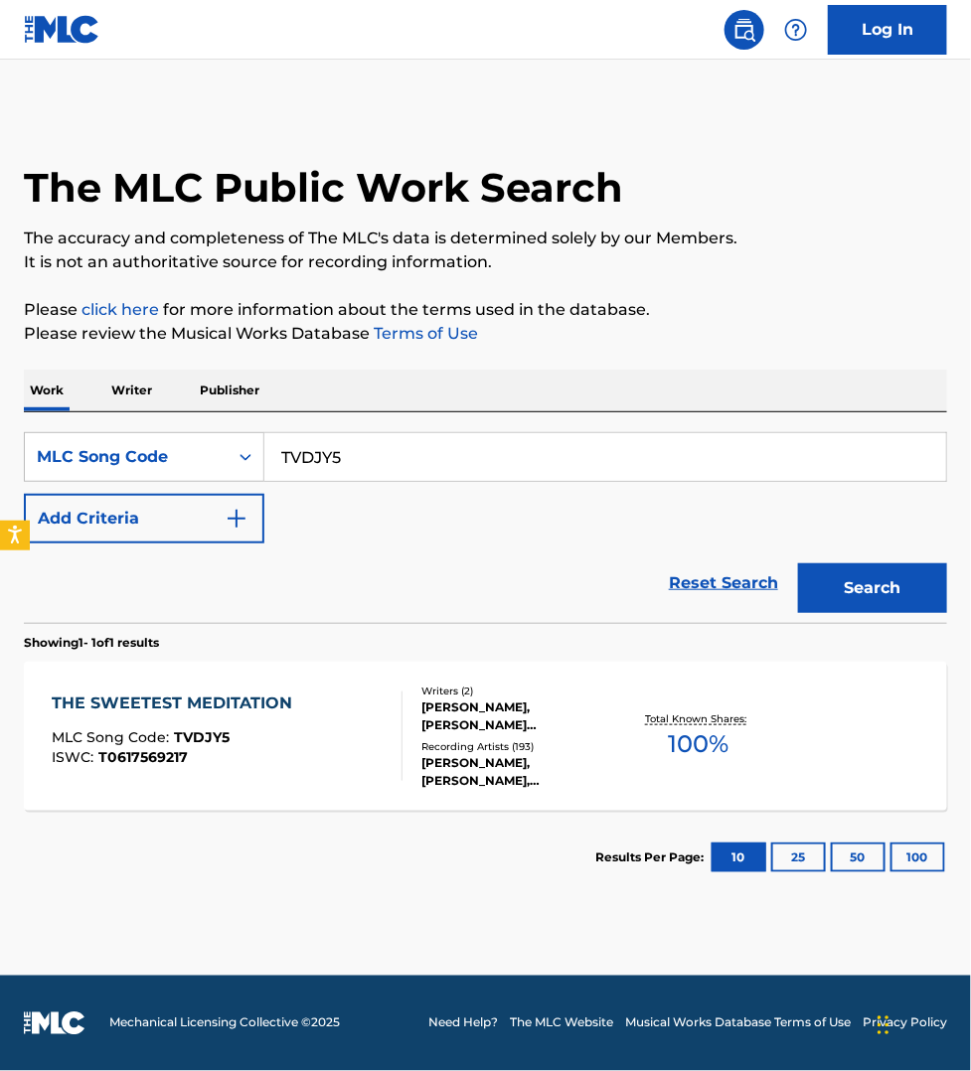
click at [400, 452] on input "TVDJY5" at bounding box center [604, 457] width 681 height 48
paste input "HV7PGM"
type input "HV7PGM"
click at [798, 563] on button "Search" at bounding box center [872, 588] width 149 height 50
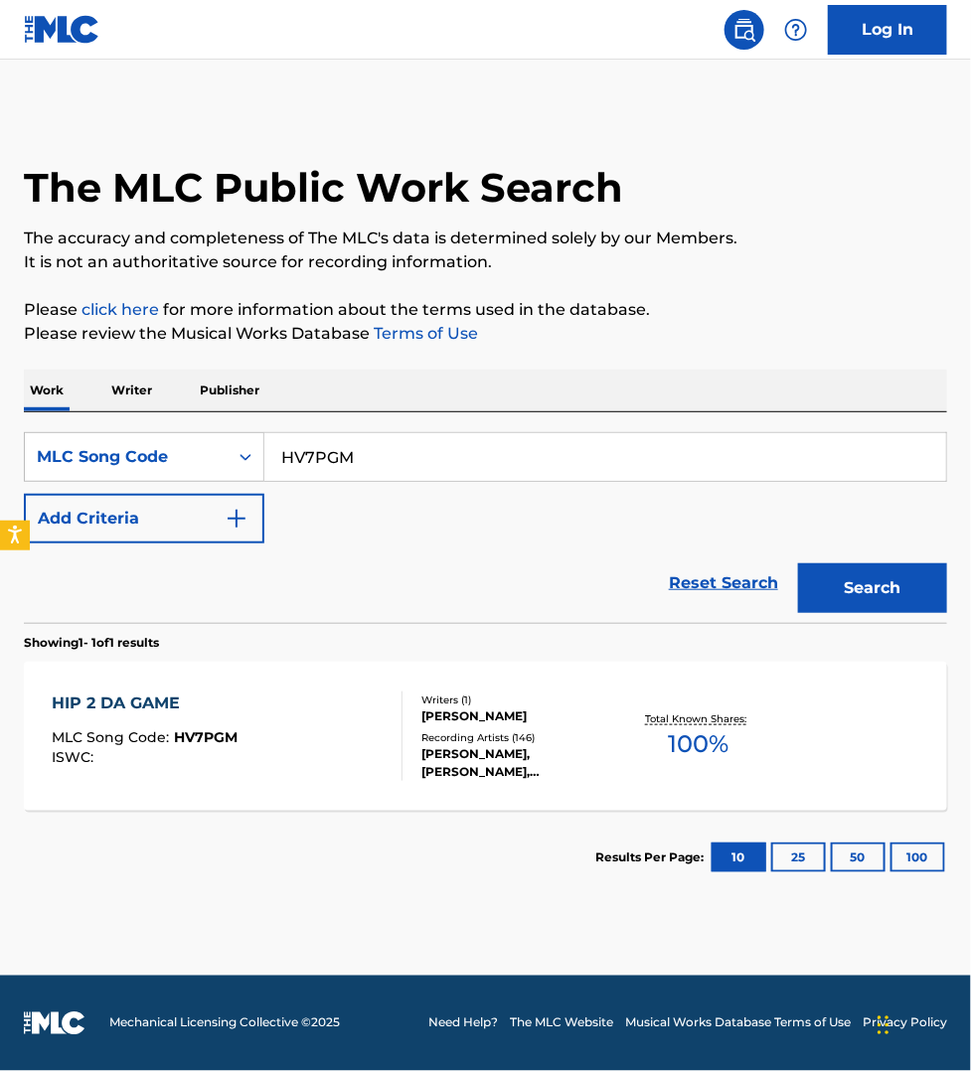
click at [365, 718] on div "HIP 2 DA GAME MLC Song Code : HV7PGM ISWC :" at bounding box center [227, 735] width 351 height 89
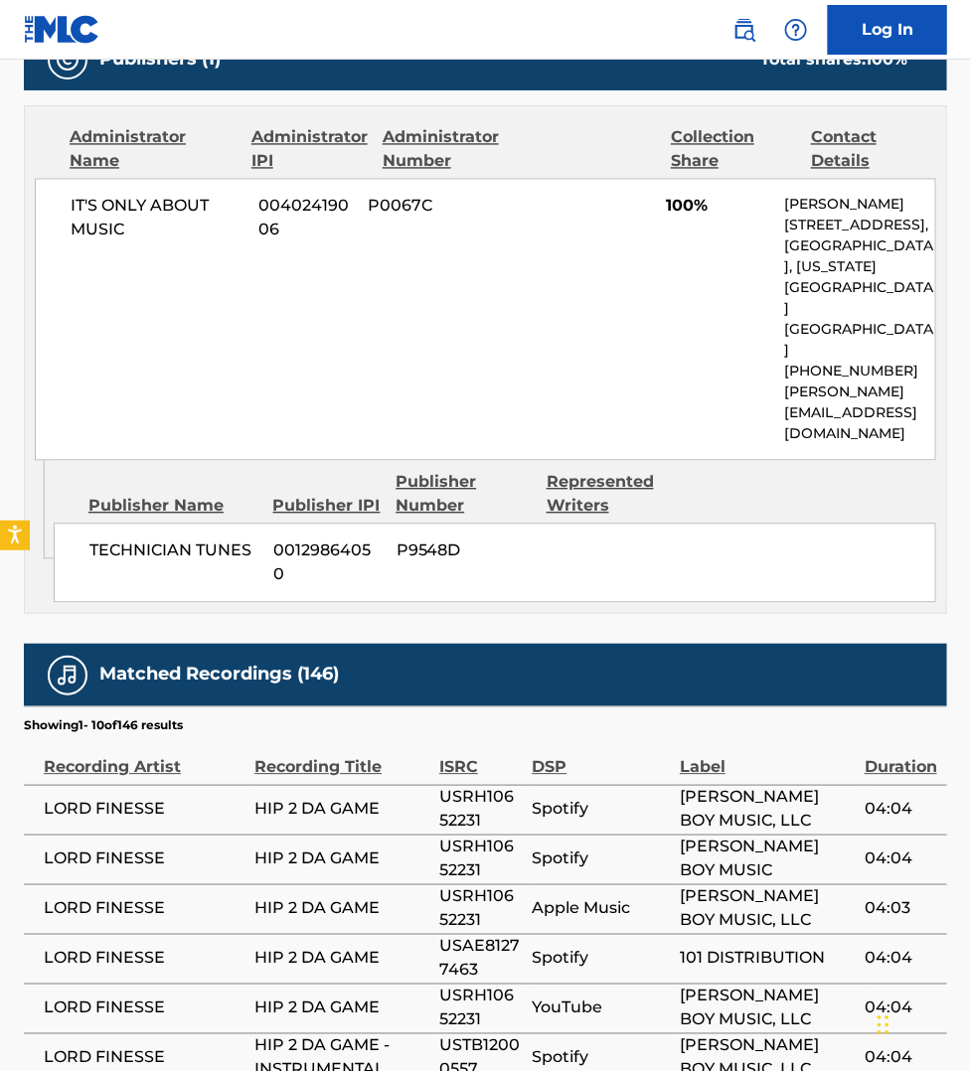
scroll to position [900, 0]
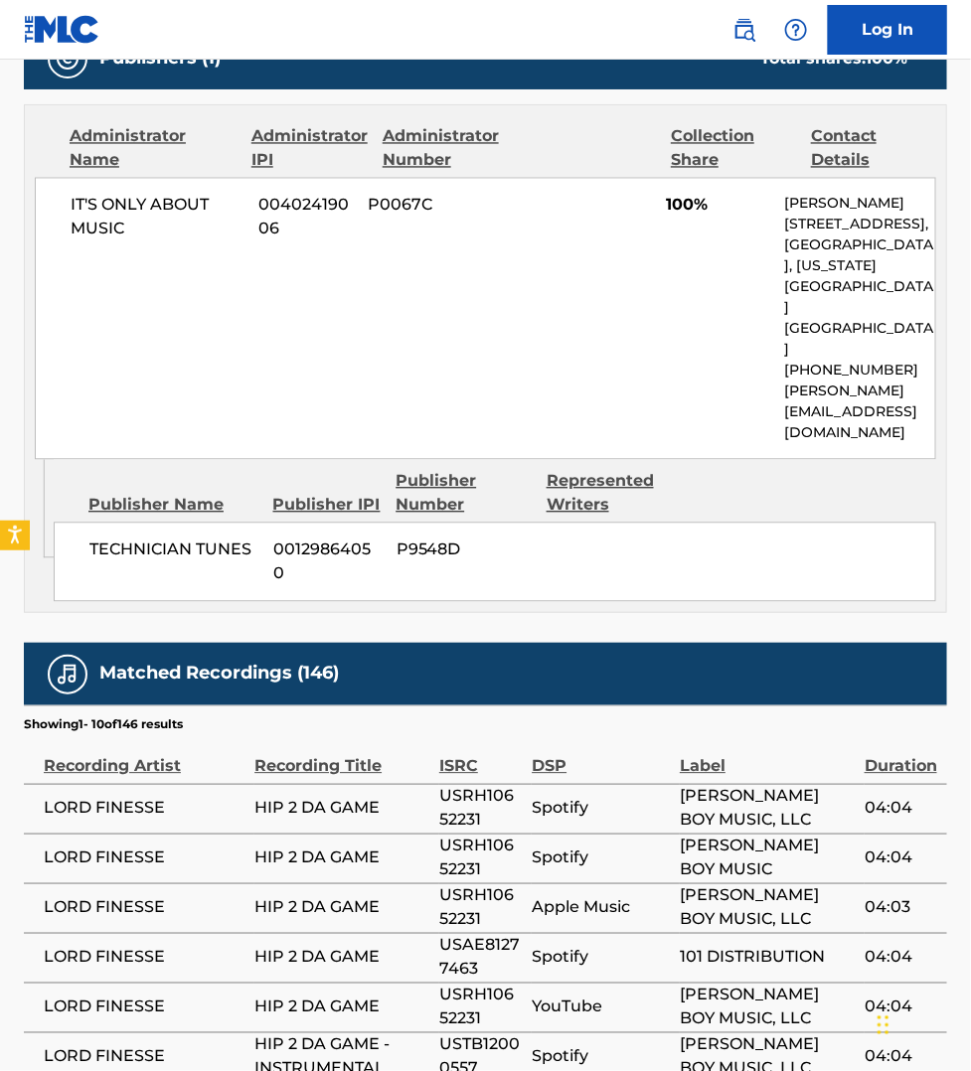
click at [543, 23] on nav "Log In" at bounding box center [485, 30] width 971 height 60
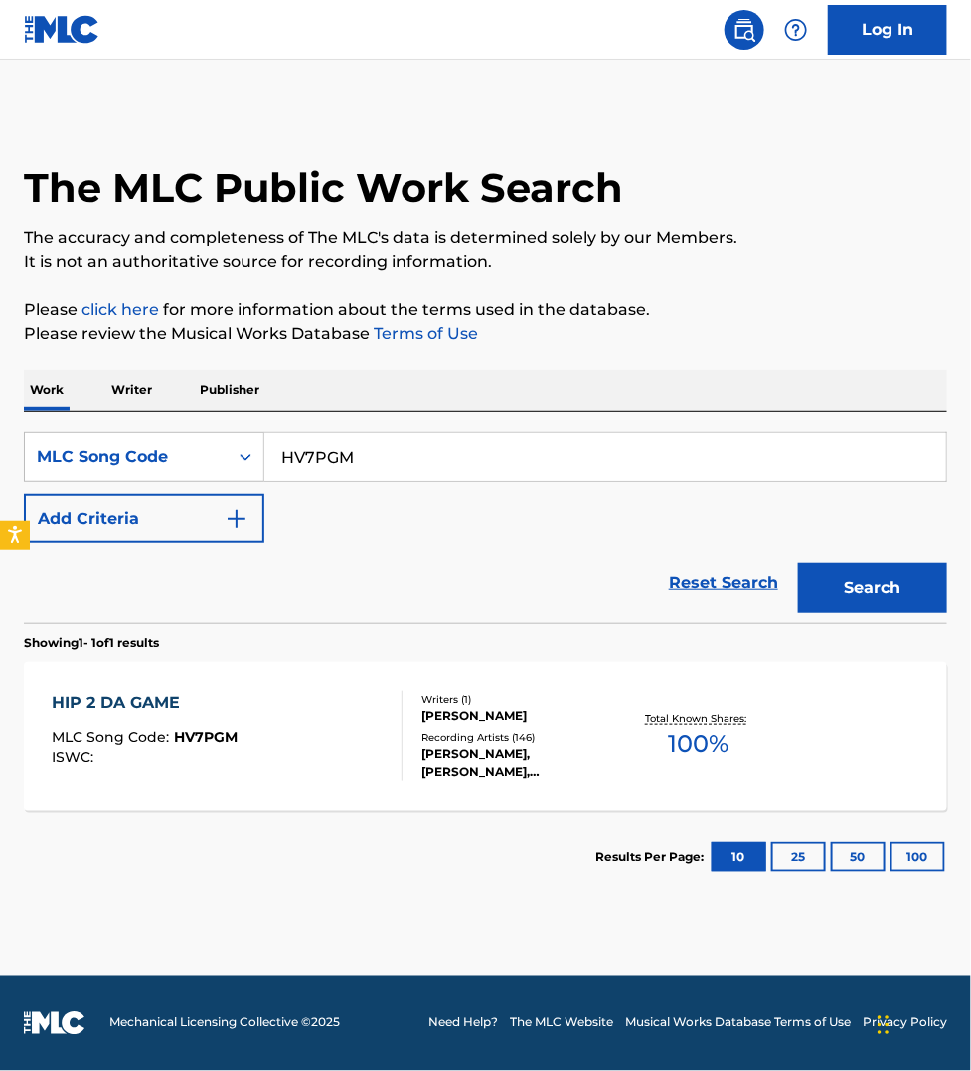
click at [371, 447] on input "HV7PGM" at bounding box center [604, 457] width 681 height 48
paste input "LT3Y03"
type input "LT3Y03"
click at [798, 563] on button "Search" at bounding box center [872, 588] width 149 height 50
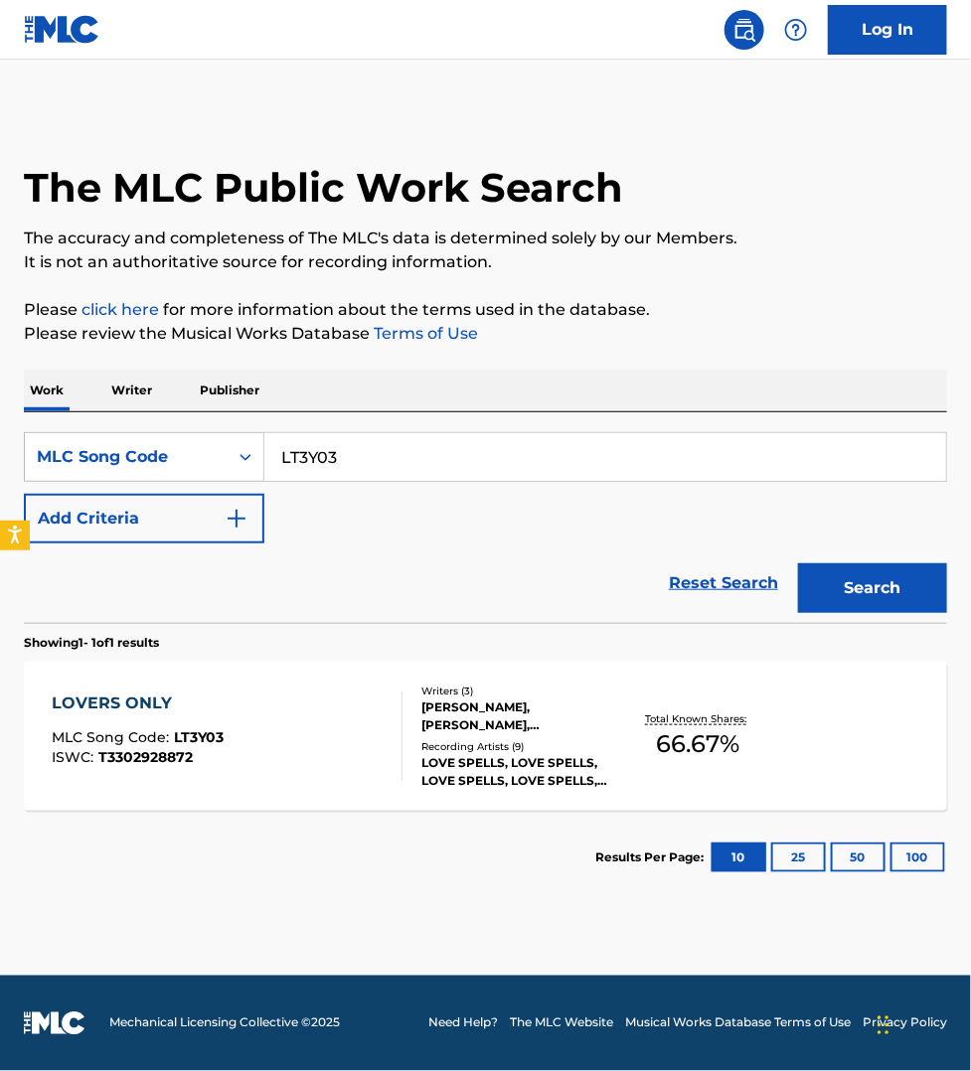
click at [334, 737] on div "LOVERS ONLY MLC Song Code : LT3Y03 ISWC : T3302928872" at bounding box center [227, 735] width 351 height 89
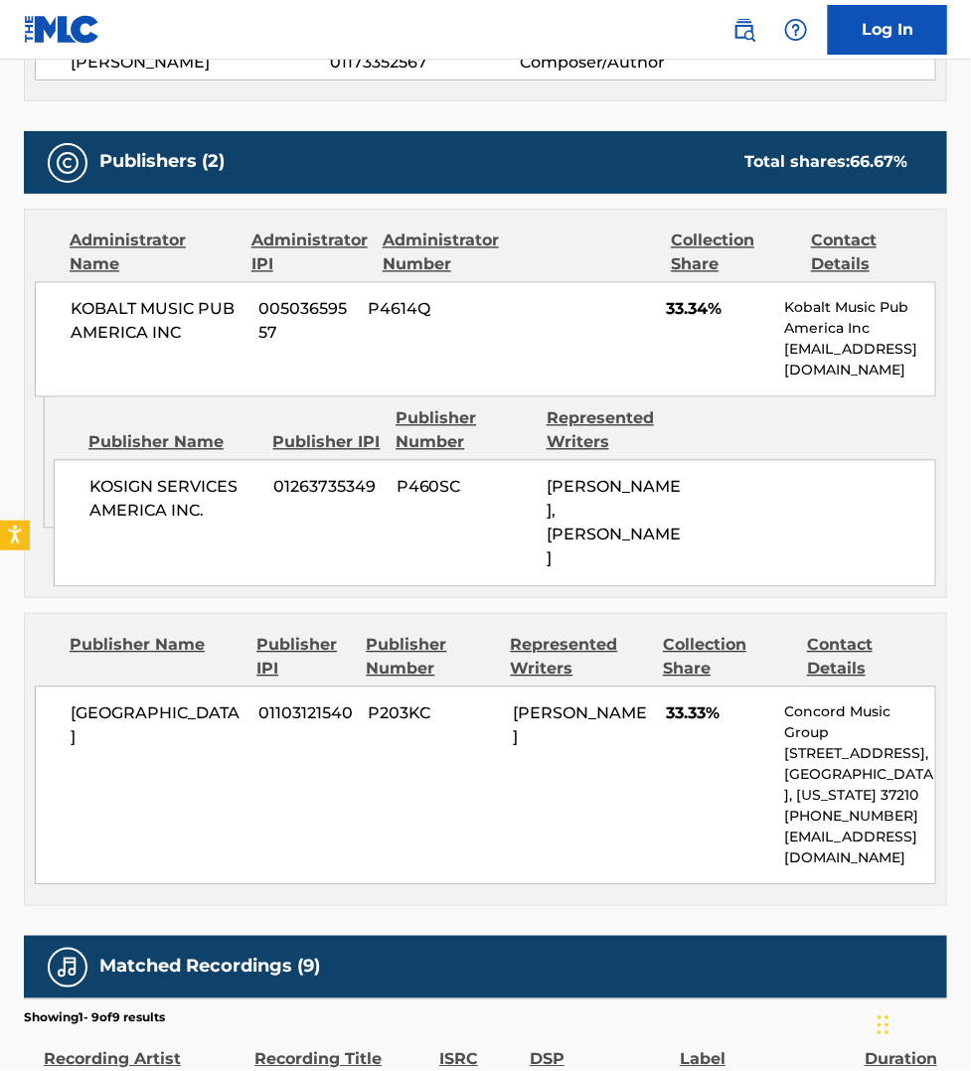
scroll to position [776, 0]
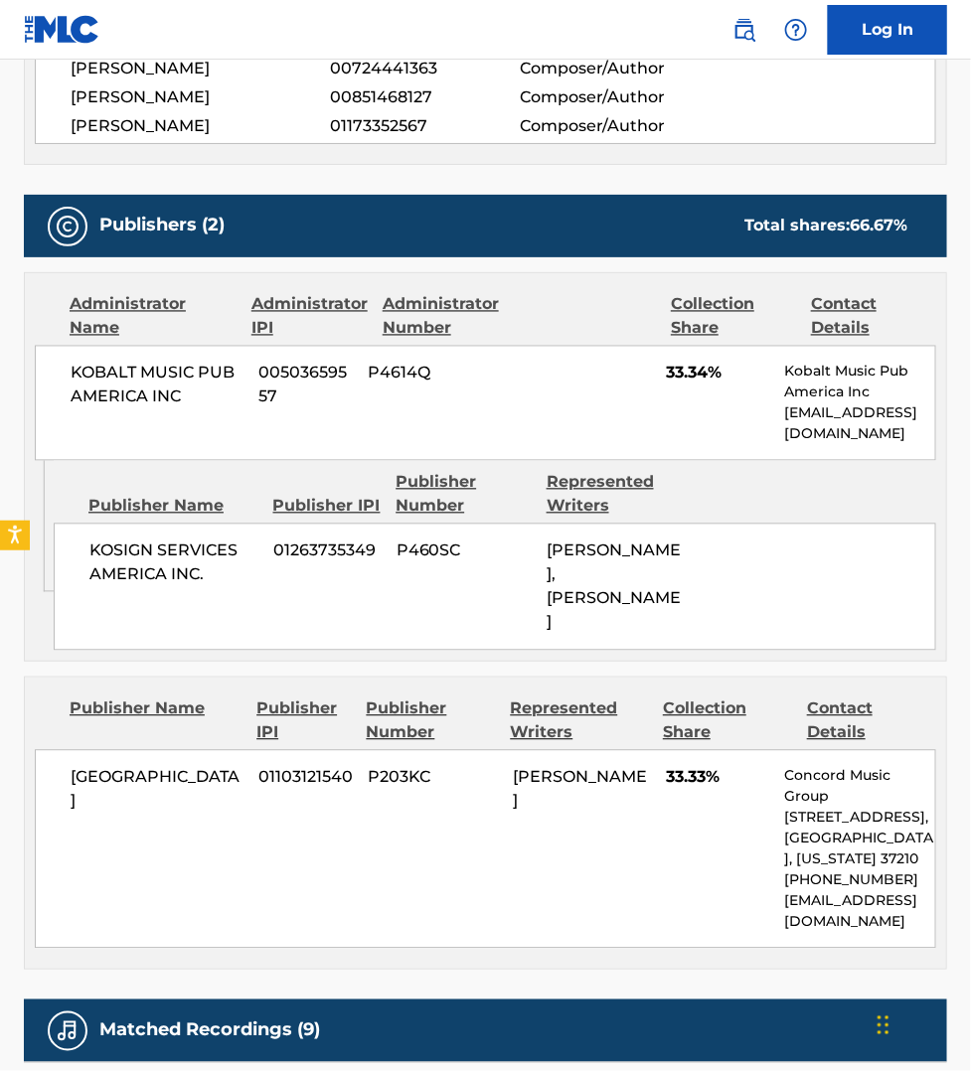
click at [644, 21] on nav "Log In" at bounding box center [485, 30] width 971 height 60
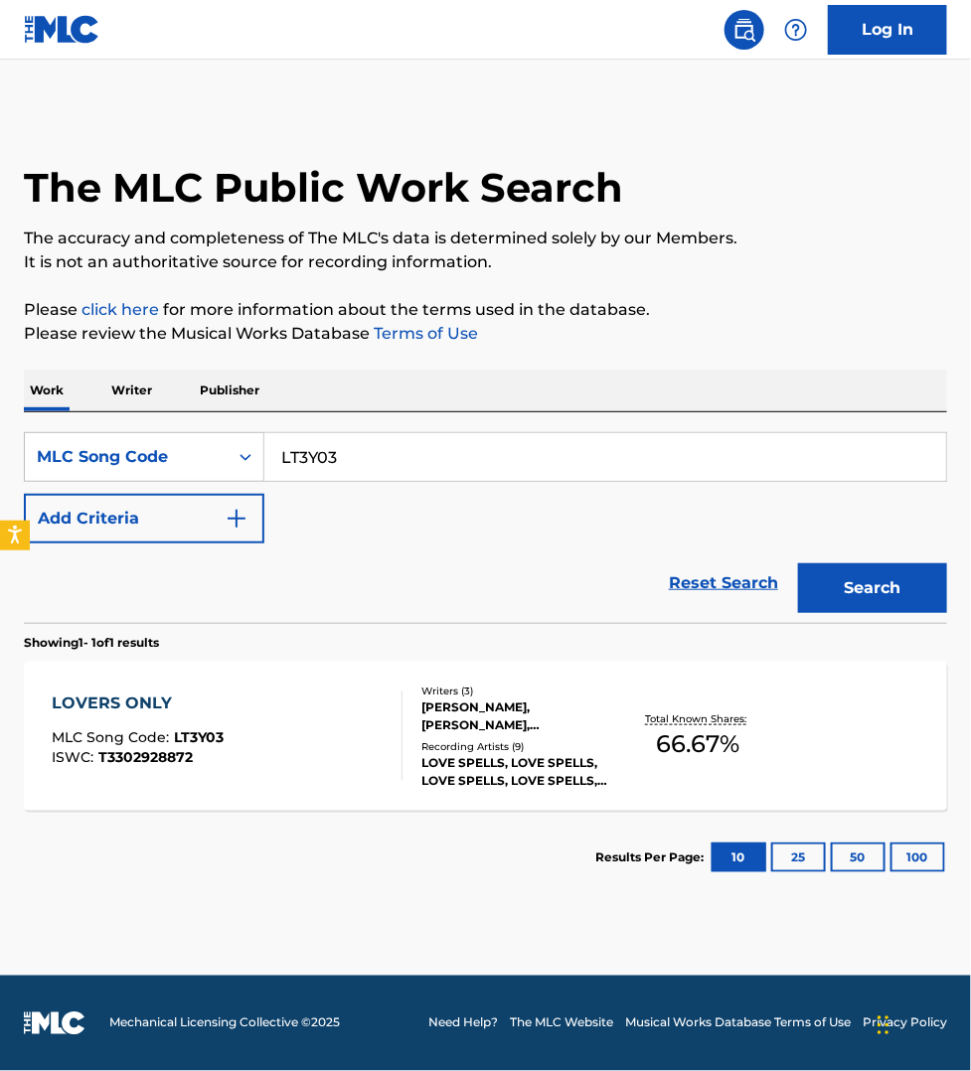
click at [336, 450] on input "LT3Y03" at bounding box center [604, 457] width 681 height 48
paste input "I33688"
type input "I33688"
click at [798, 563] on button "Search" at bounding box center [872, 588] width 149 height 50
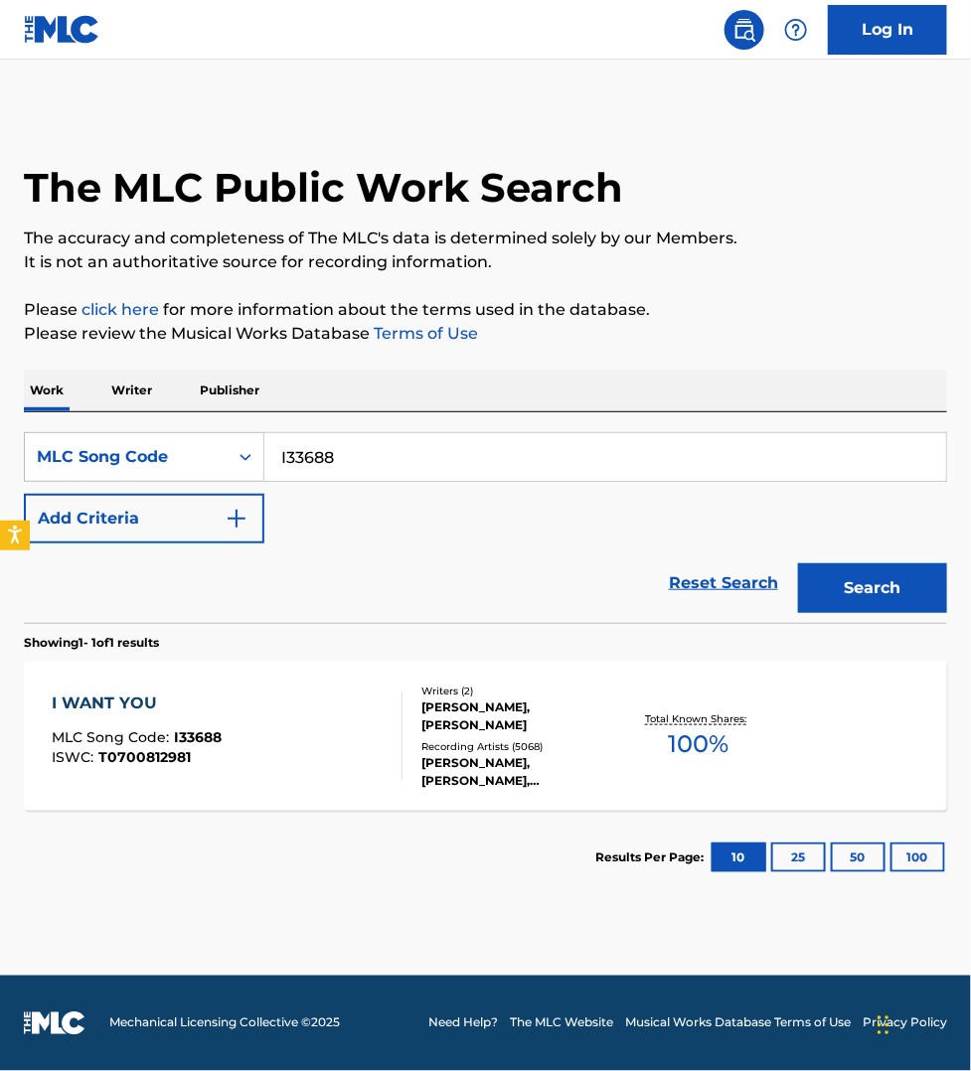
click at [324, 731] on div "I WANT YOU MLC Song Code : I33688 ISWC : T0700812981" at bounding box center [227, 735] width 351 height 89
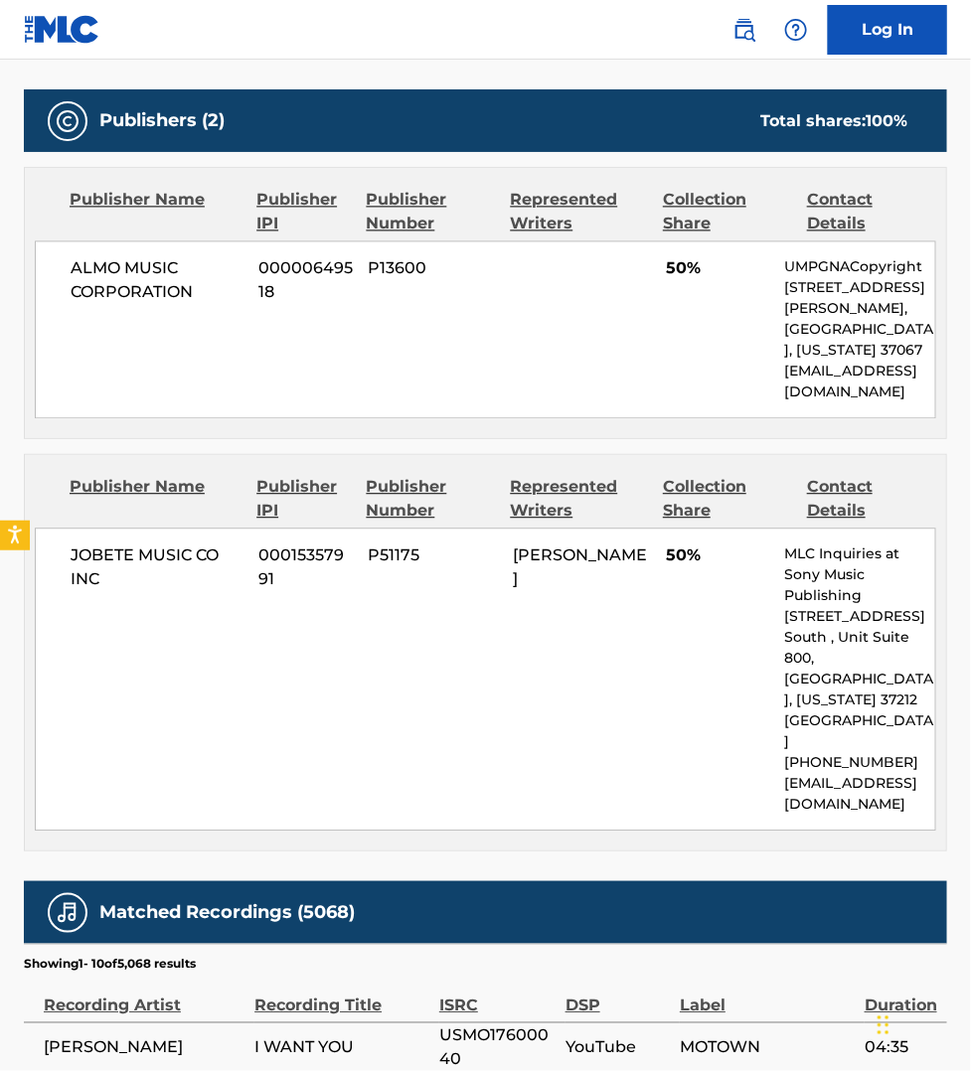
scroll to position [993, 0]
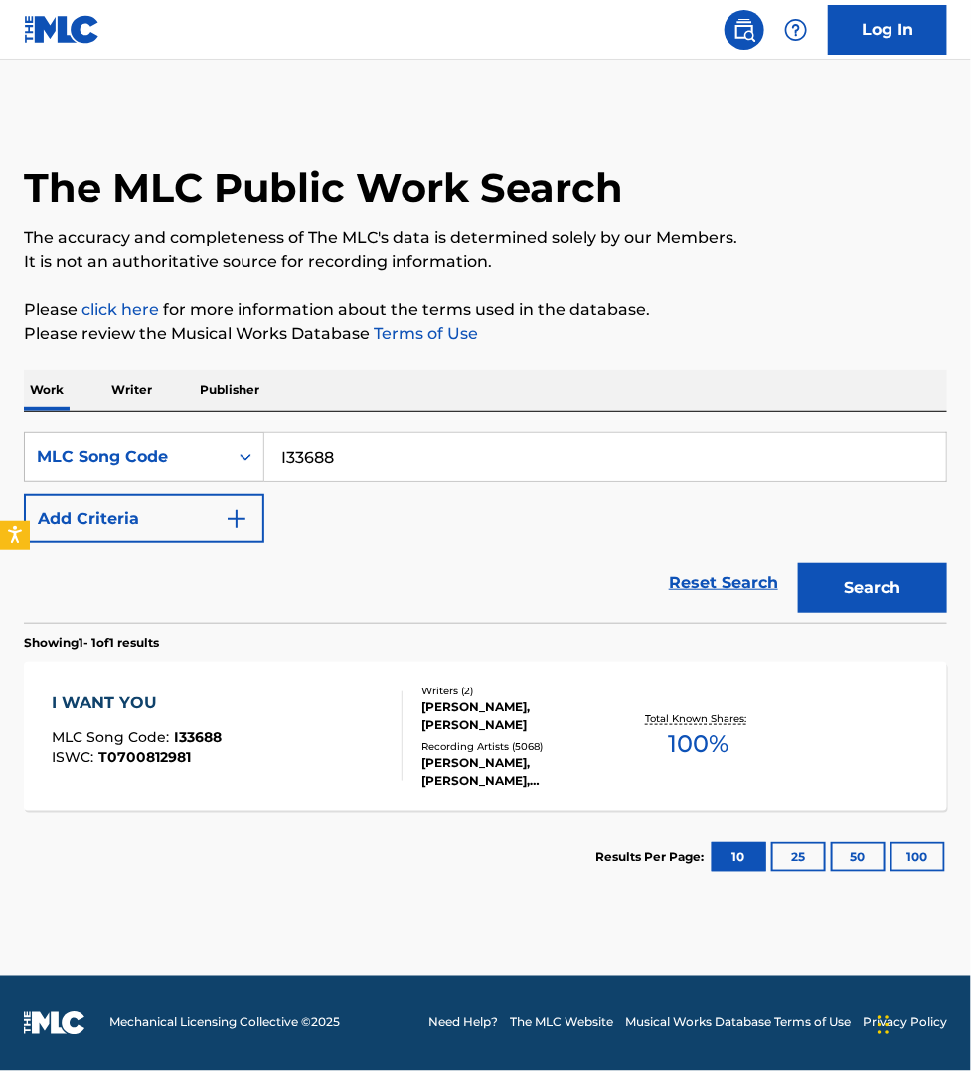
click at [353, 453] on input "I33688" at bounding box center [604, 457] width 681 height 48
paste input "MA9KWJ"
type input "MA9KWJ"
click at [912, 589] on button "Search" at bounding box center [872, 588] width 149 height 50
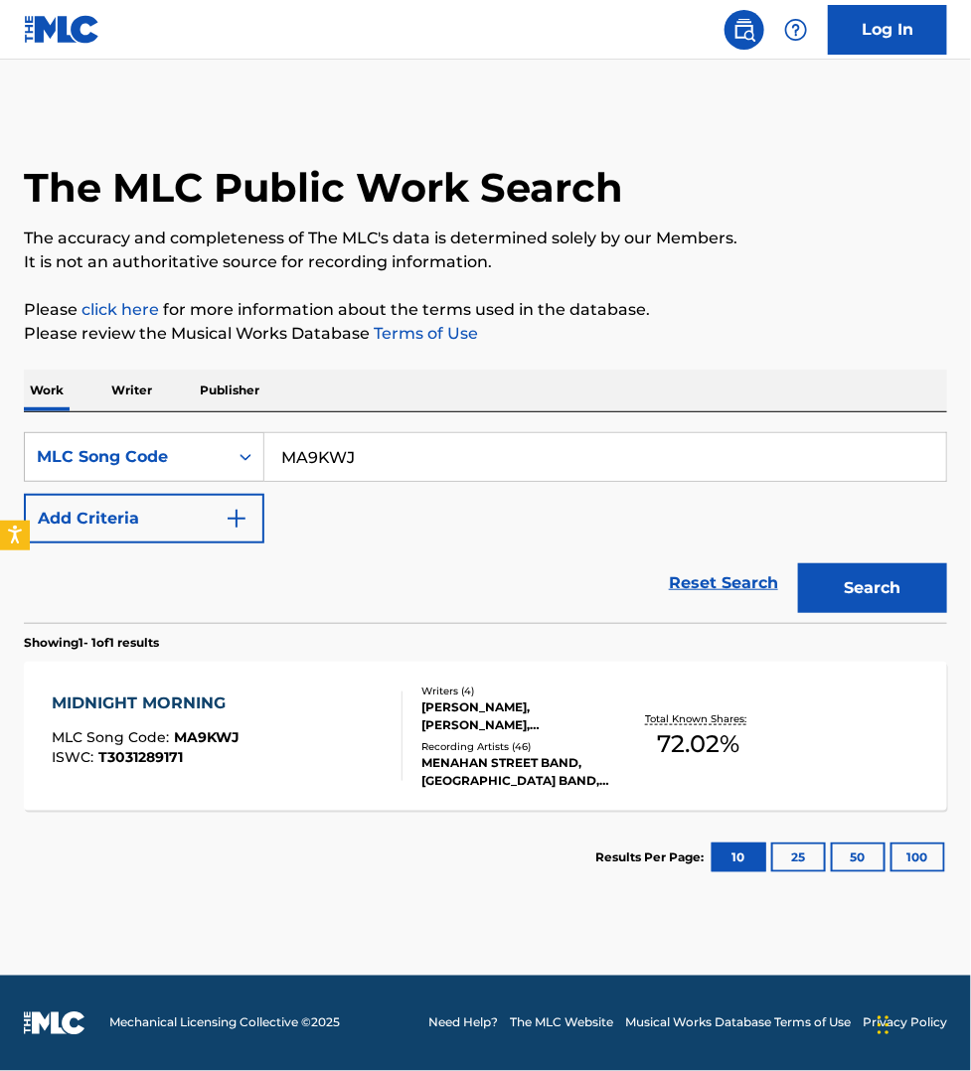
click at [349, 737] on div "MIDNIGHT MORNING MLC Song Code : MA9KWJ ISWC : T3031289171" at bounding box center [227, 735] width 351 height 89
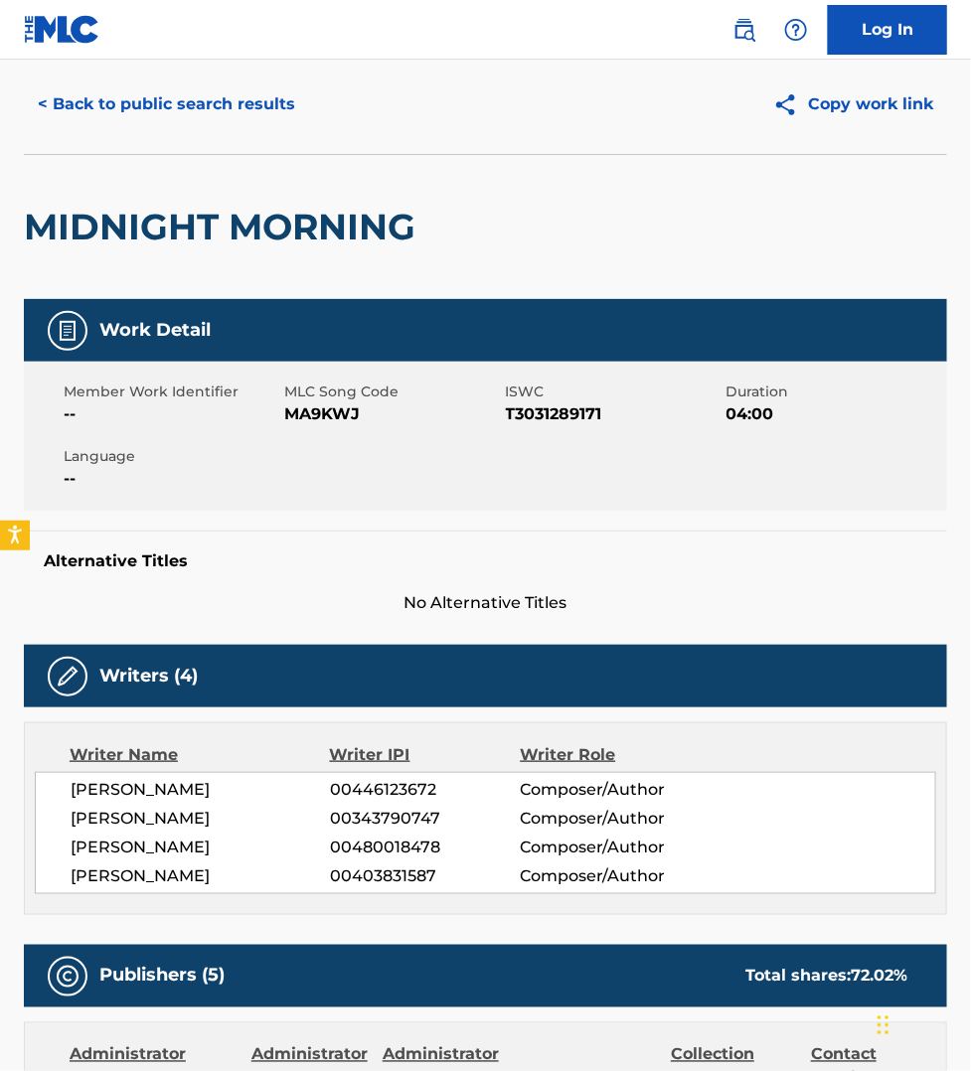
scroll to position [217, 0]
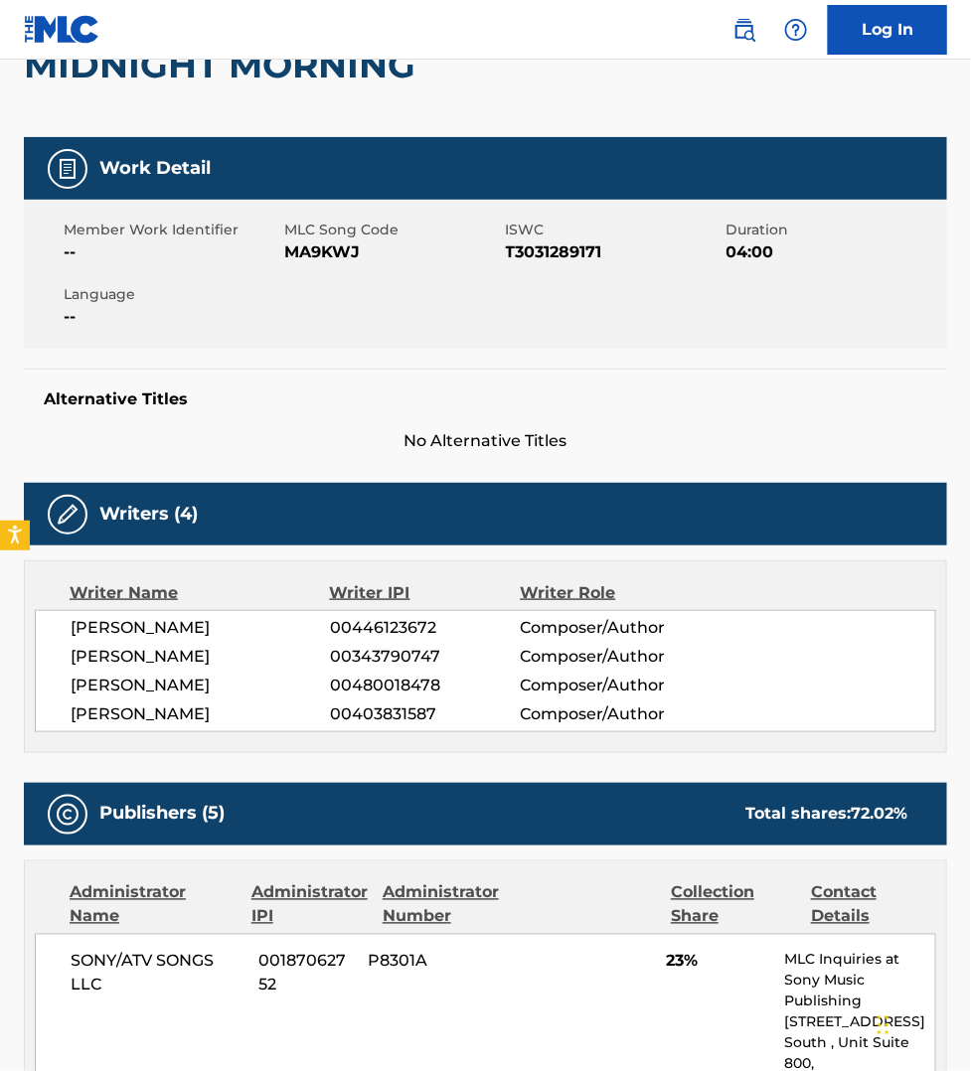
click at [195, 624] on span "[PERSON_NAME]" at bounding box center [200, 628] width 259 height 24
copy span "BRENNECK"
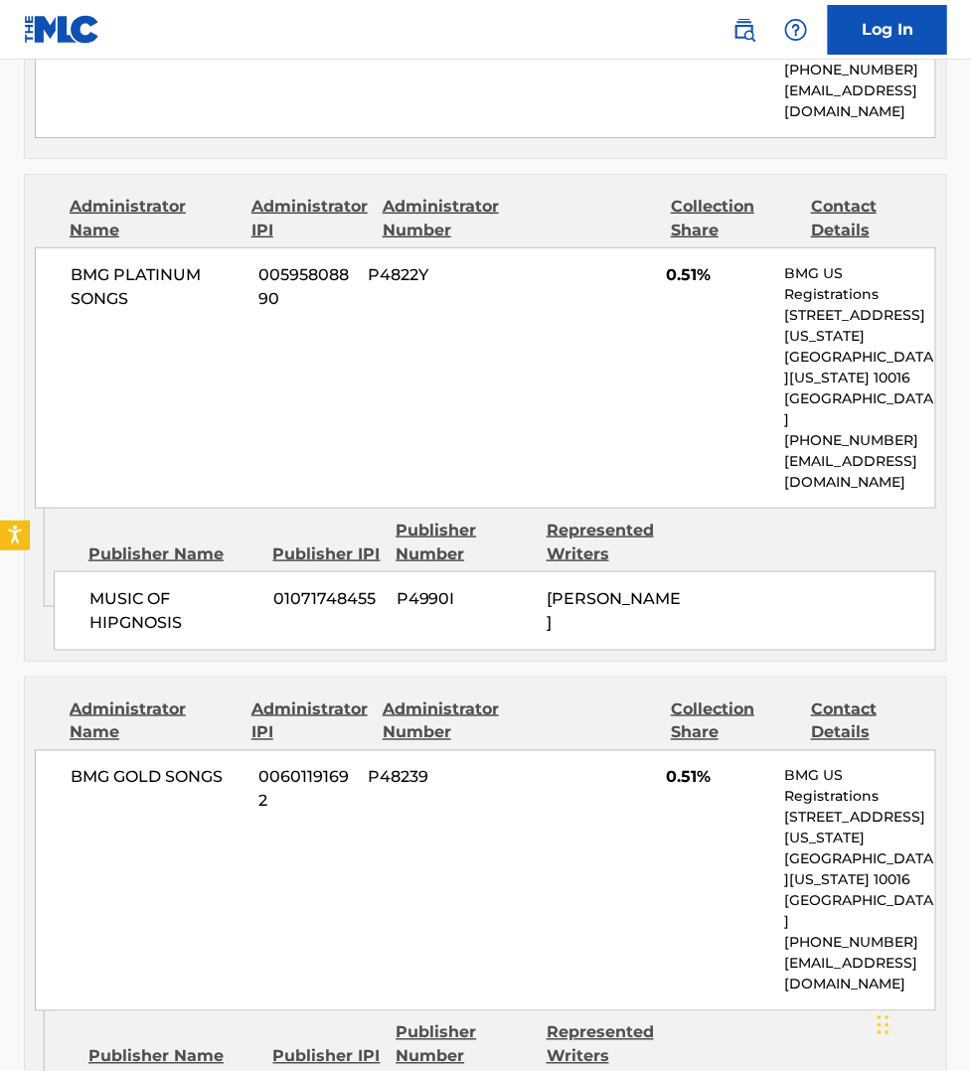
scroll to position [2203, 0]
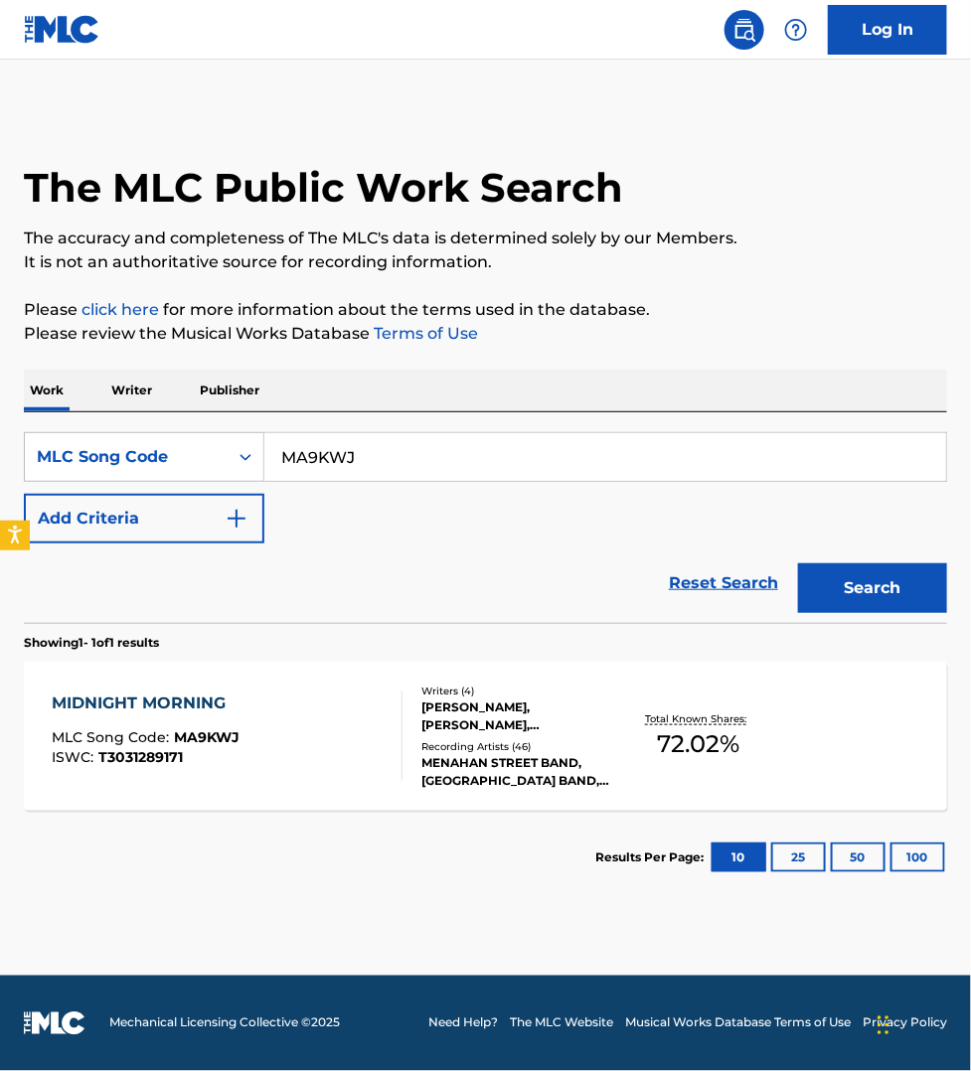
click at [356, 448] on input "MA9KWJ" at bounding box center [604, 457] width 681 height 48
paste input "5125B"
type input "M5125B"
click at [798, 563] on button "Search" at bounding box center [872, 588] width 149 height 50
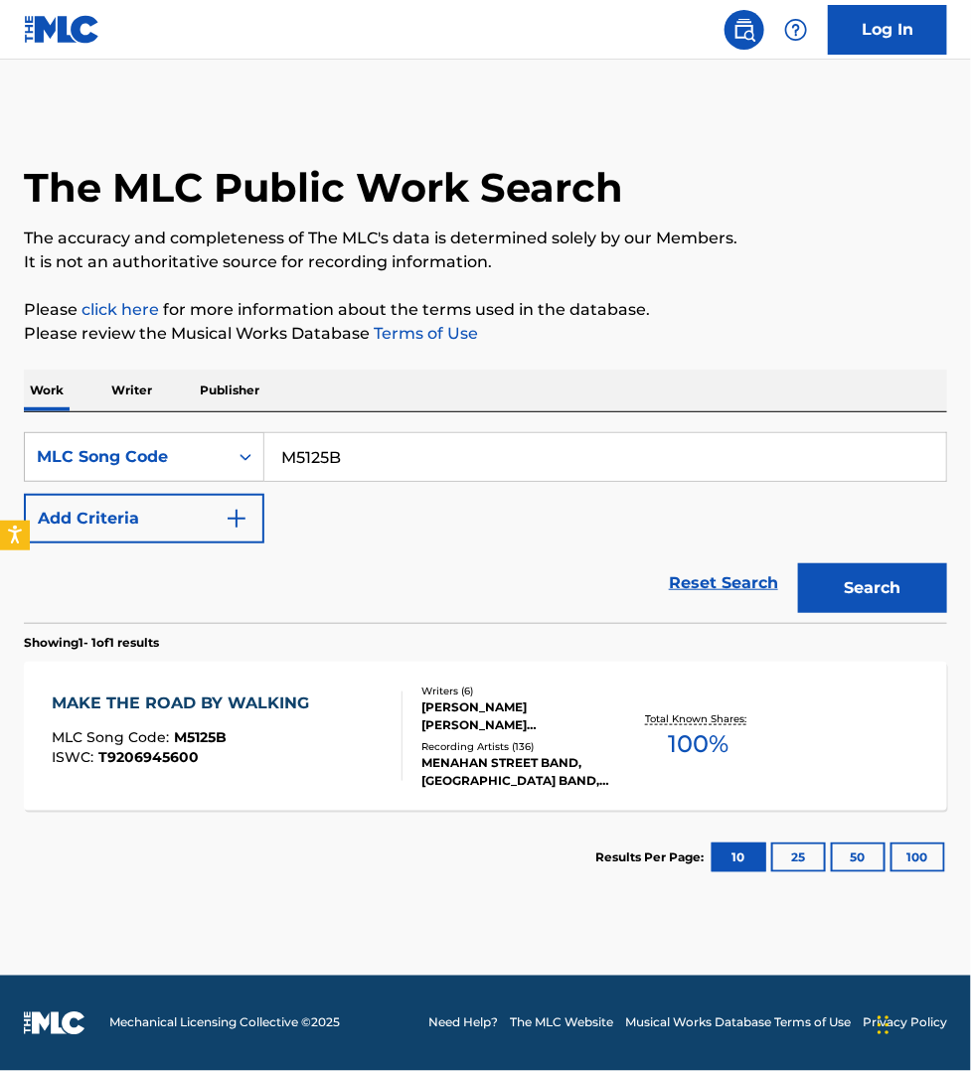
click at [379, 752] on div "MAKE THE ROAD BY WALKING MLC Song Code : M5125B ISWC : T9206945600" at bounding box center [227, 735] width 351 height 89
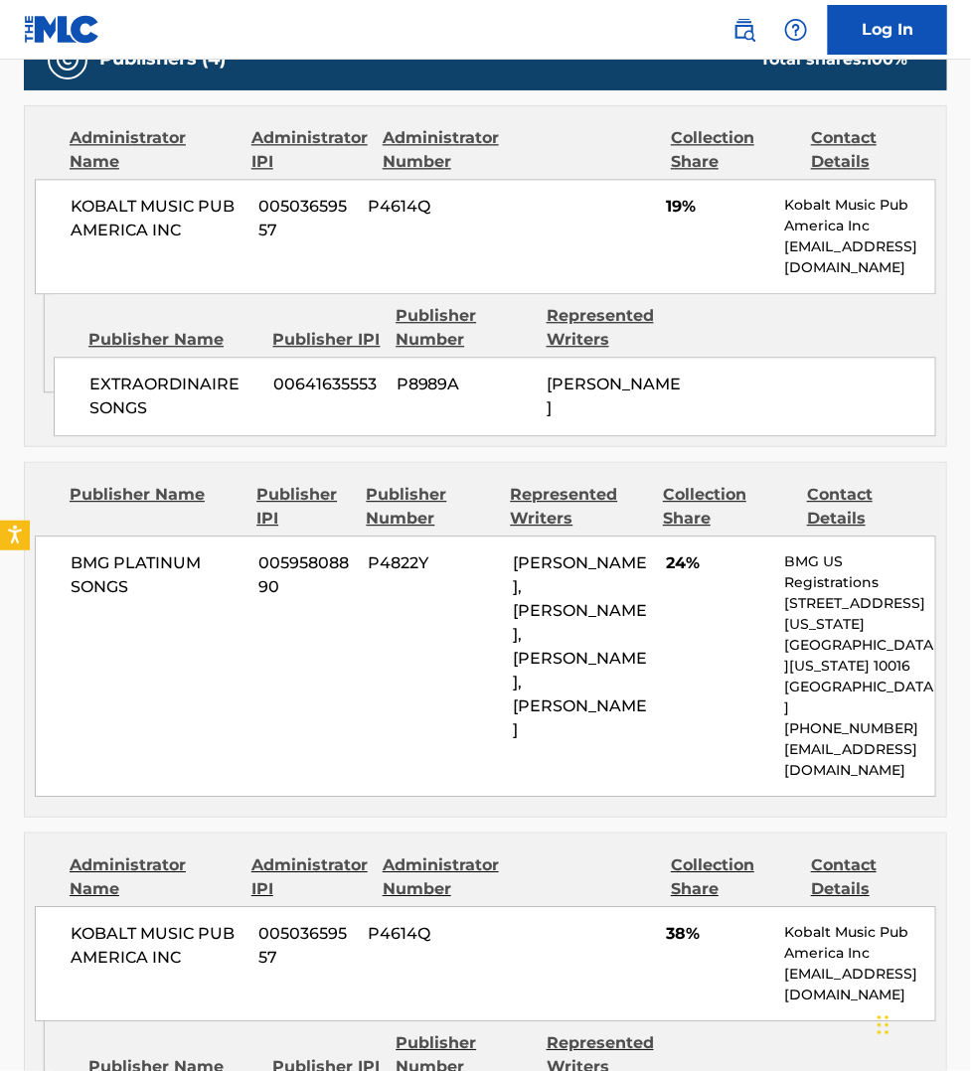
scroll to position [1055, 0]
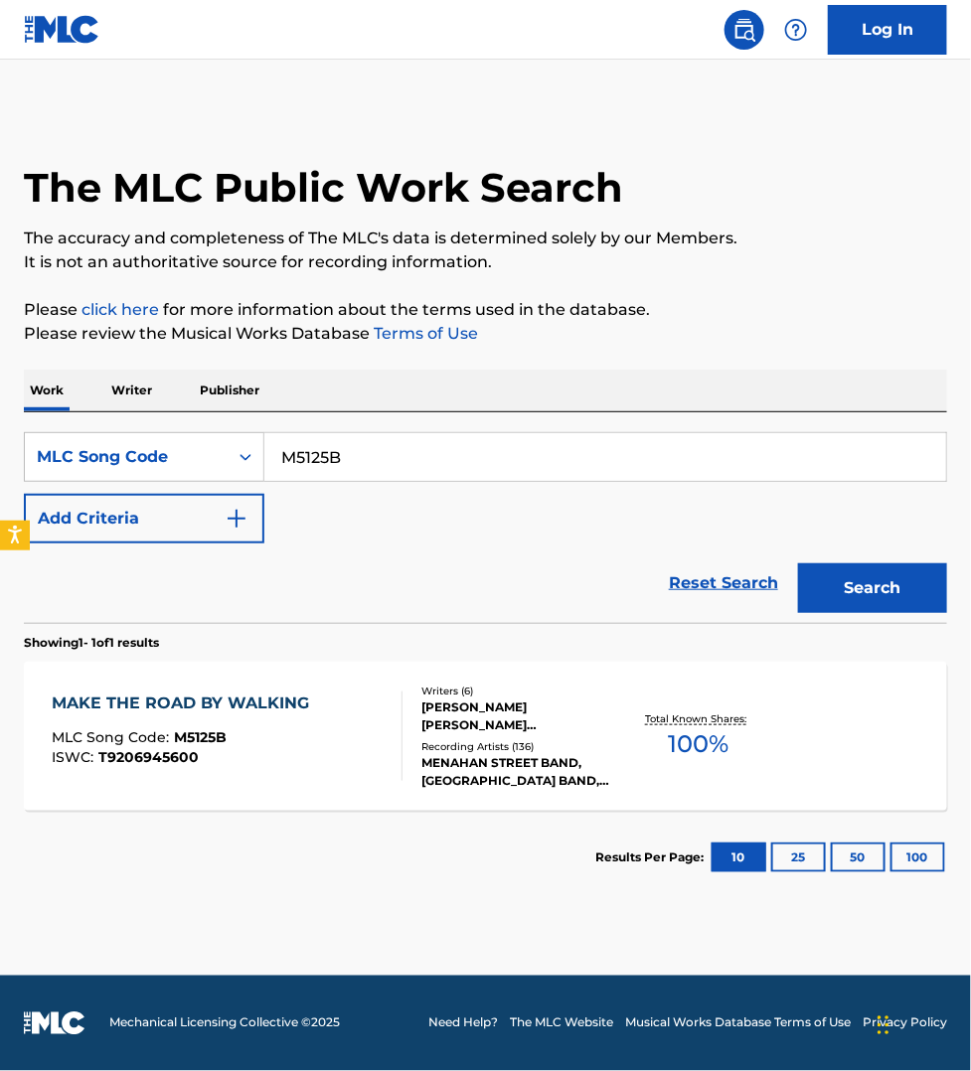
click at [346, 458] on input "M5125B" at bounding box center [604, 457] width 681 height 48
paste input "CD1H7P"
type input "CD1H7P"
click at [798, 563] on button "Search" at bounding box center [872, 588] width 149 height 50
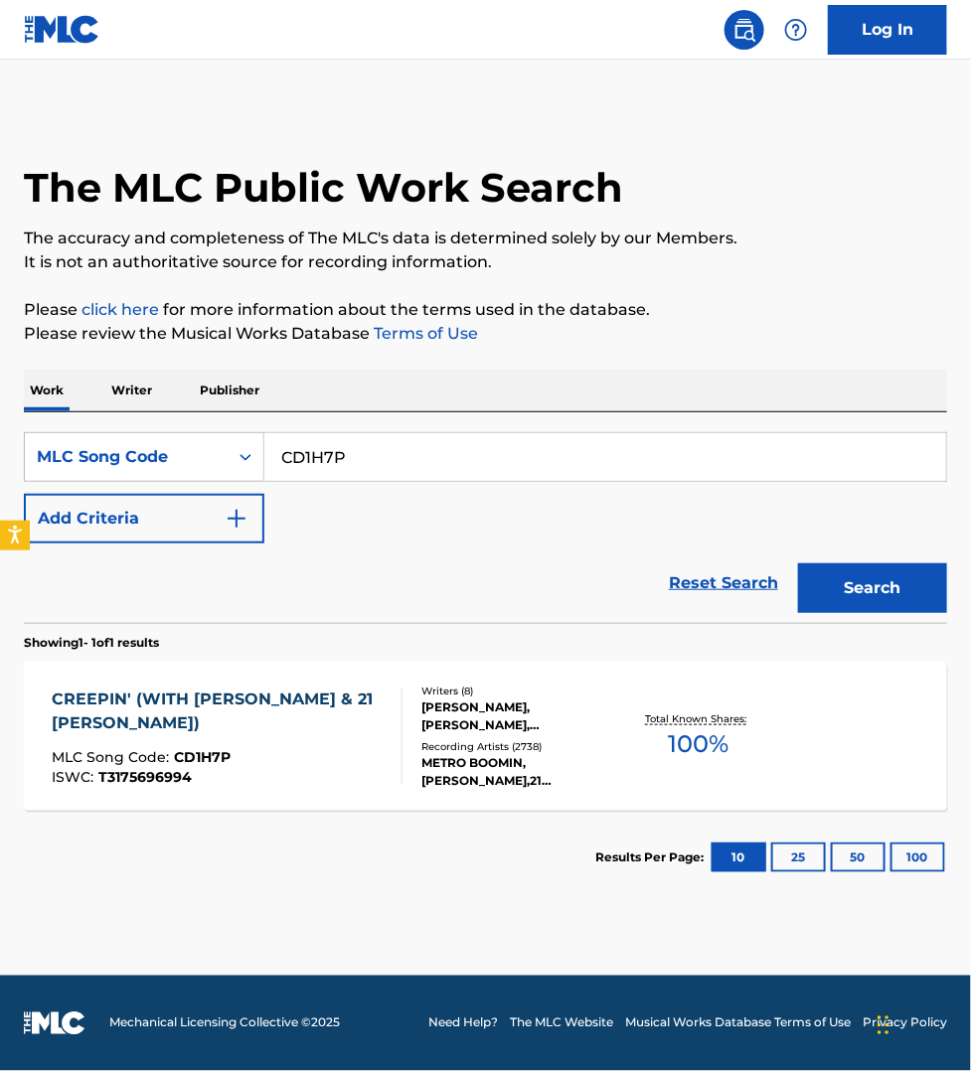
click at [356, 745] on div "CREEPIN' (WITH [PERSON_NAME] & 21 [PERSON_NAME]) MLC Song Code : CD1H7P ISWC : …" at bounding box center [219, 735] width 334 height 97
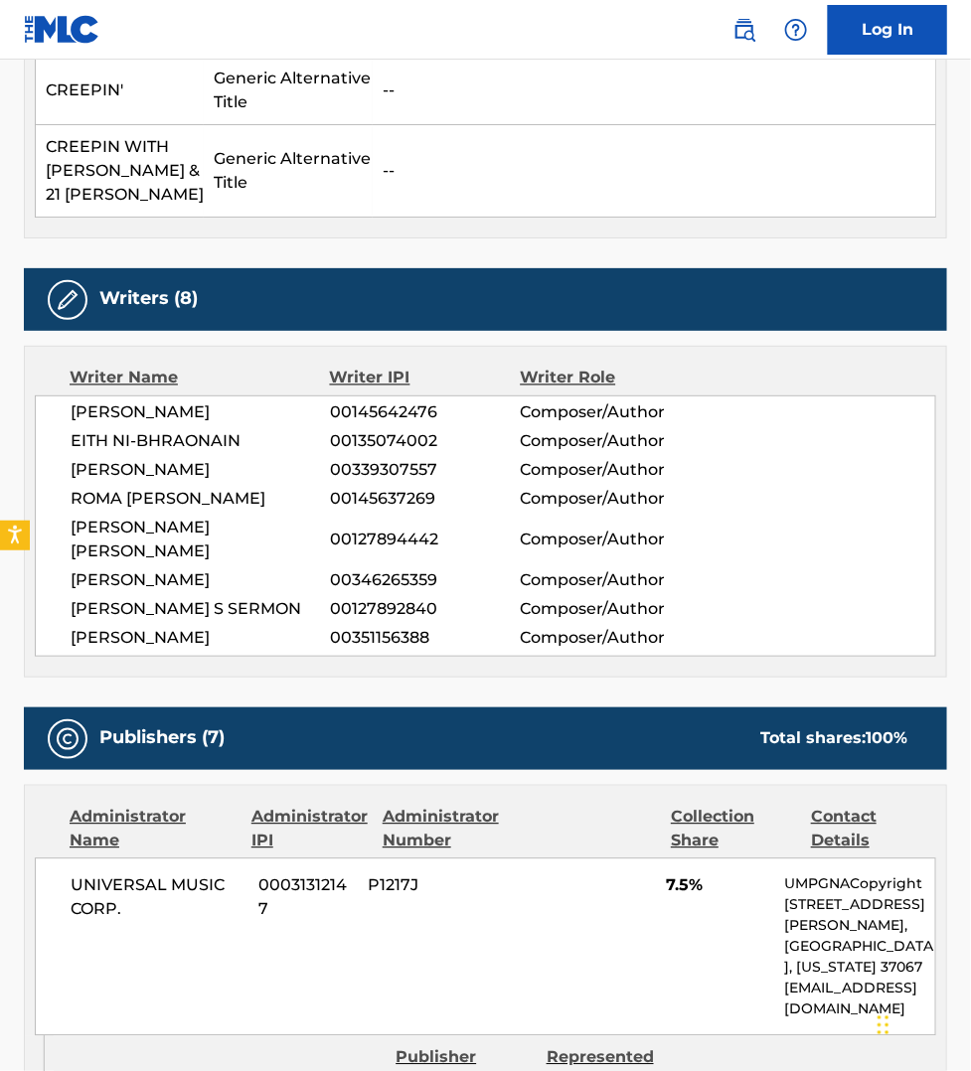
scroll to position [727, 0]
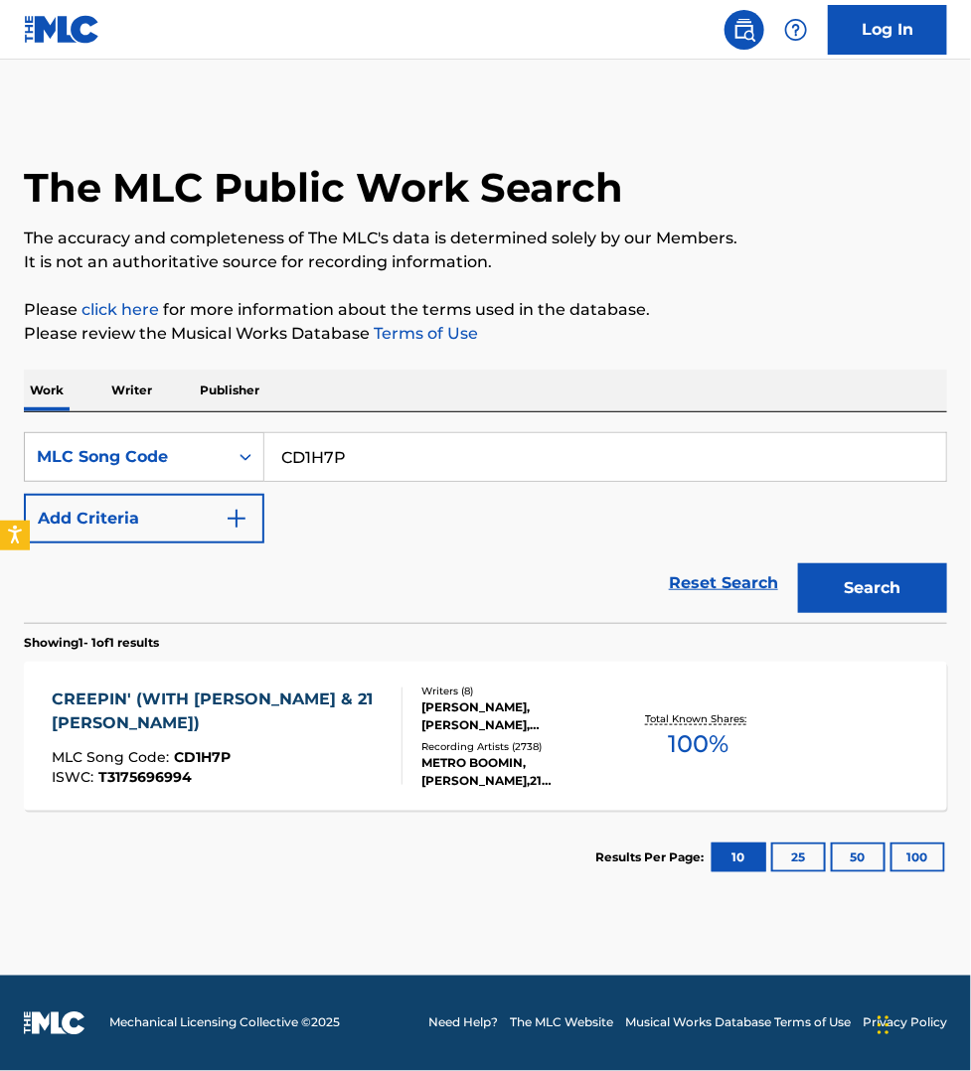
click at [358, 448] on input "CD1H7P" at bounding box center [604, 457] width 681 height 48
paste input "B75866"
type input "B75866"
click at [798, 563] on button "Search" at bounding box center [872, 588] width 149 height 50
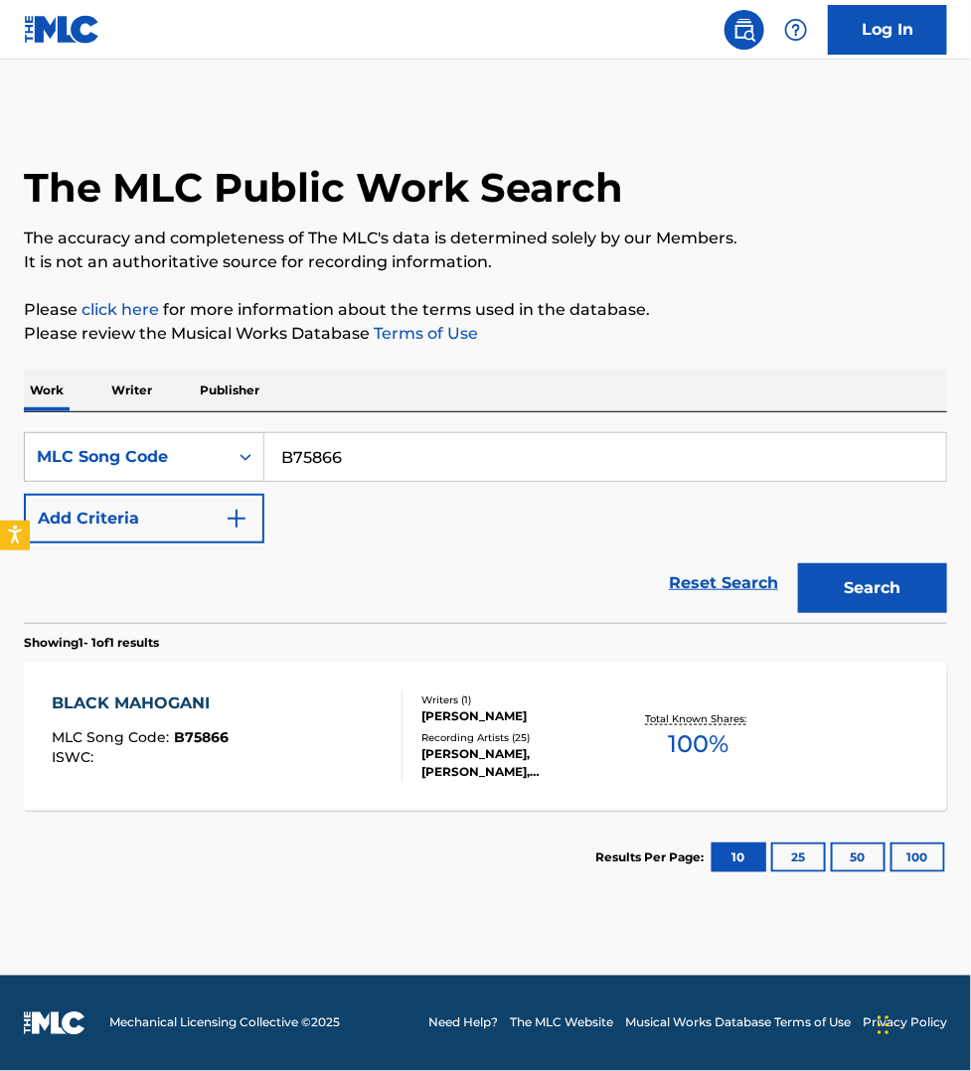
click at [361, 720] on div "BLACK MAHOGANI MLC Song Code : B75866 ISWC :" at bounding box center [227, 735] width 351 height 89
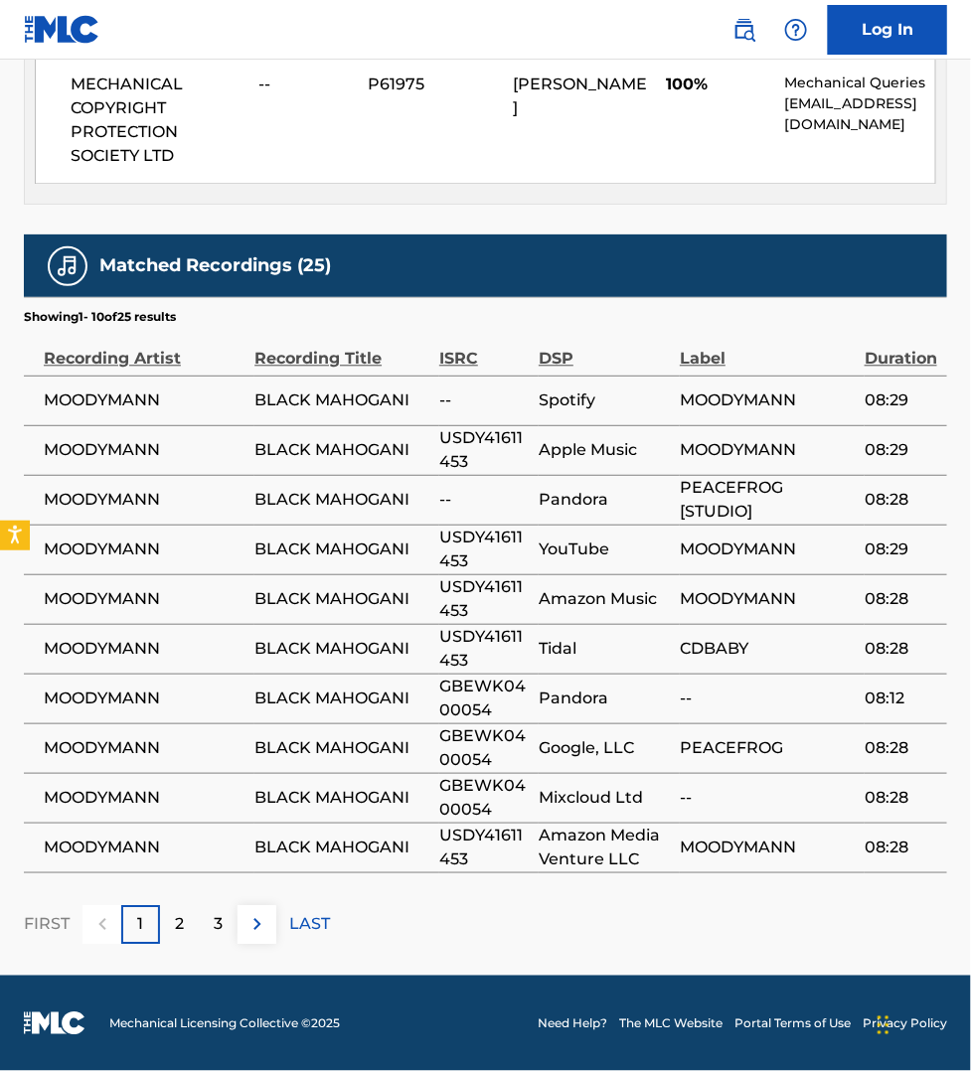
click at [259, 925] on img at bounding box center [257, 924] width 24 height 24
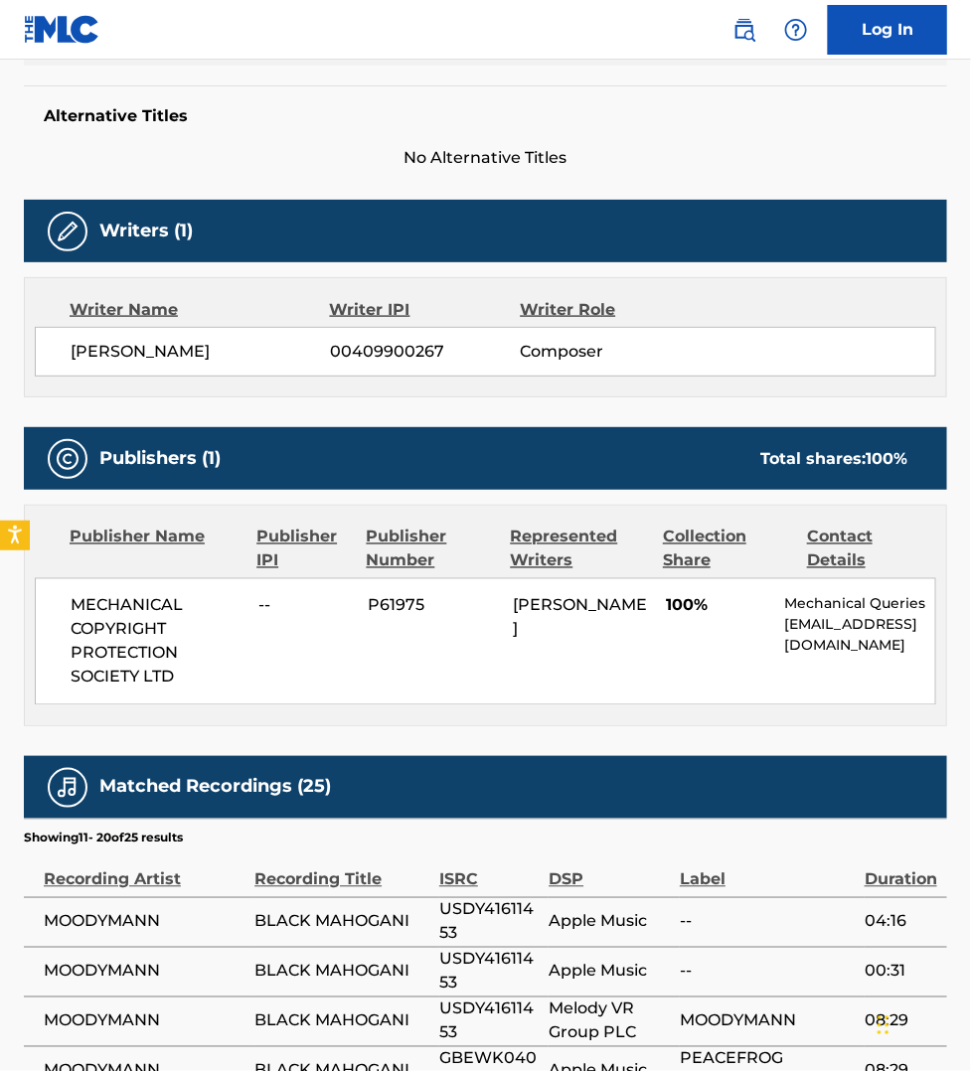
scroll to position [1021, 0]
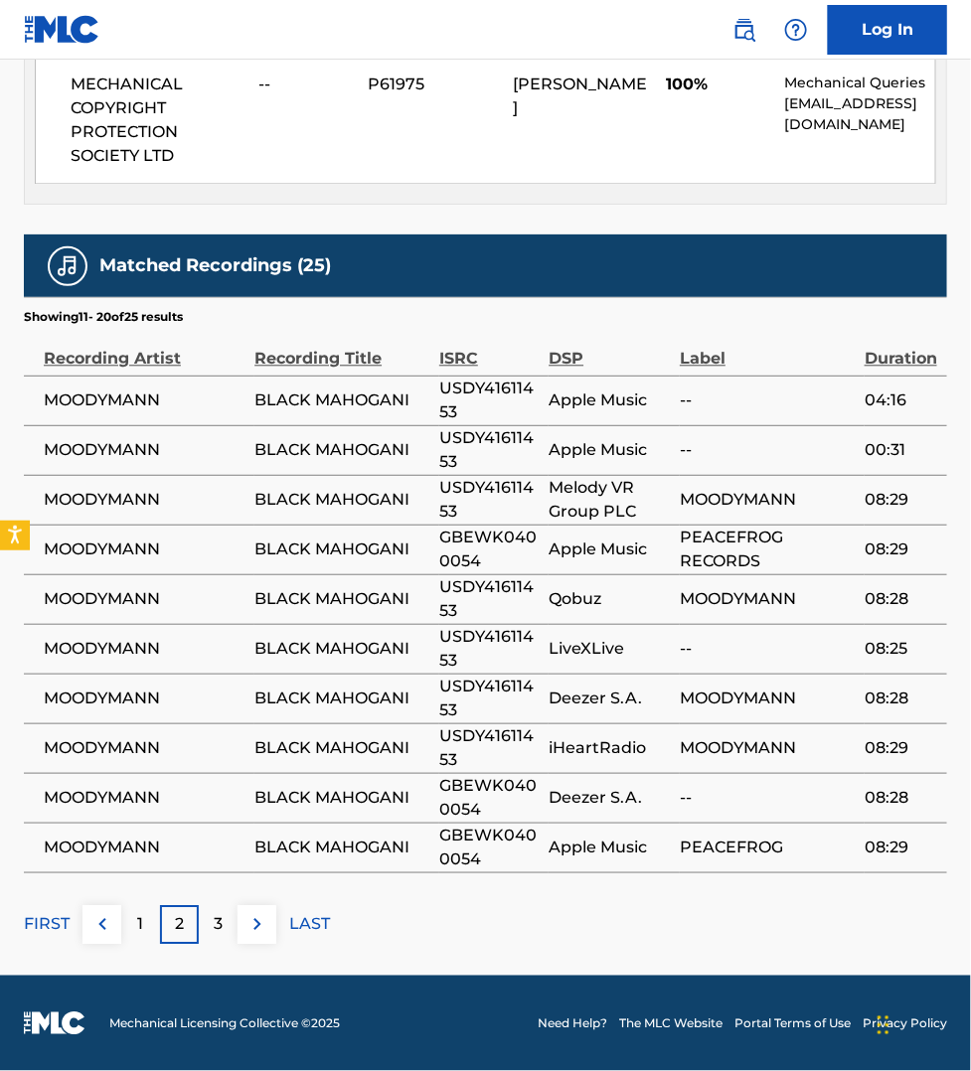
click at [245, 927] on img at bounding box center [257, 924] width 24 height 24
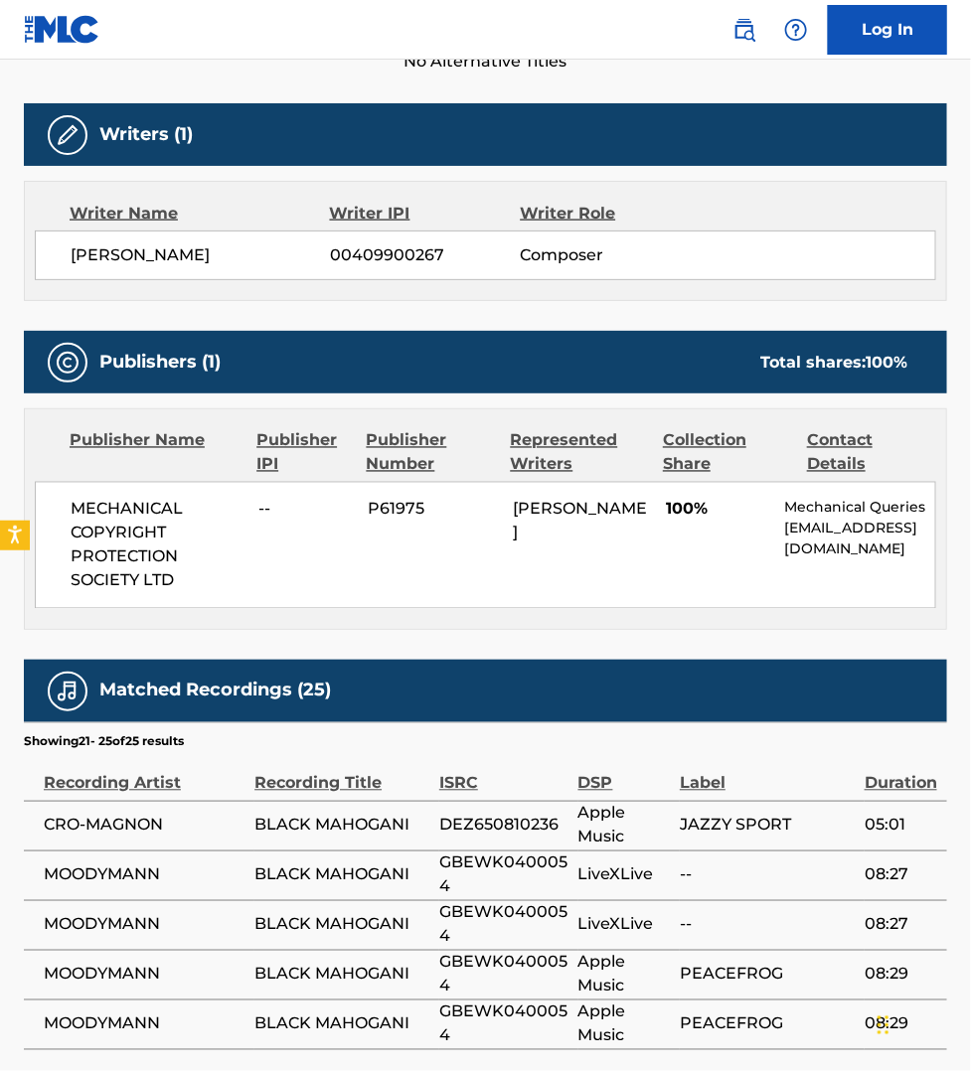
scroll to position [587, 0]
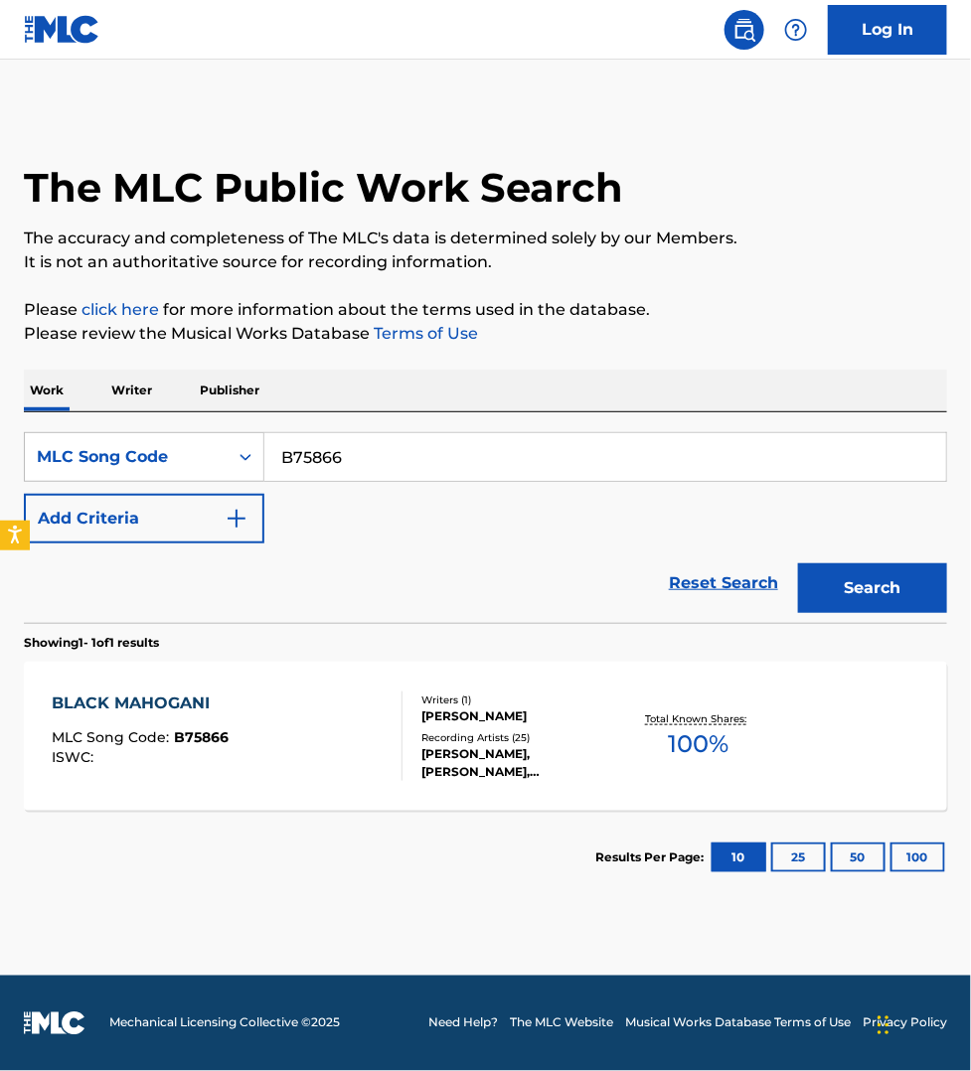
click at [389, 437] on input "B75866" at bounding box center [604, 457] width 681 height 48
paste input "FVAGPS"
type input "FVAGPS"
click at [798, 563] on button "Search" at bounding box center [872, 588] width 149 height 50
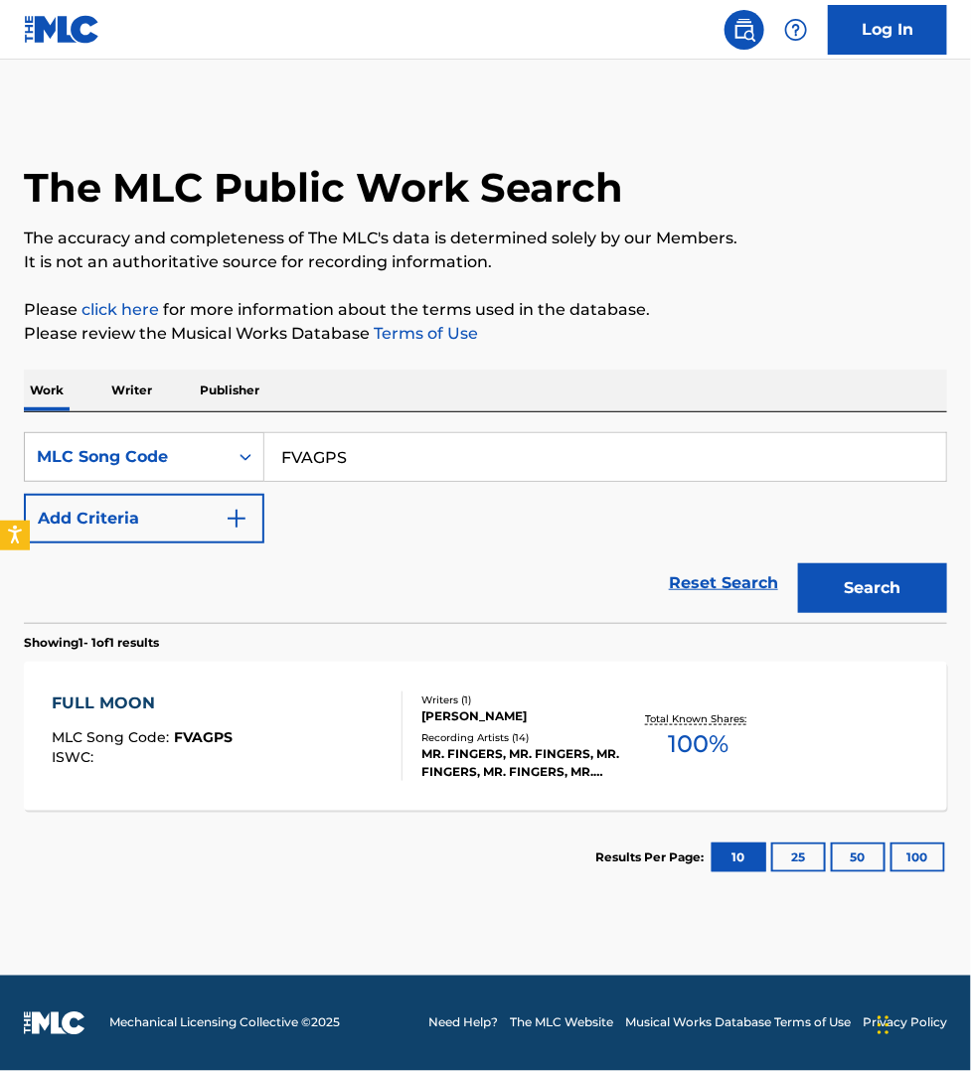
click at [355, 696] on div "FULL MOON MLC Song Code : FVAGPS ISWC :" at bounding box center [227, 735] width 351 height 89
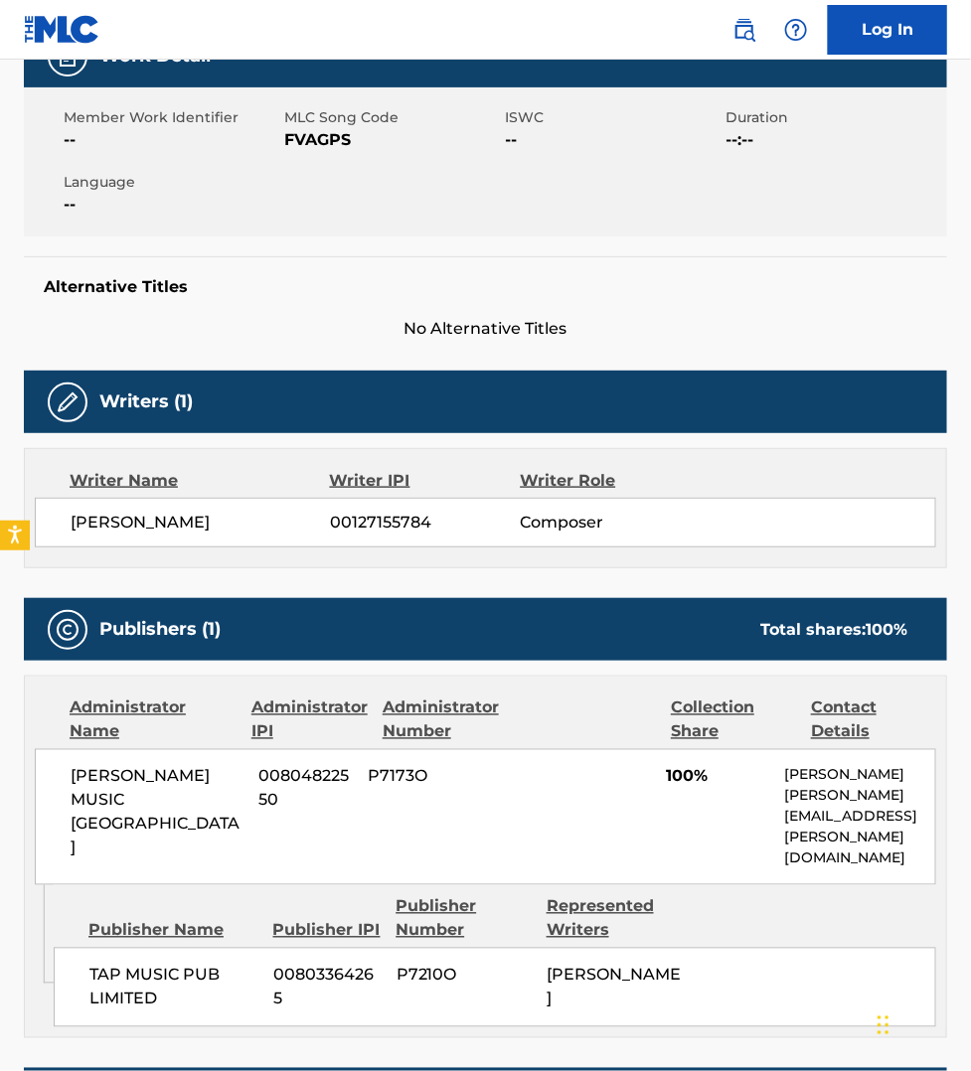
scroll to position [373, 0]
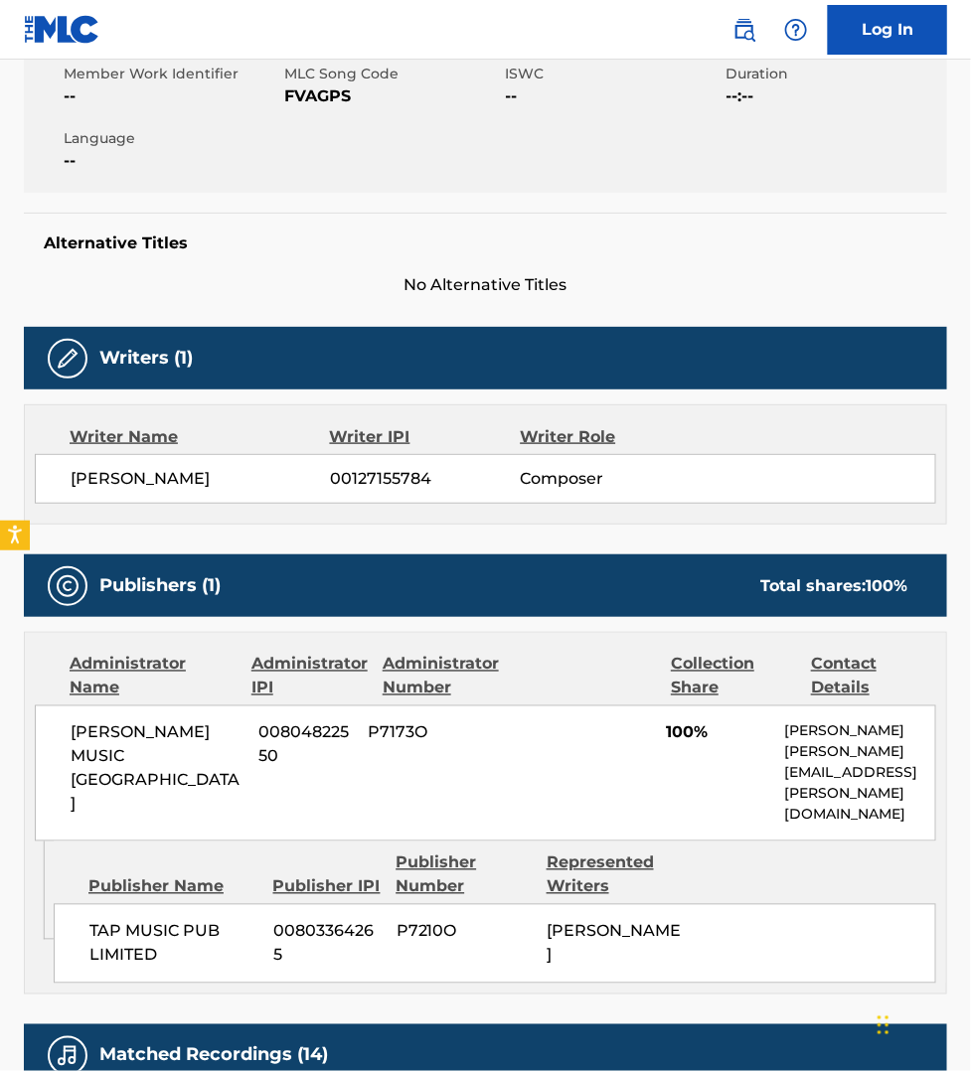
click at [457, 13] on nav "Log In" at bounding box center [485, 30] width 971 height 60
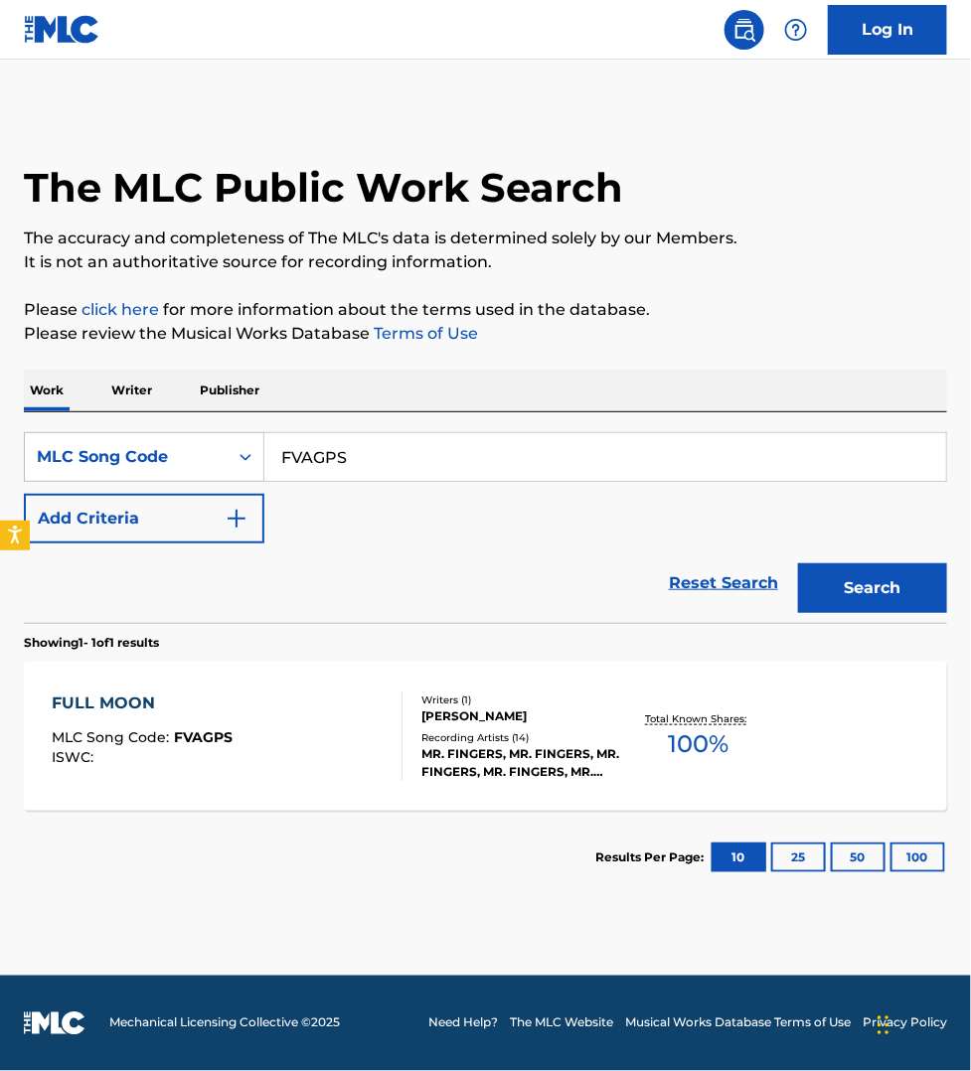
click at [375, 473] on input "FVAGPS" at bounding box center [604, 457] width 681 height 48
paste input "C04023"
type input "C04023"
click at [798, 563] on button "Search" at bounding box center [872, 588] width 149 height 50
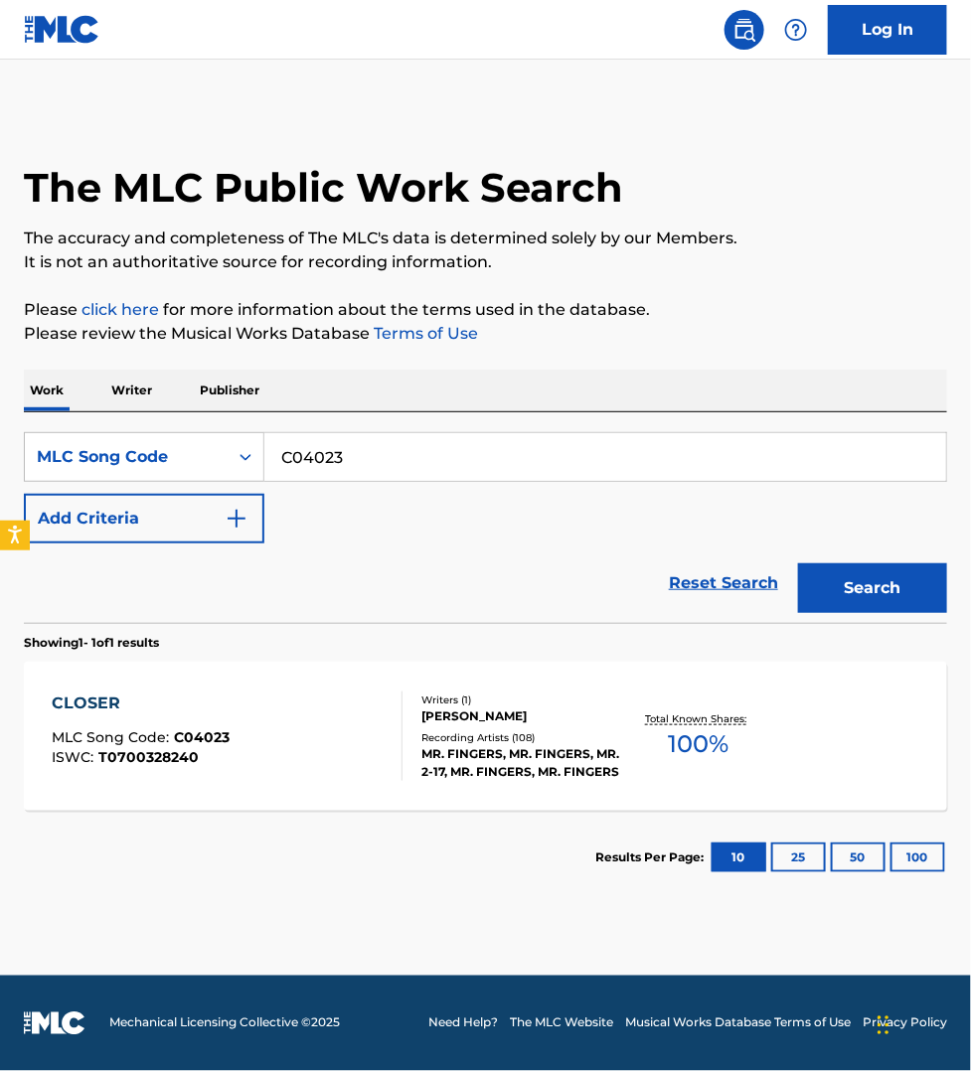
click at [351, 736] on div "CLOSER MLC Song Code : C04023 ISWC : T0700328240" at bounding box center [227, 735] width 351 height 89
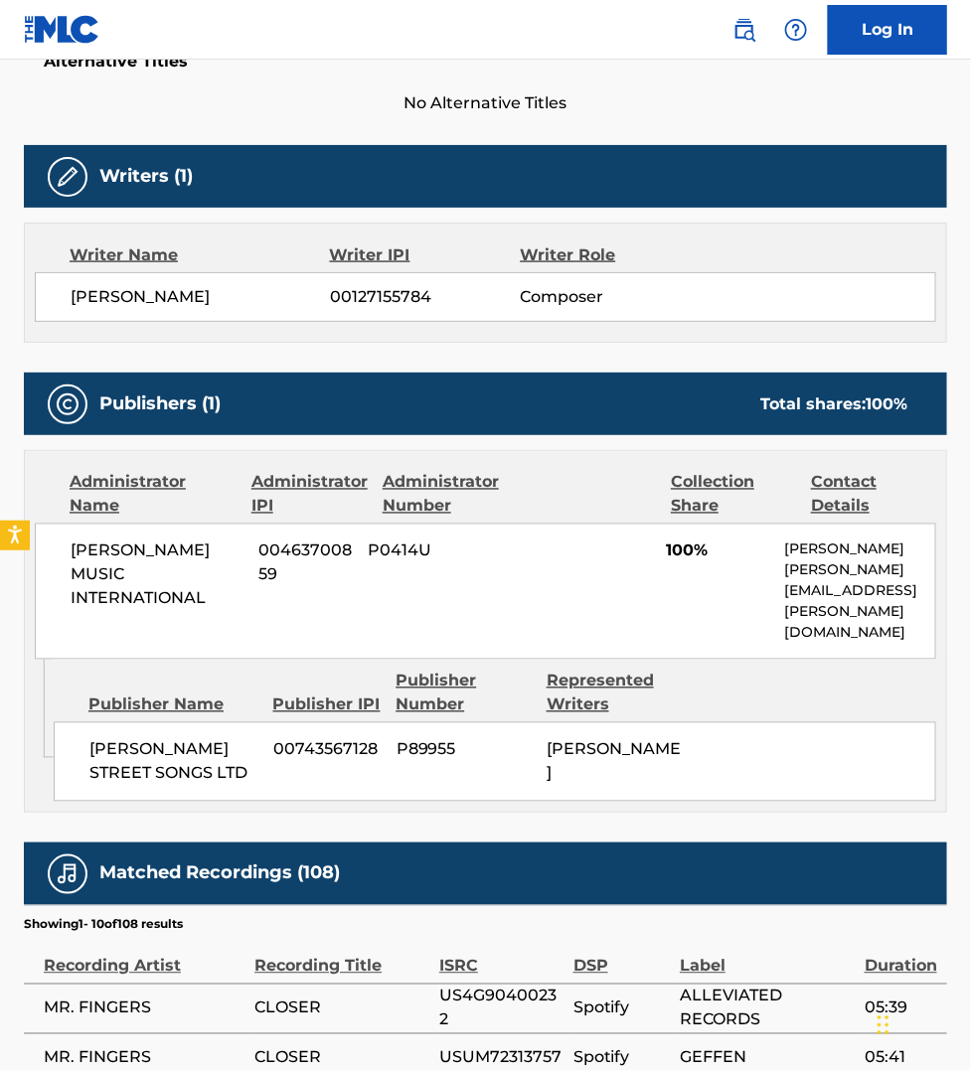
scroll to position [558, 0]
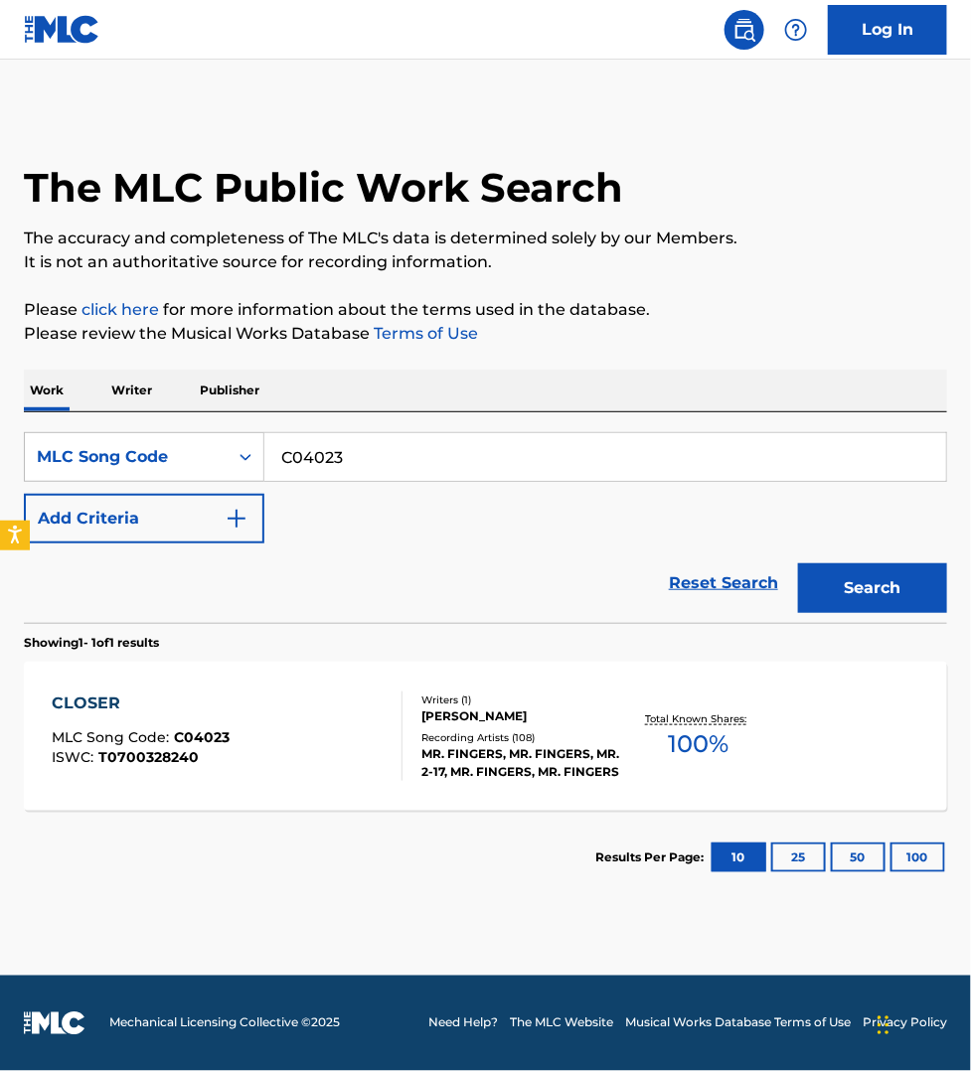
click at [356, 455] on input "C04023" at bounding box center [604, 457] width 681 height 48
paste input "WB50MB"
type input "WB50MB"
click at [798, 563] on button "Search" at bounding box center [872, 588] width 149 height 50
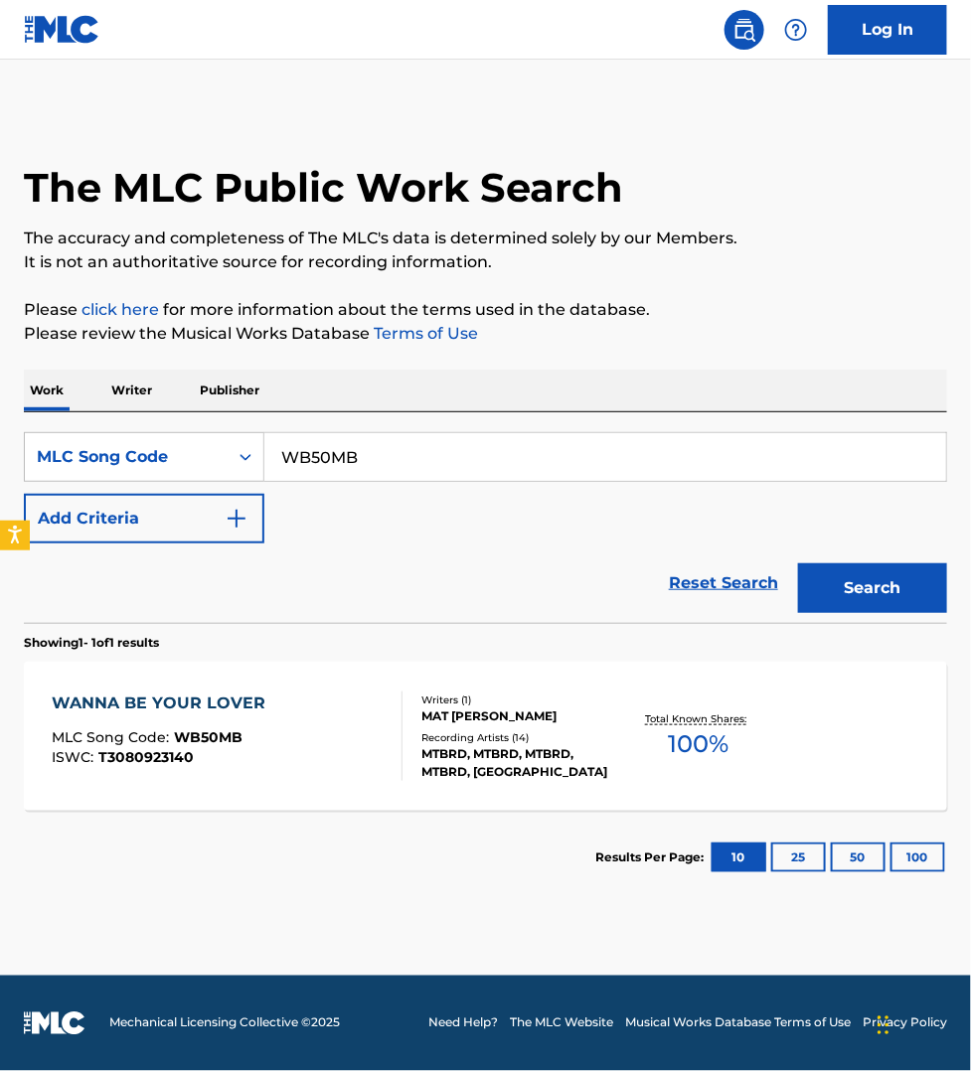
click at [377, 750] on div "WANNA BE YOUR LOVER MLC Song Code : WB50MB ISWC : T3080923140" at bounding box center [227, 735] width 351 height 89
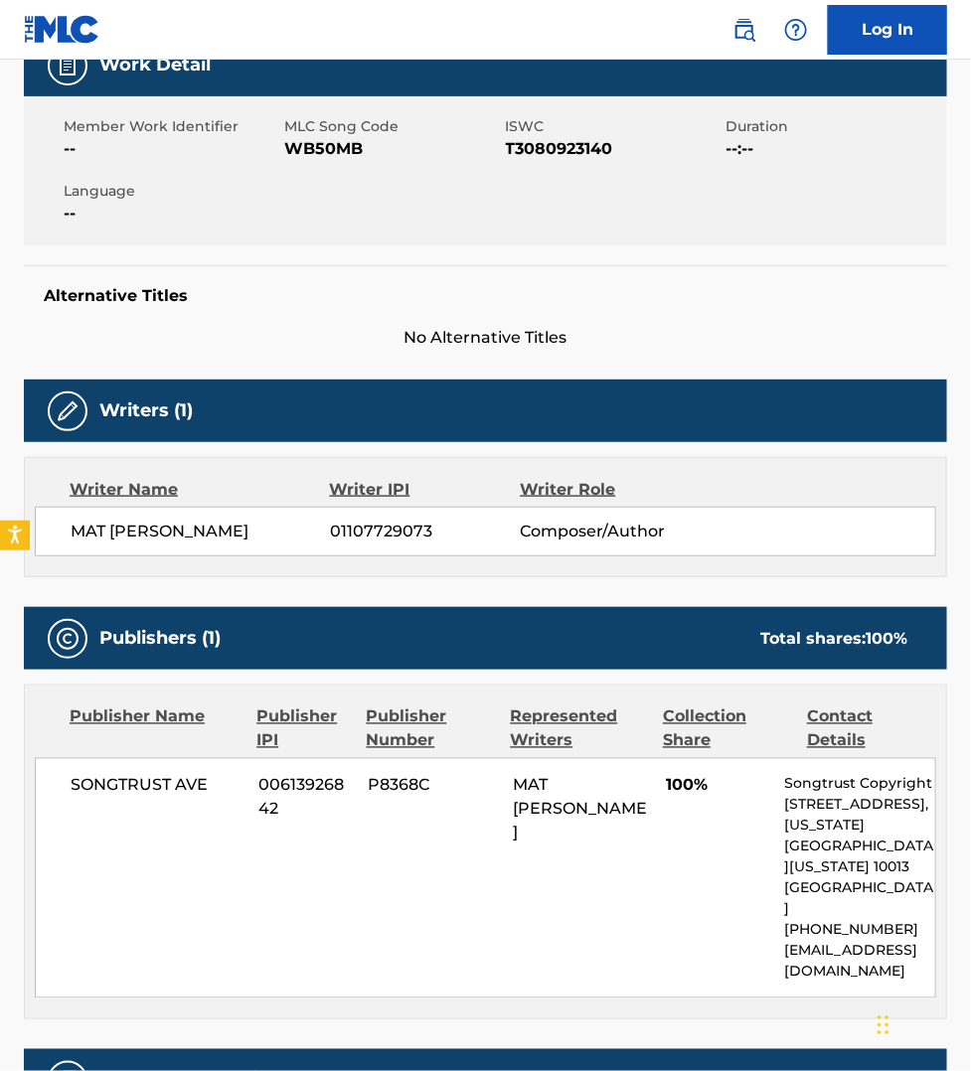
scroll to position [497, 0]
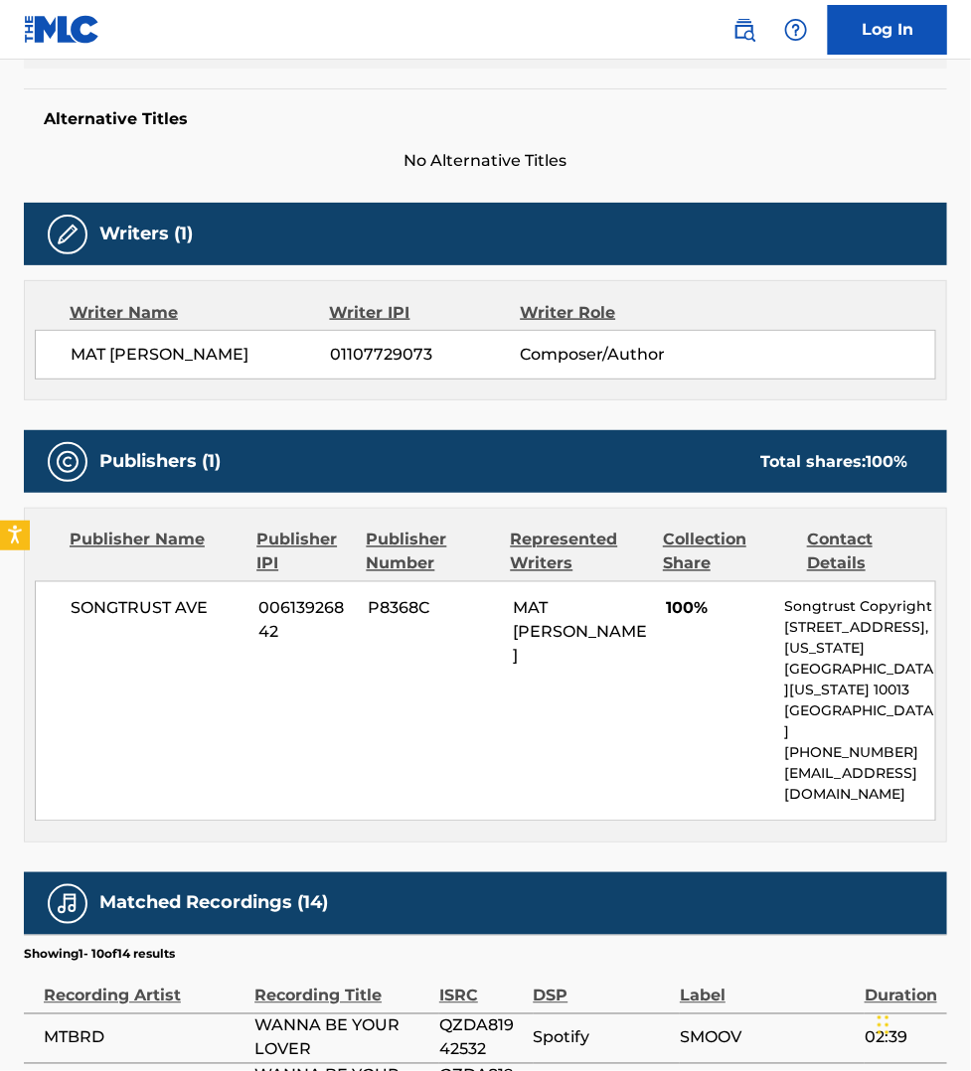
drag, startPoint x: 562, startPoint y: 25, endPoint x: 346, endPoint y: 28, distance: 216.6
click at [562, 25] on nav "Log In" at bounding box center [485, 30] width 971 height 60
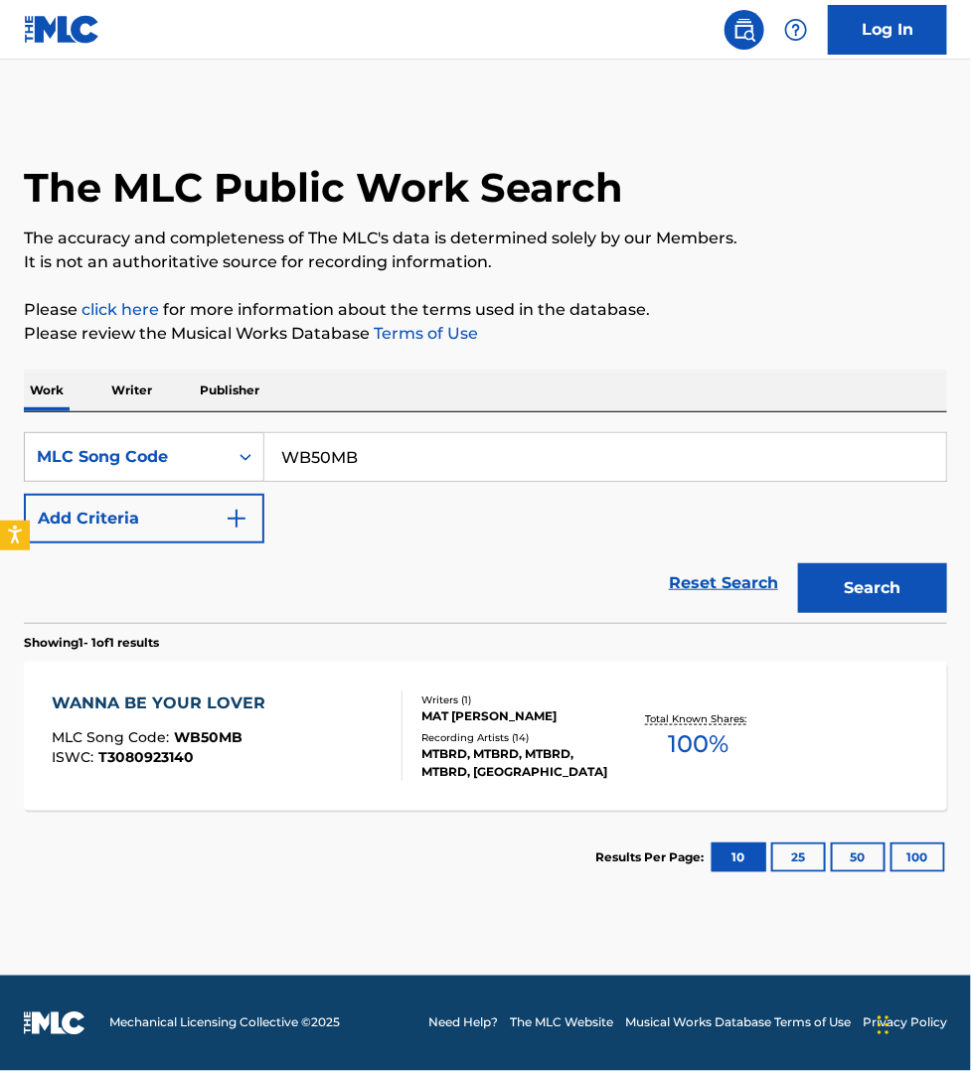
click at [382, 469] on input "WB50MB" at bounding box center [604, 457] width 681 height 48
paste input "I14268"
type input "I14268"
click at [798, 563] on button "Search" at bounding box center [872, 588] width 149 height 50
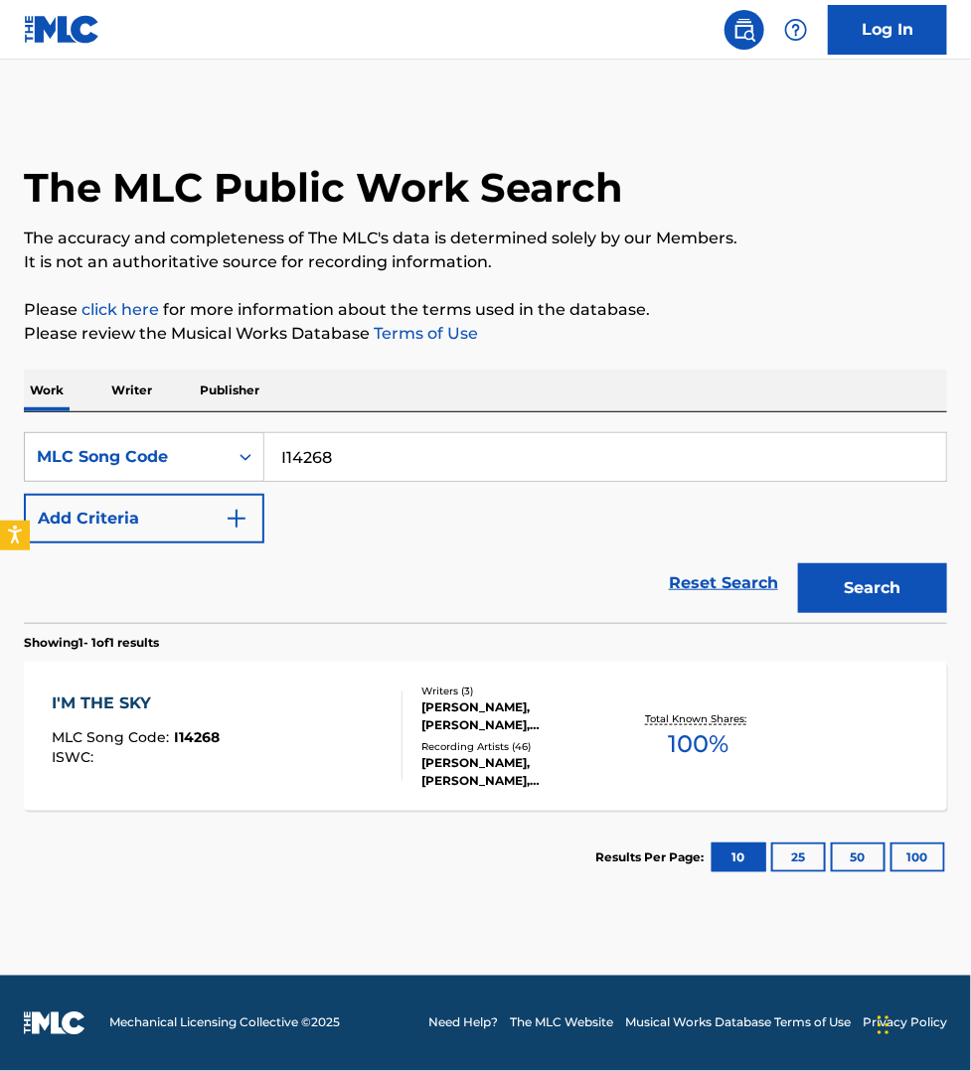
click at [324, 732] on div "I'M THE SKY MLC Song Code : I14268 ISWC :" at bounding box center [227, 735] width 351 height 89
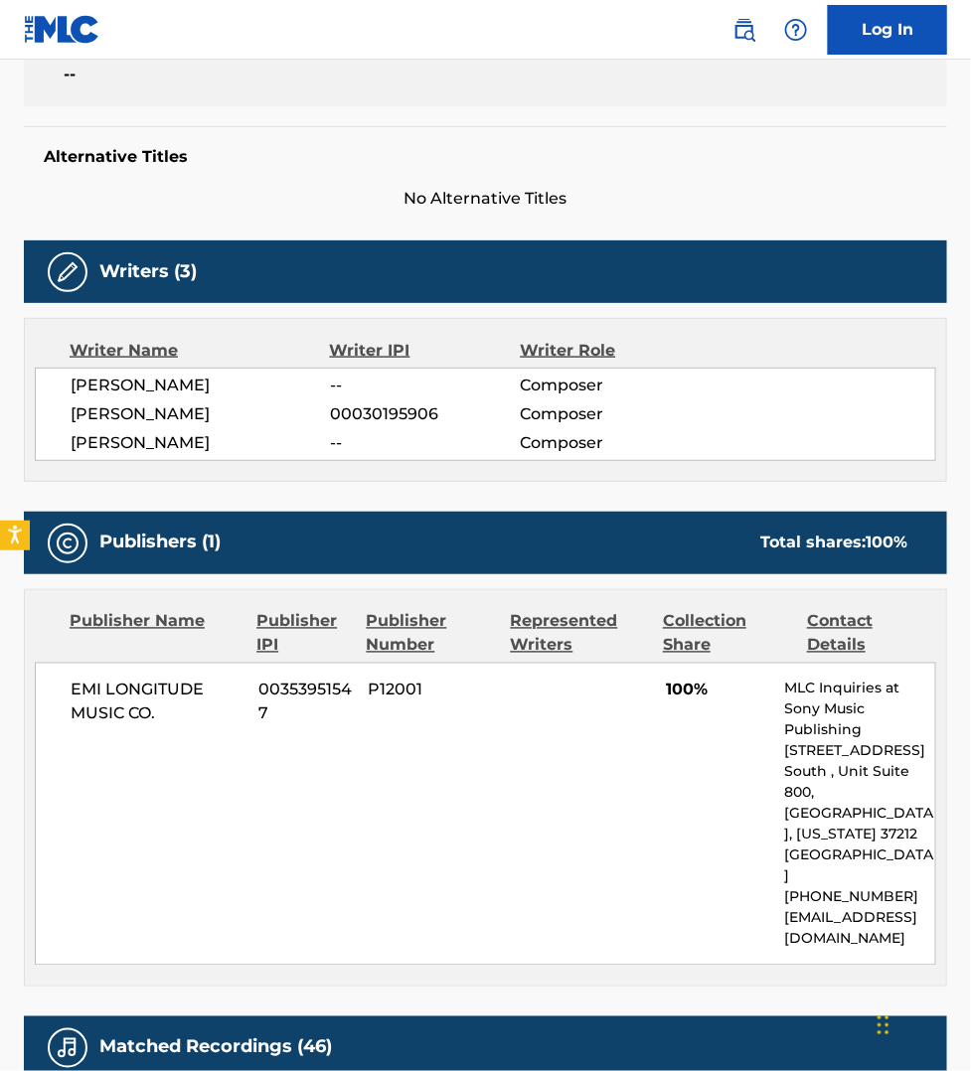
scroll to position [465, 0]
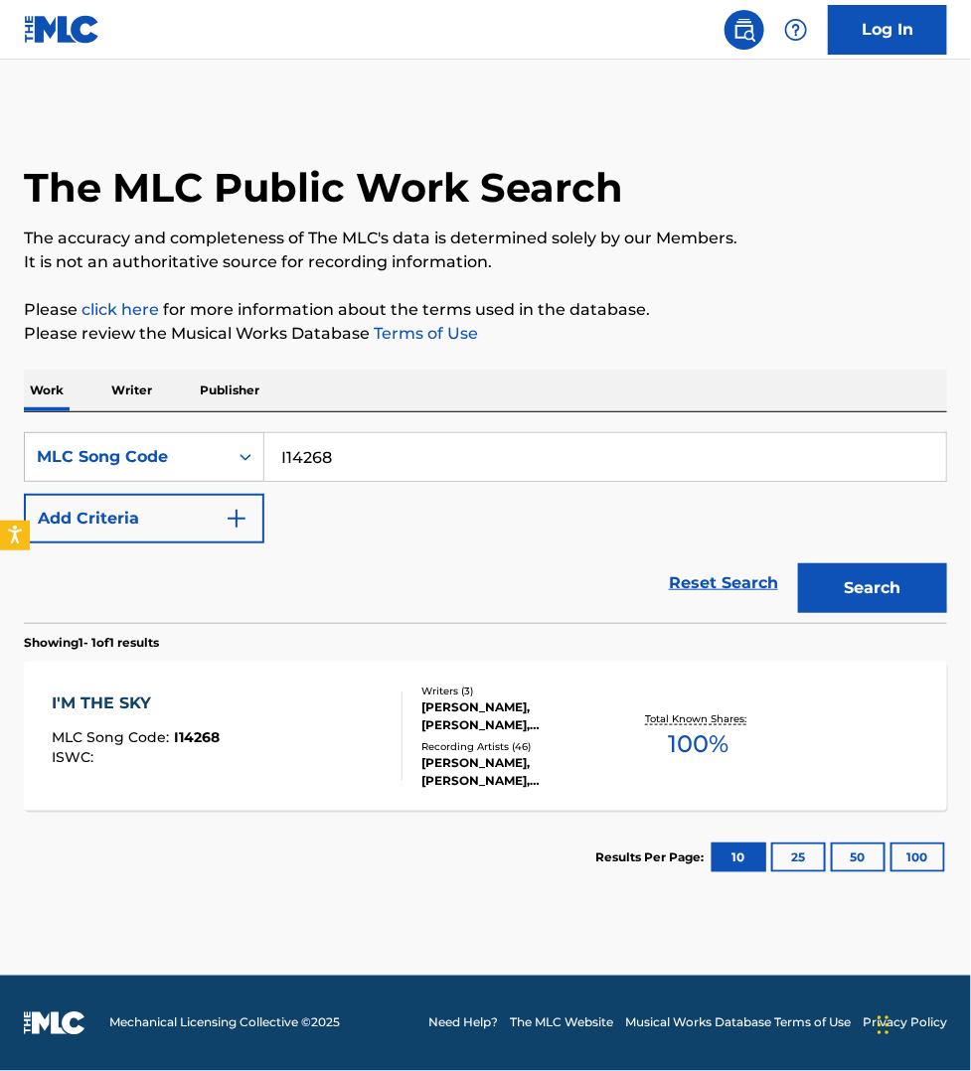
click at [328, 458] on input "I14268" at bounding box center [604, 457] width 681 height 48
paste input "OD2YOH"
click at [798, 563] on button "Search" at bounding box center [872, 588] width 149 height 50
click at [370, 468] on input "OD2YOH" at bounding box center [604, 457] width 681 height 48
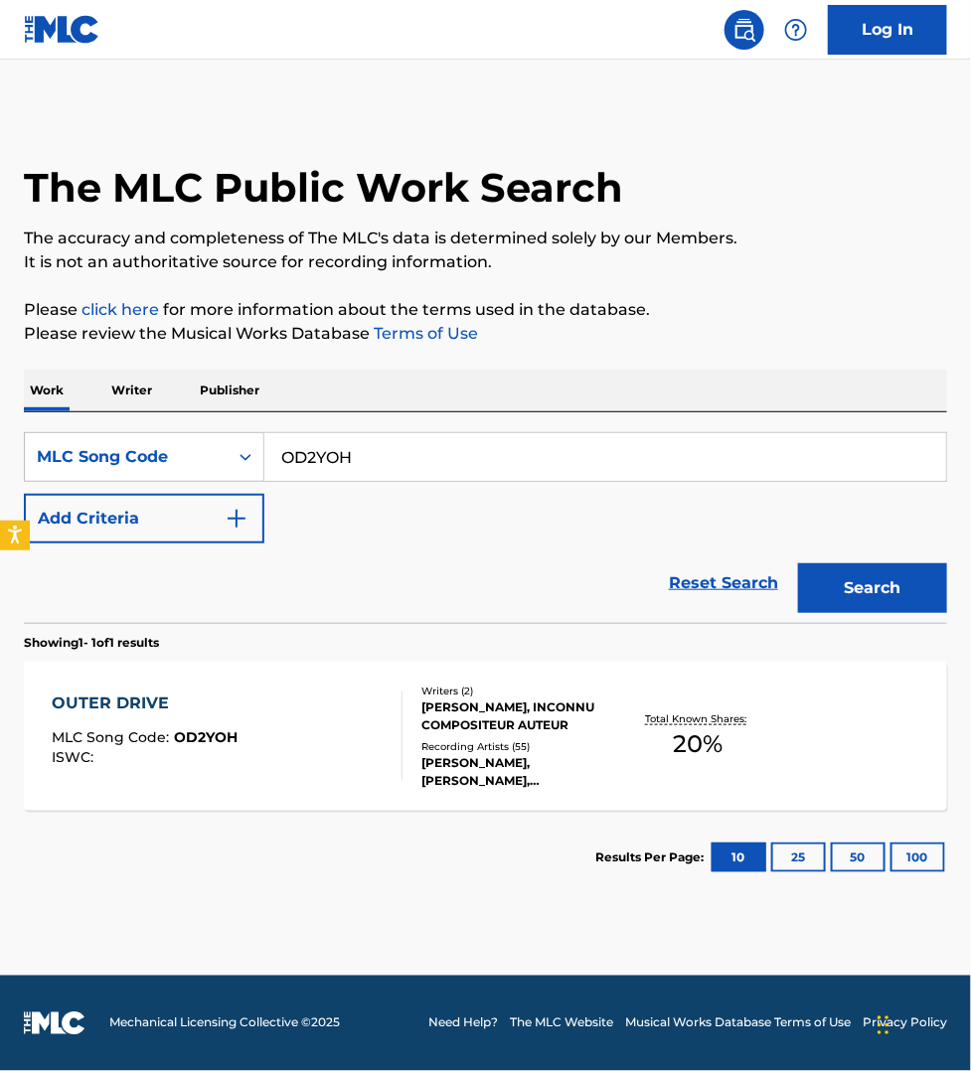
click at [370, 468] on input "OD2YOH" at bounding box center [604, 457] width 681 height 48
paste input "CA54MX"
type input "CA54MX"
click at [798, 563] on button "Search" at bounding box center [872, 588] width 149 height 50
click at [334, 700] on div "CIRCLES MLC Song Code : CA54MX ISWC : T9300468206" at bounding box center [227, 735] width 351 height 89
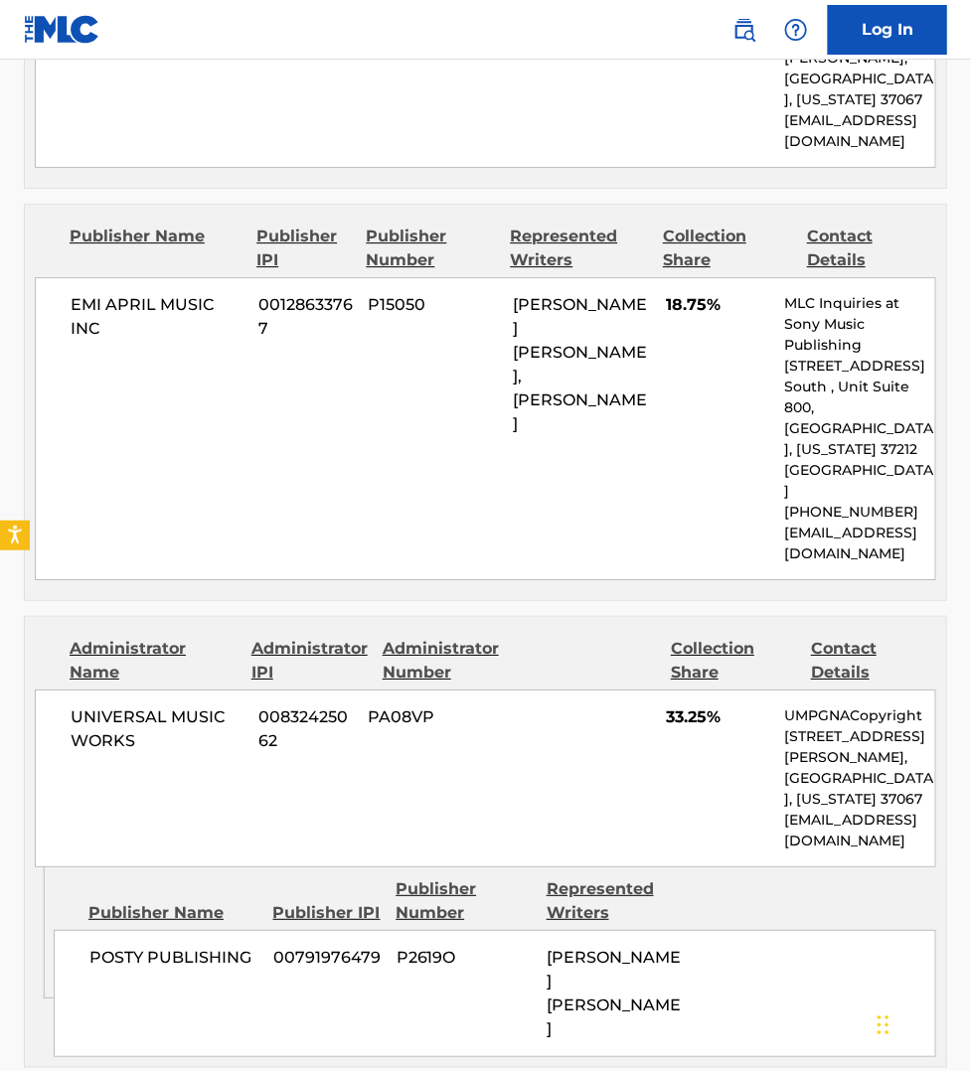
scroll to position [3414, 0]
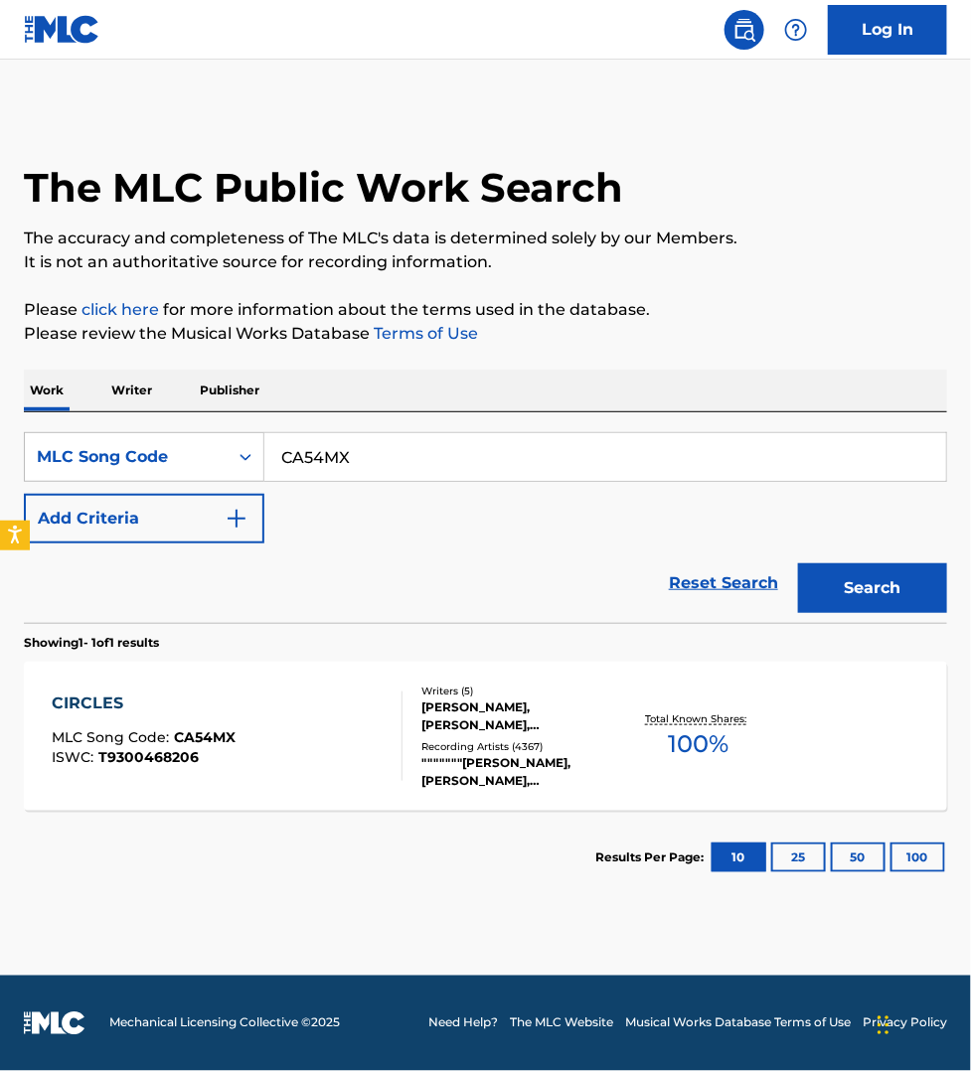
click at [358, 457] on input "CA54MX" at bounding box center [604, 457] width 681 height 48
paste input "S50WAQ"
type input "S50WAQ"
click at [798, 563] on button "Search" at bounding box center [872, 588] width 149 height 50
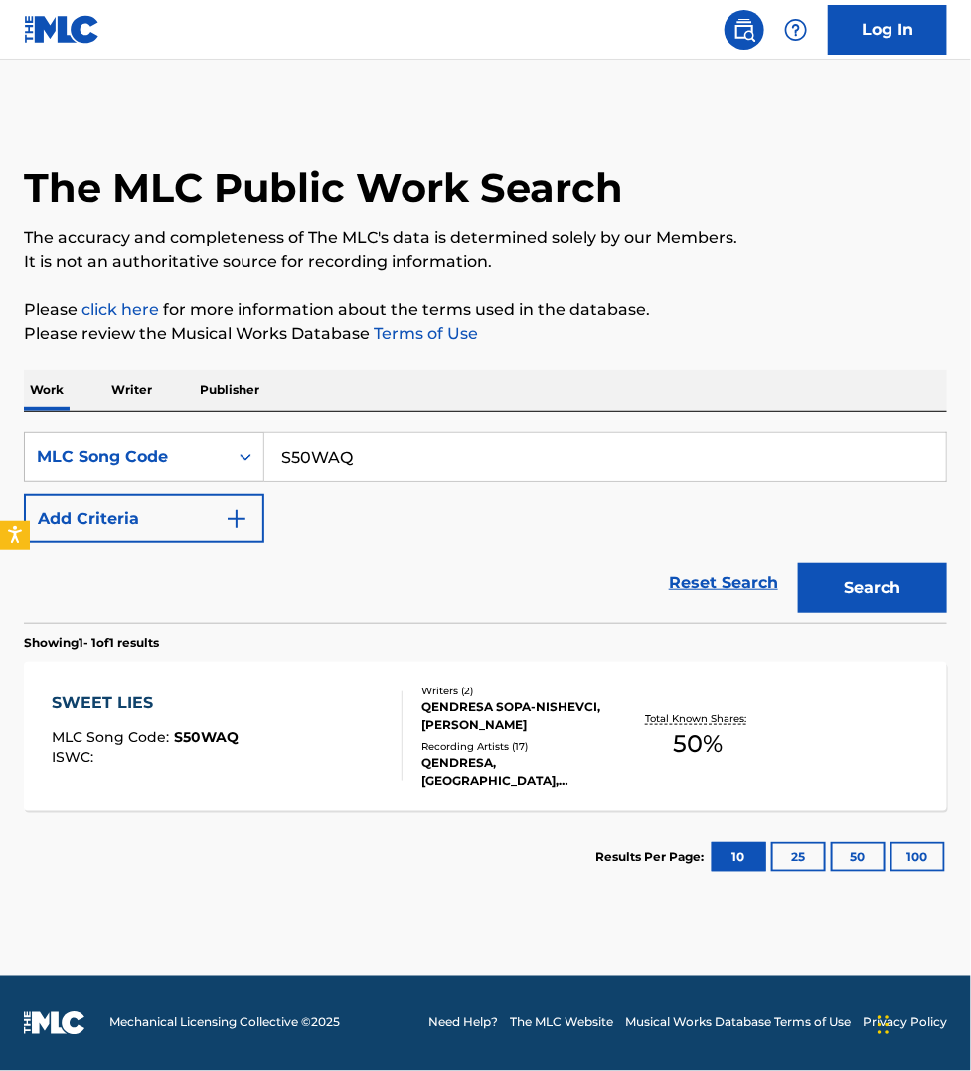
click at [368, 750] on div "SWEET LIES MLC Song Code : S50WAQ ISWC :" at bounding box center [227, 735] width 351 height 89
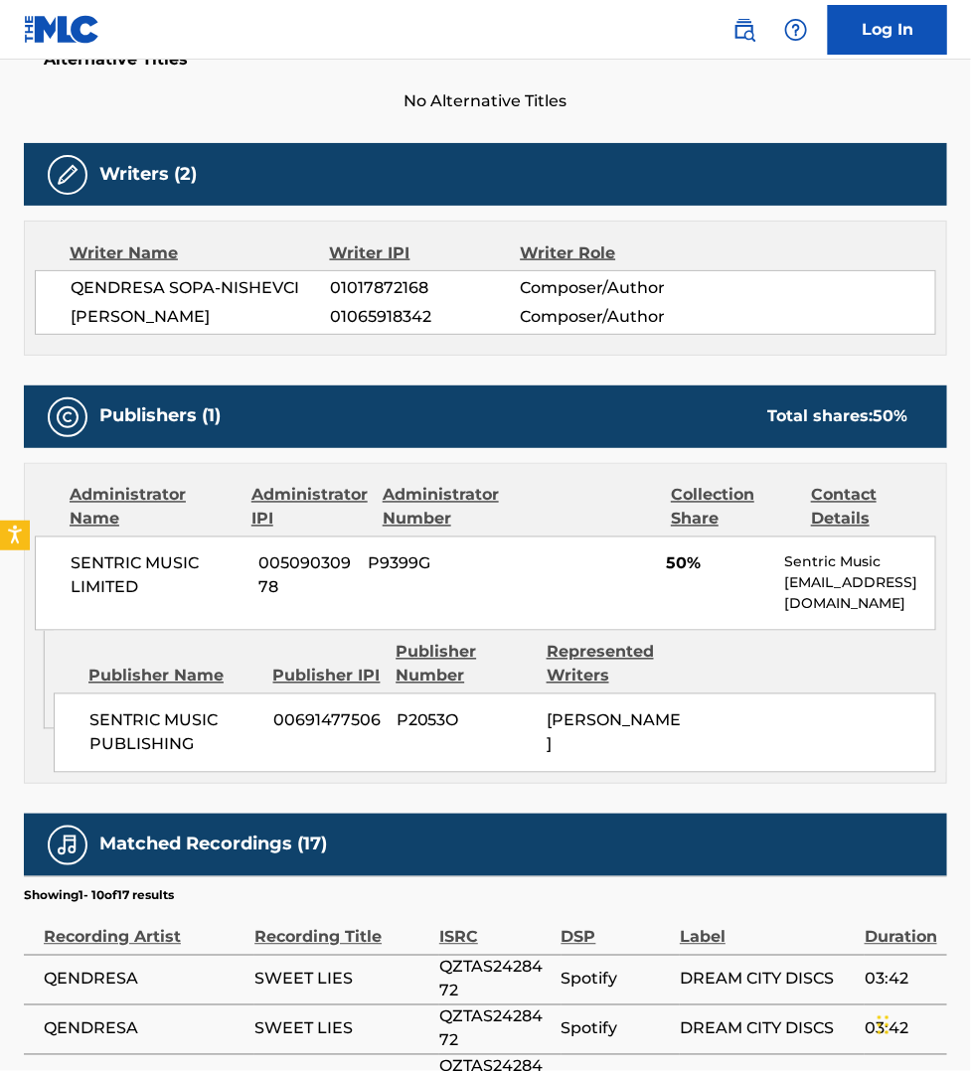
scroll to position [558, 0]
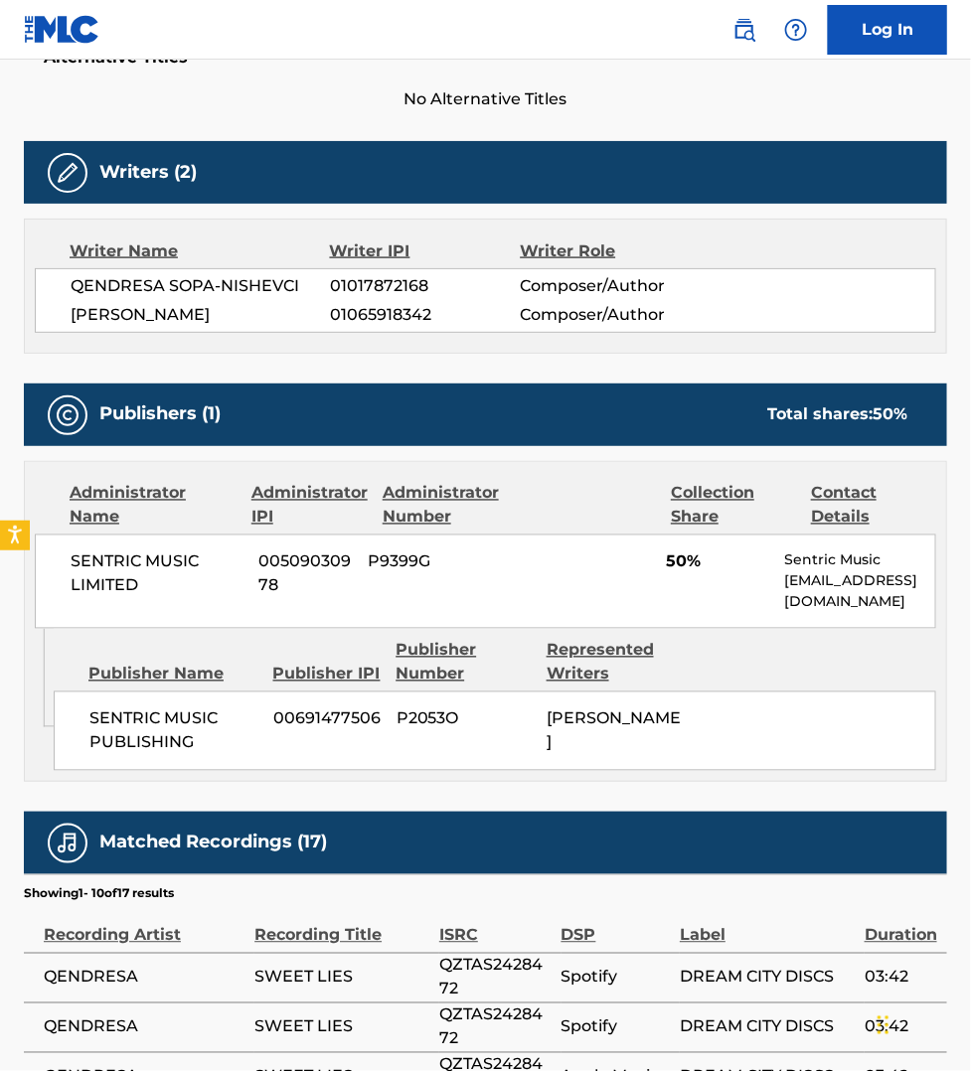
click at [559, 22] on nav "Log In" at bounding box center [485, 30] width 971 height 60
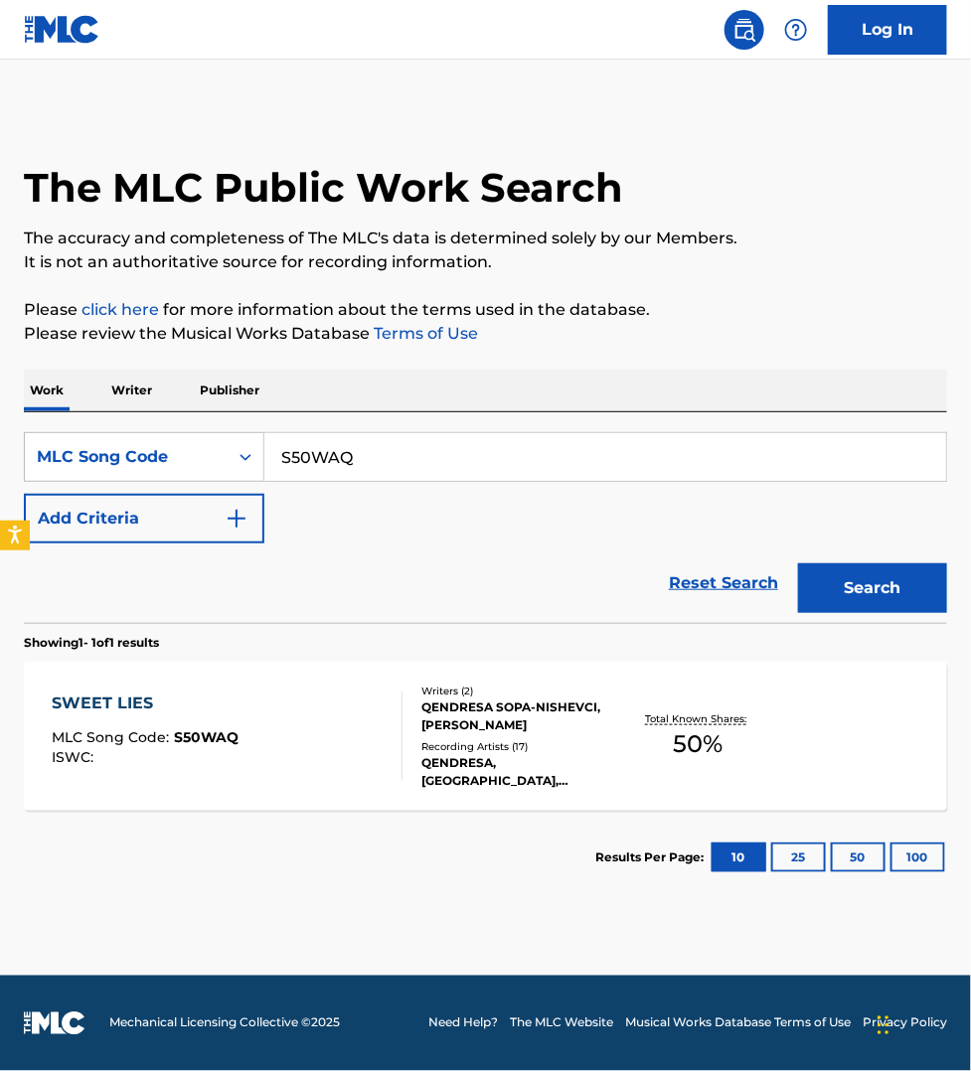
click at [373, 464] on input "S50WAQ" at bounding box center [604, 457] width 681 height 48
paste input "NG8UP8"
click at [798, 563] on button "Search" at bounding box center [872, 588] width 149 height 50
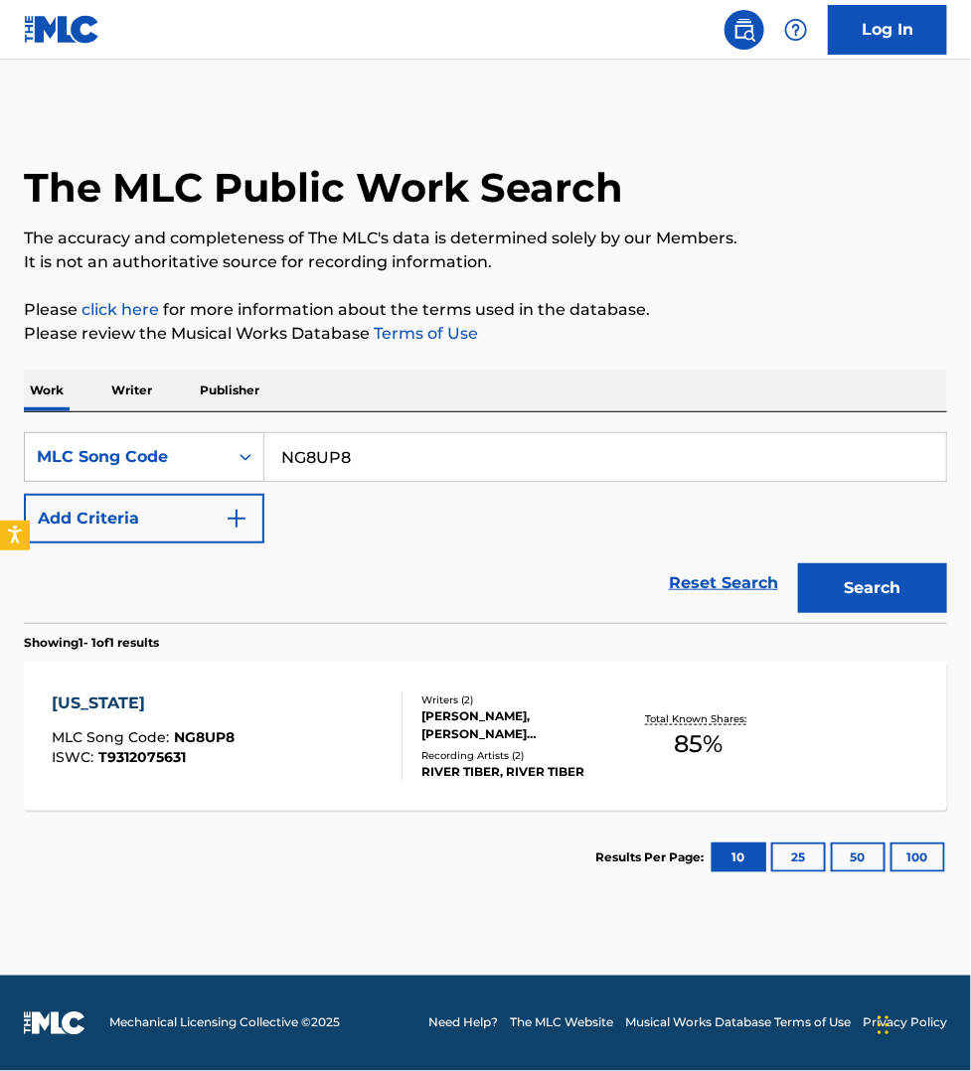
click at [354, 455] on input "NG8UP8" at bounding box center [604, 457] width 681 height 48
paste input "R2464R"
type input "R2464R"
click at [798, 563] on button "Search" at bounding box center [872, 588] width 149 height 50
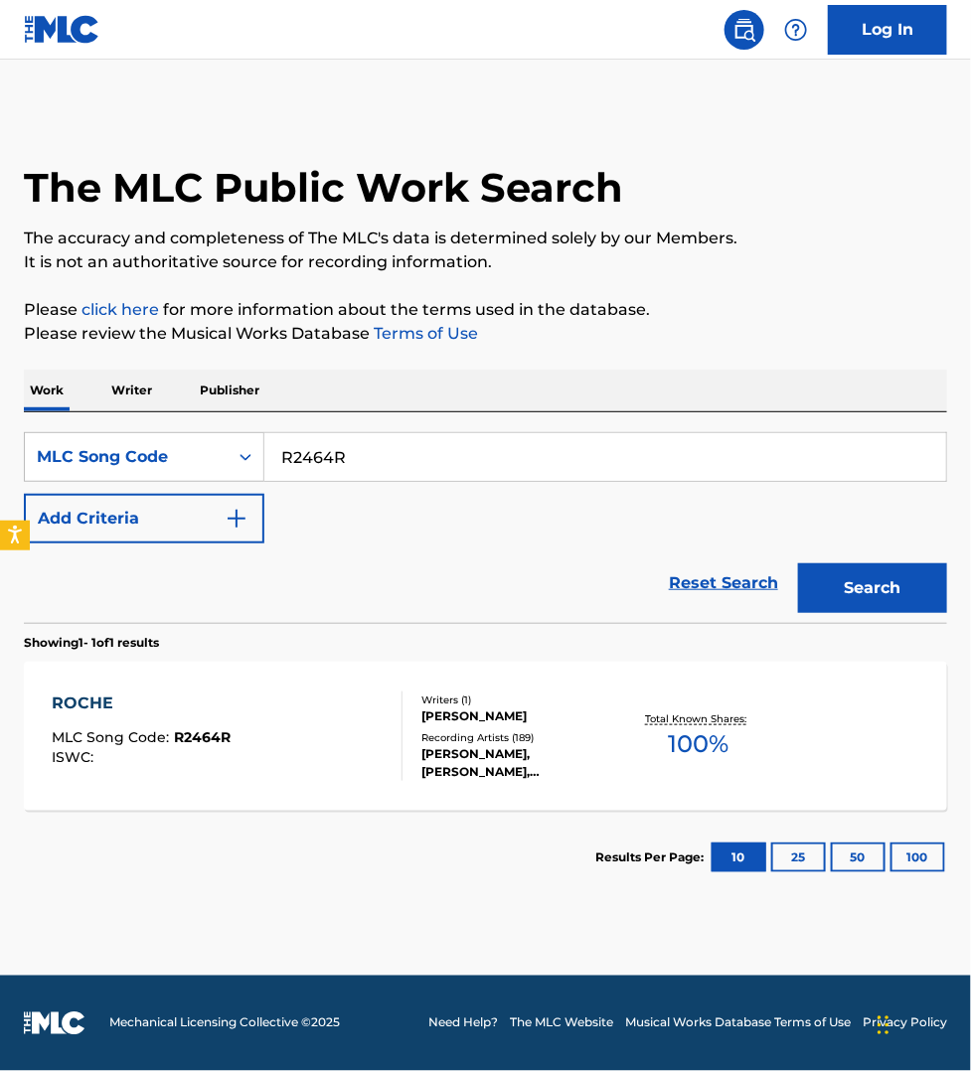
click at [376, 755] on div "ROCHE MLC Song Code : R2464R ISWC :" at bounding box center [227, 735] width 351 height 89
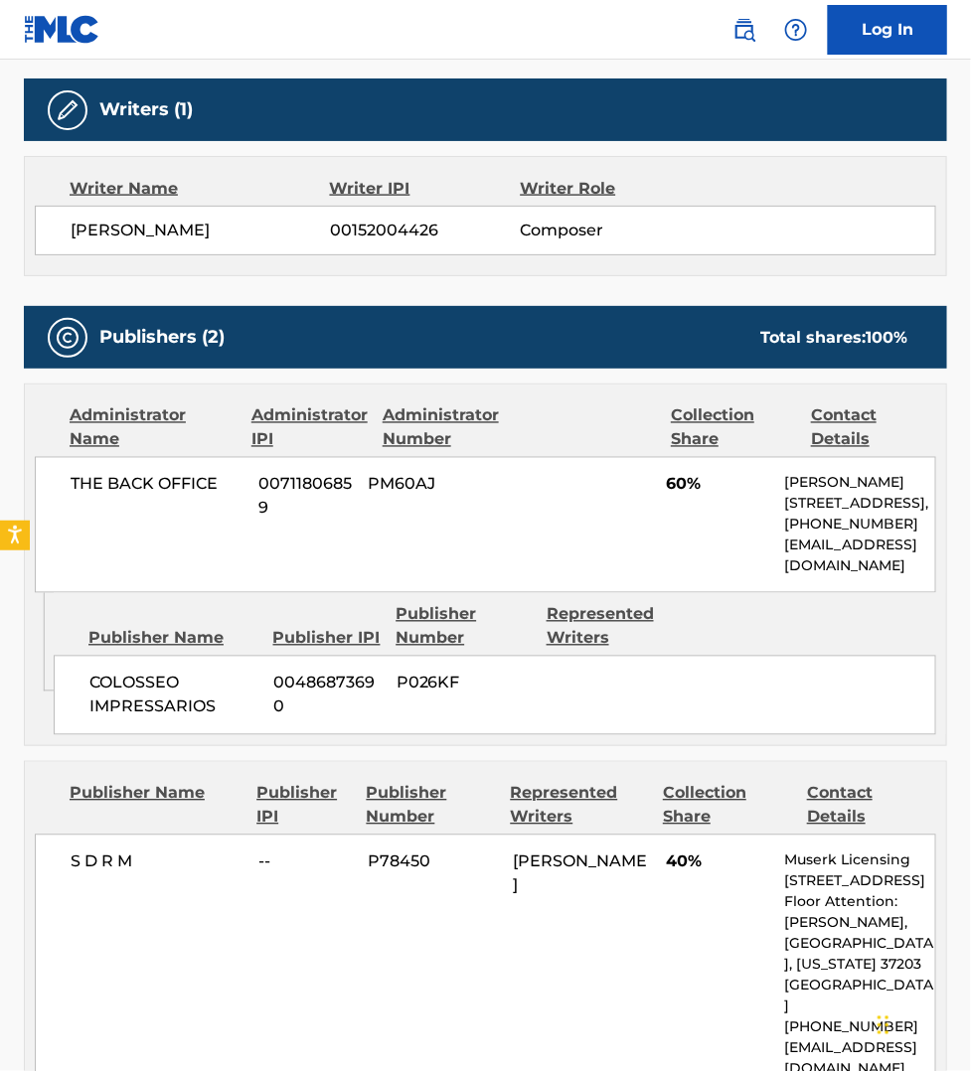
scroll to position [652, 0]
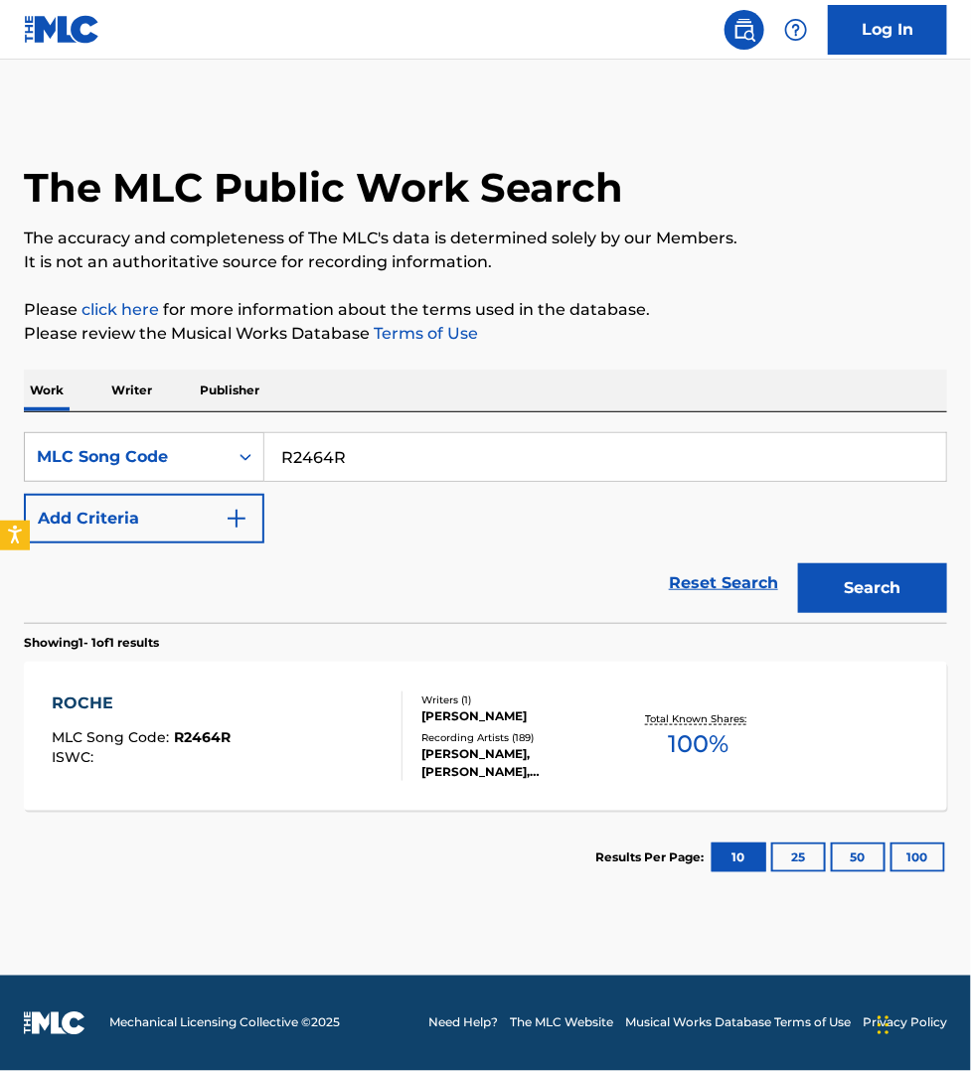
click at [380, 463] on input "R2464R" at bounding box center [604, 457] width 681 height 48
paste input "IVAACA"
type input "IVAACA"
click at [798, 563] on button "Search" at bounding box center [872, 588] width 149 height 50
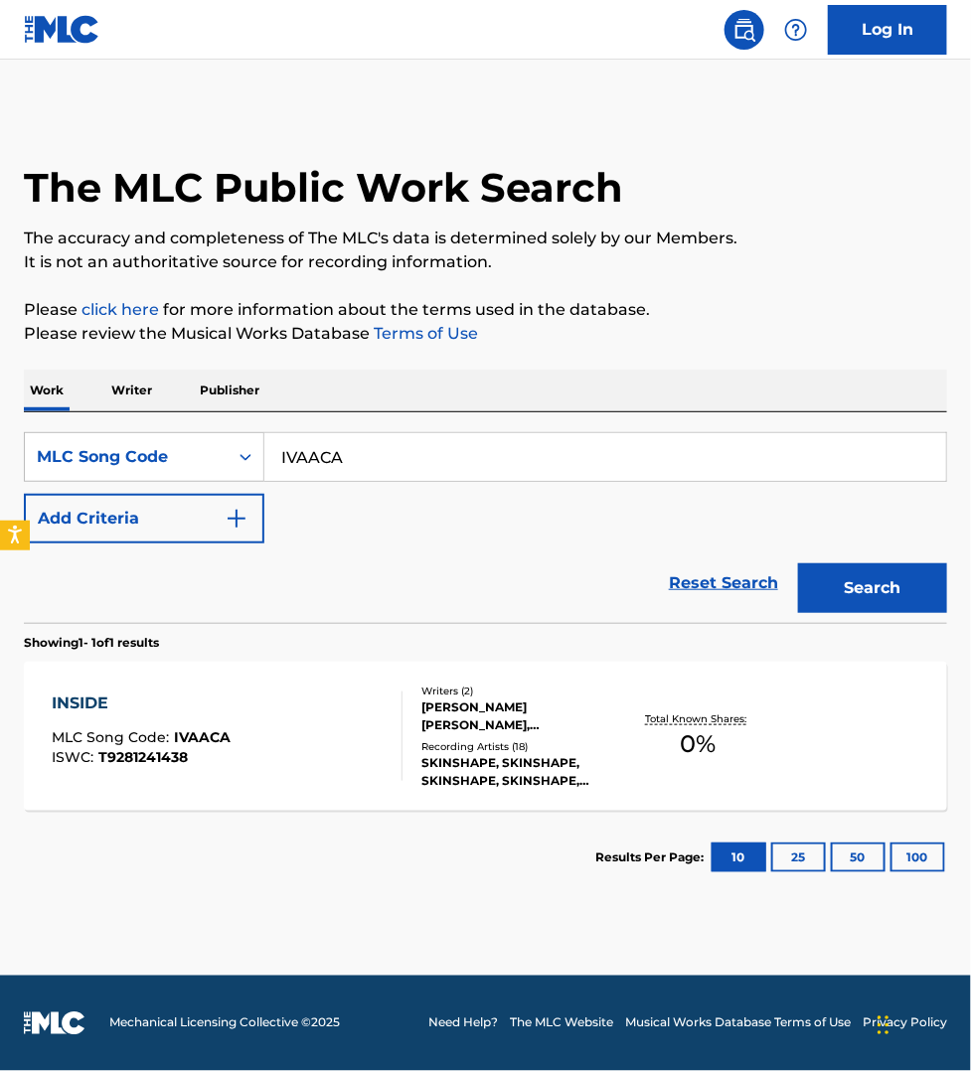
click at [344, 718] on div "INSIDE MLC Song Code : IVAACA ISWC : T9281241438" at bounding box center [227, 735] width 351 height 89
